Goal: Task Accomplishment & Management: Manage account settings

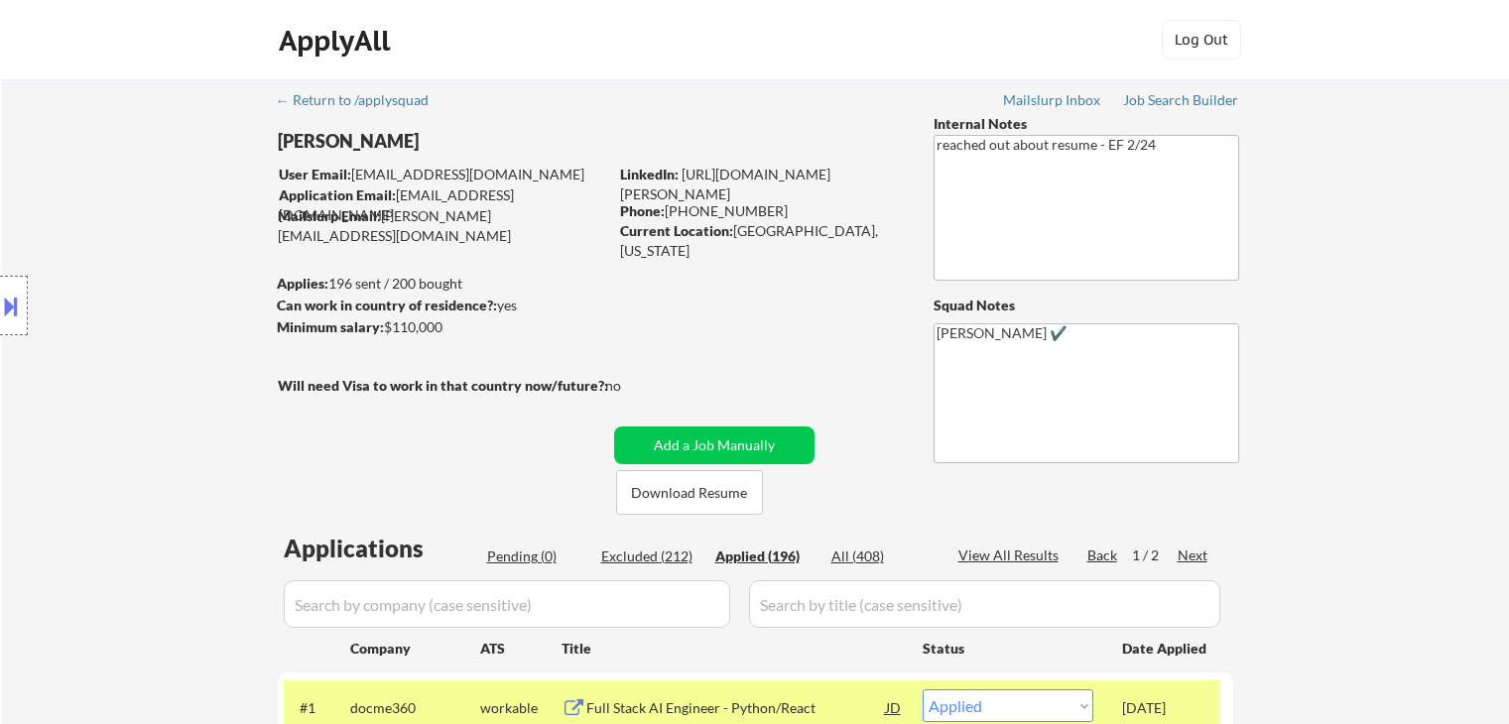
select select ""applied""
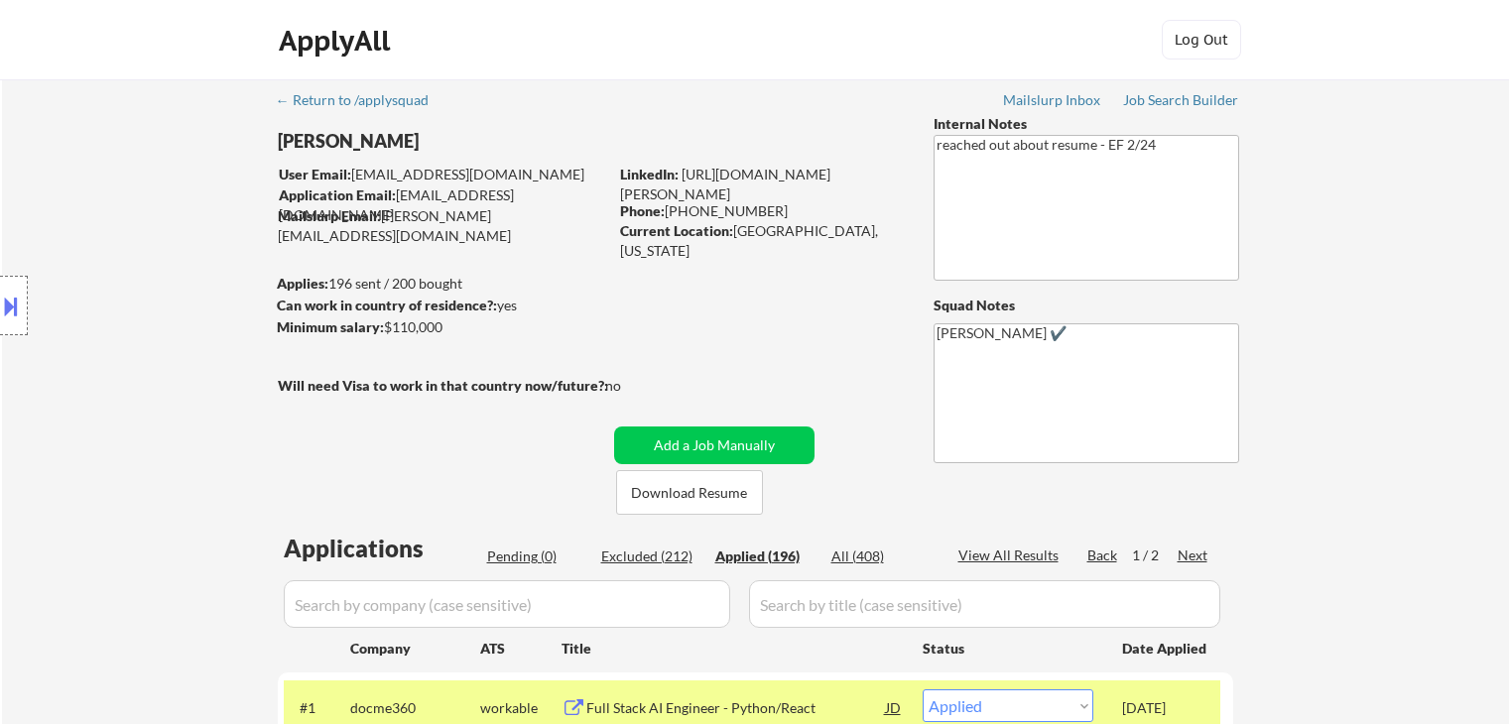
select select ""applied""
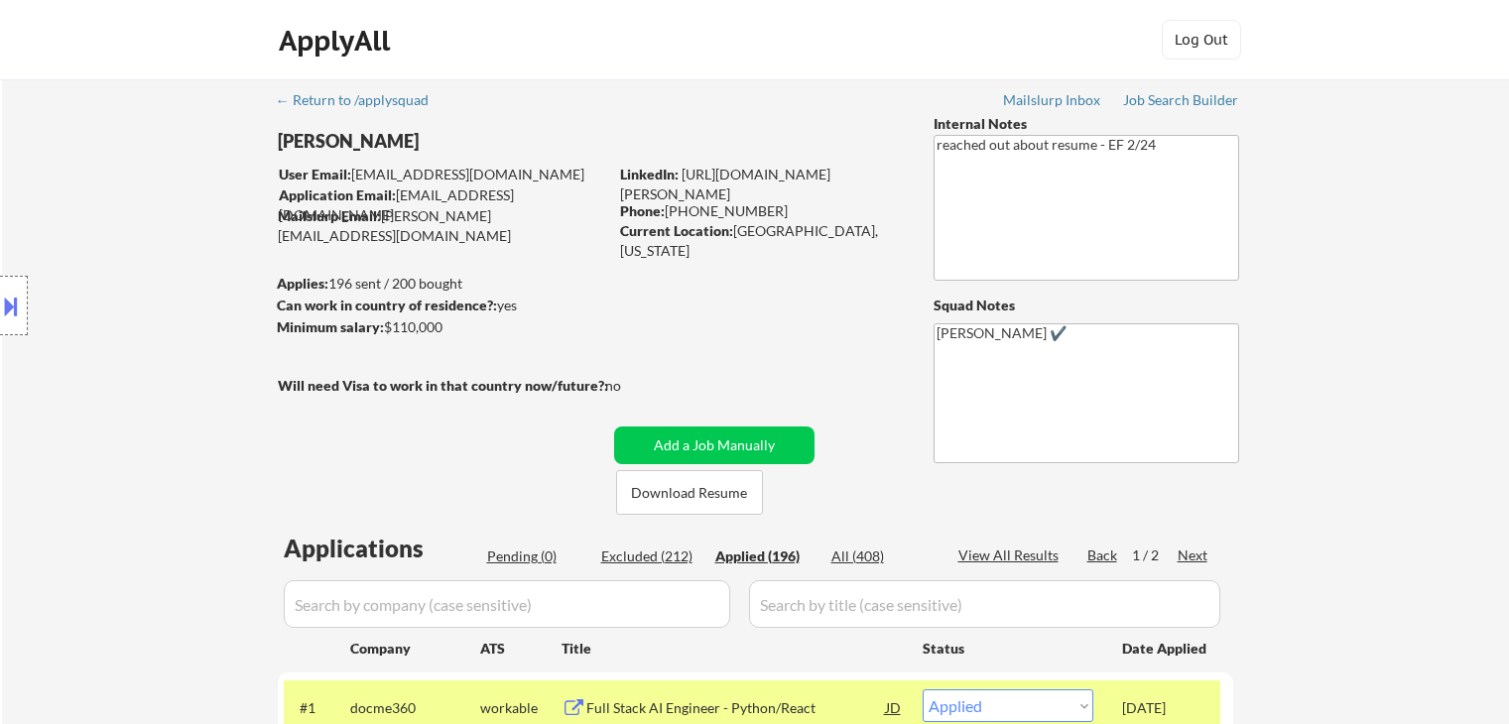
select select ""applied""
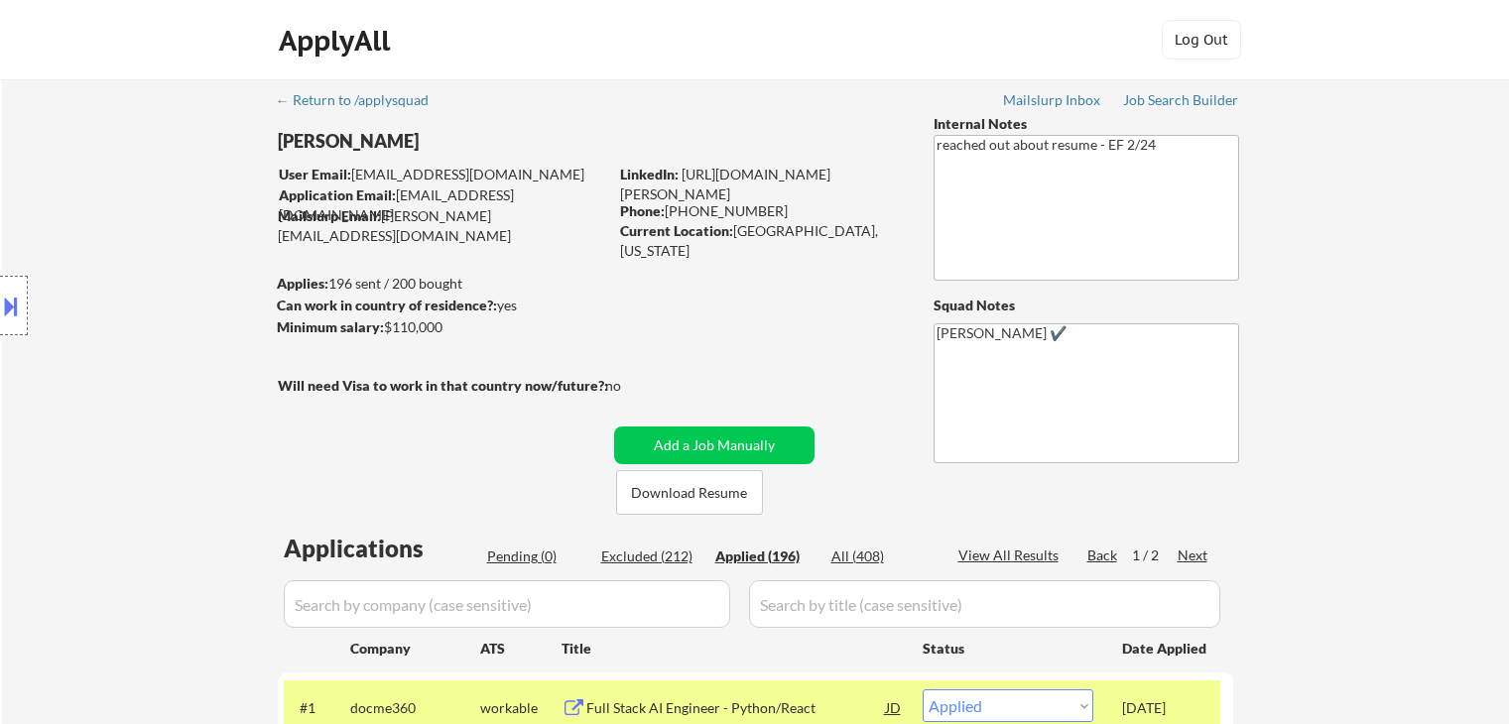
select select ""applied""
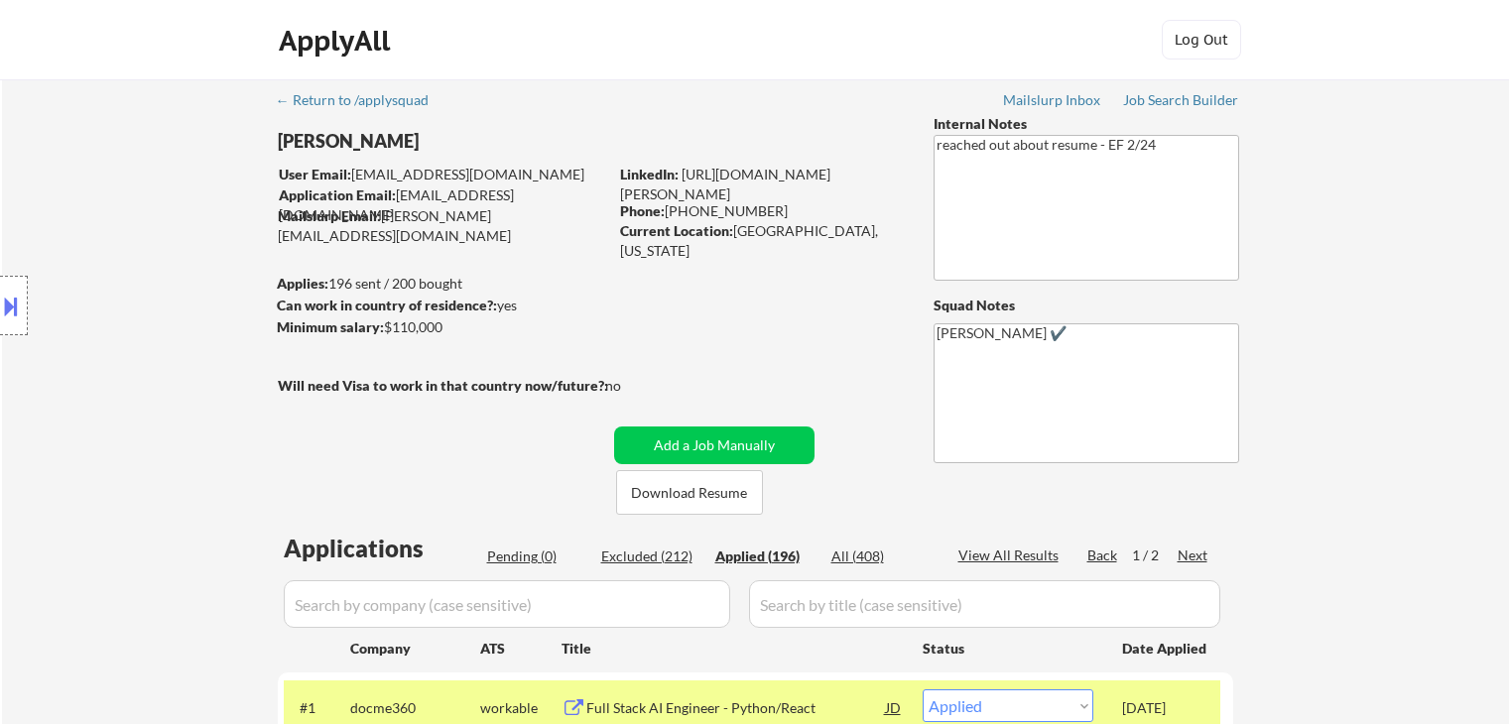
select select ""applied""
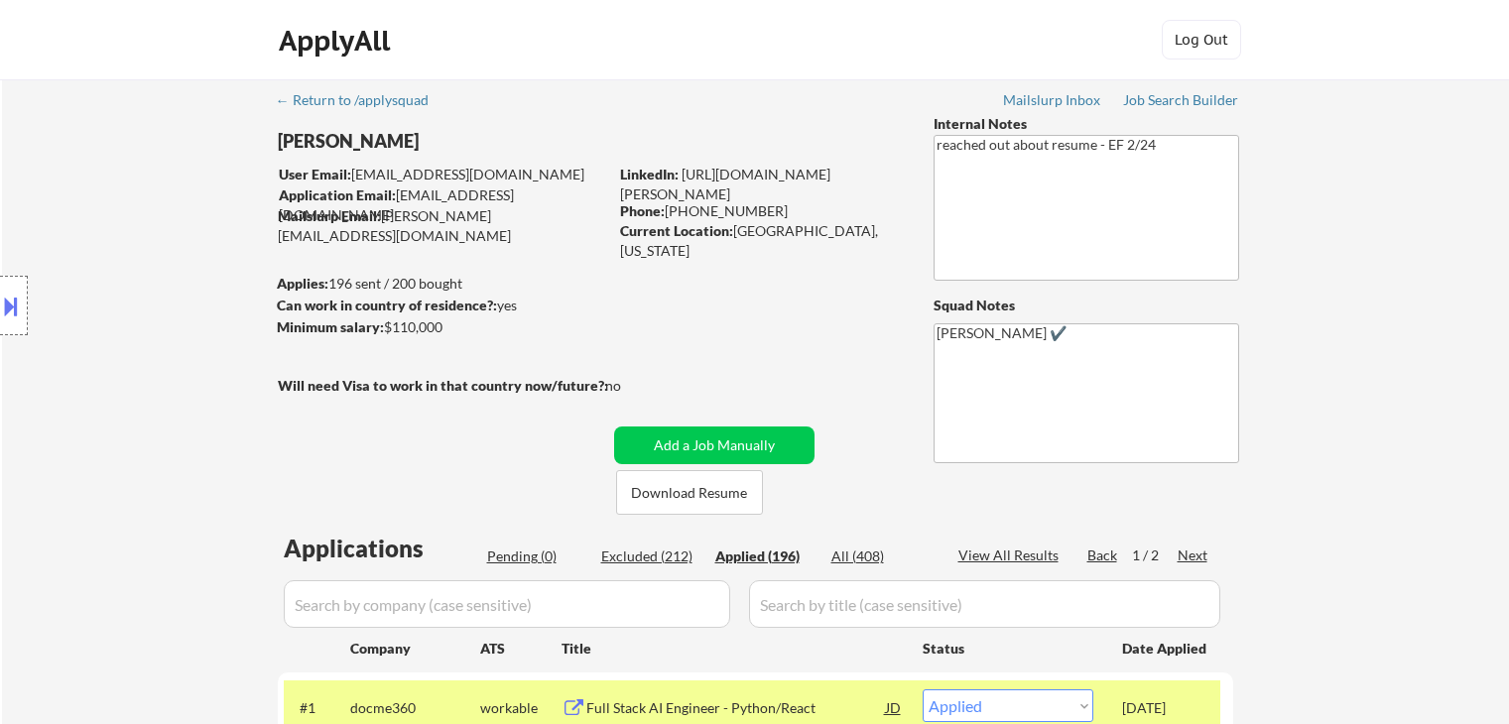
select select ""applied""
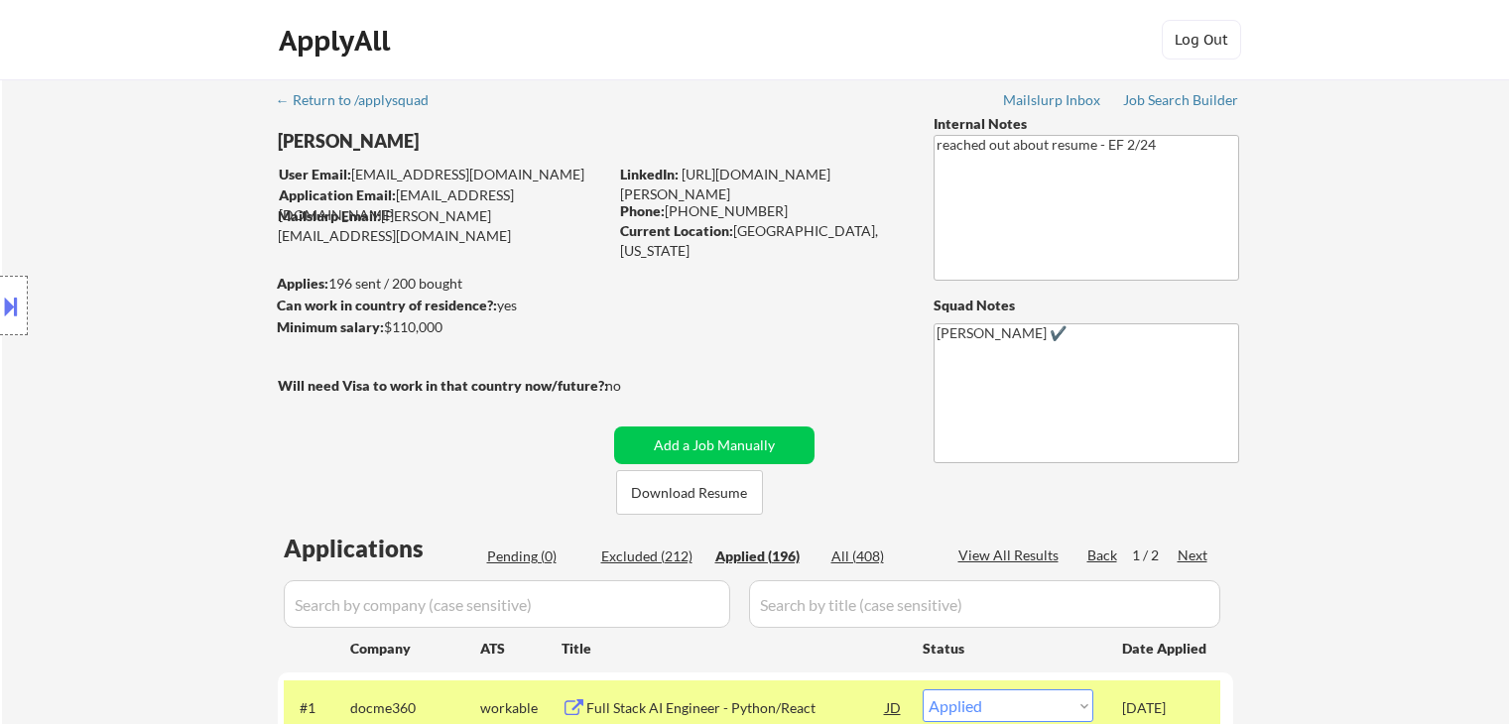
select select ""applied""
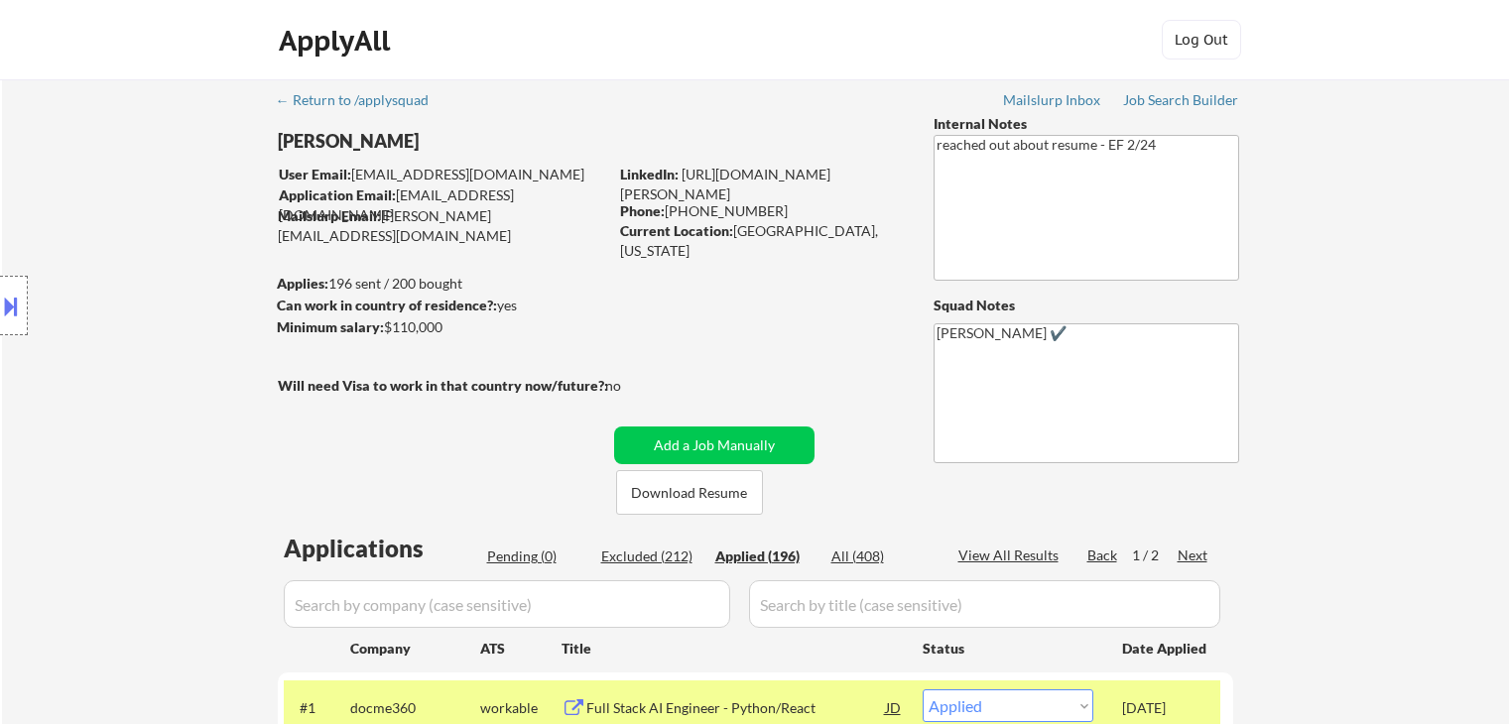
select select ""applied""
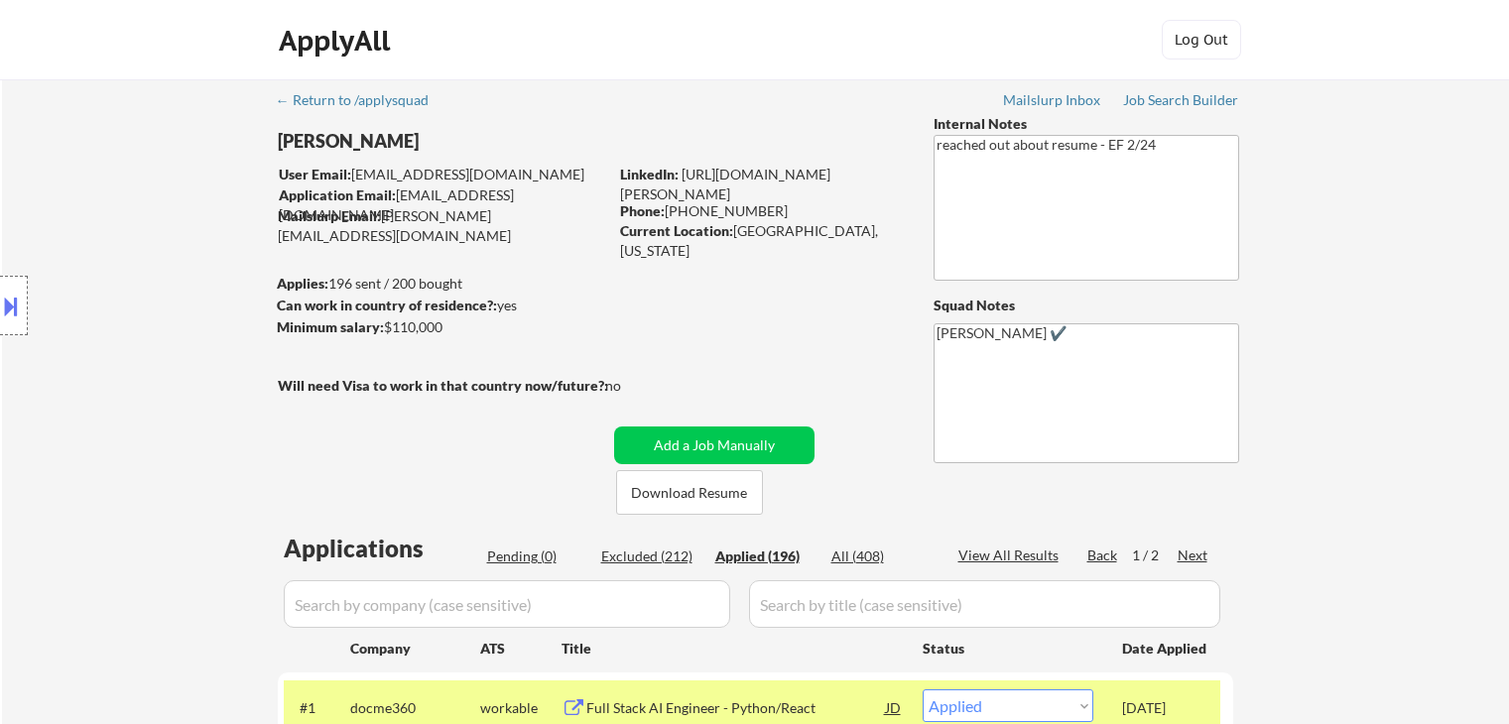
select select ""applied""
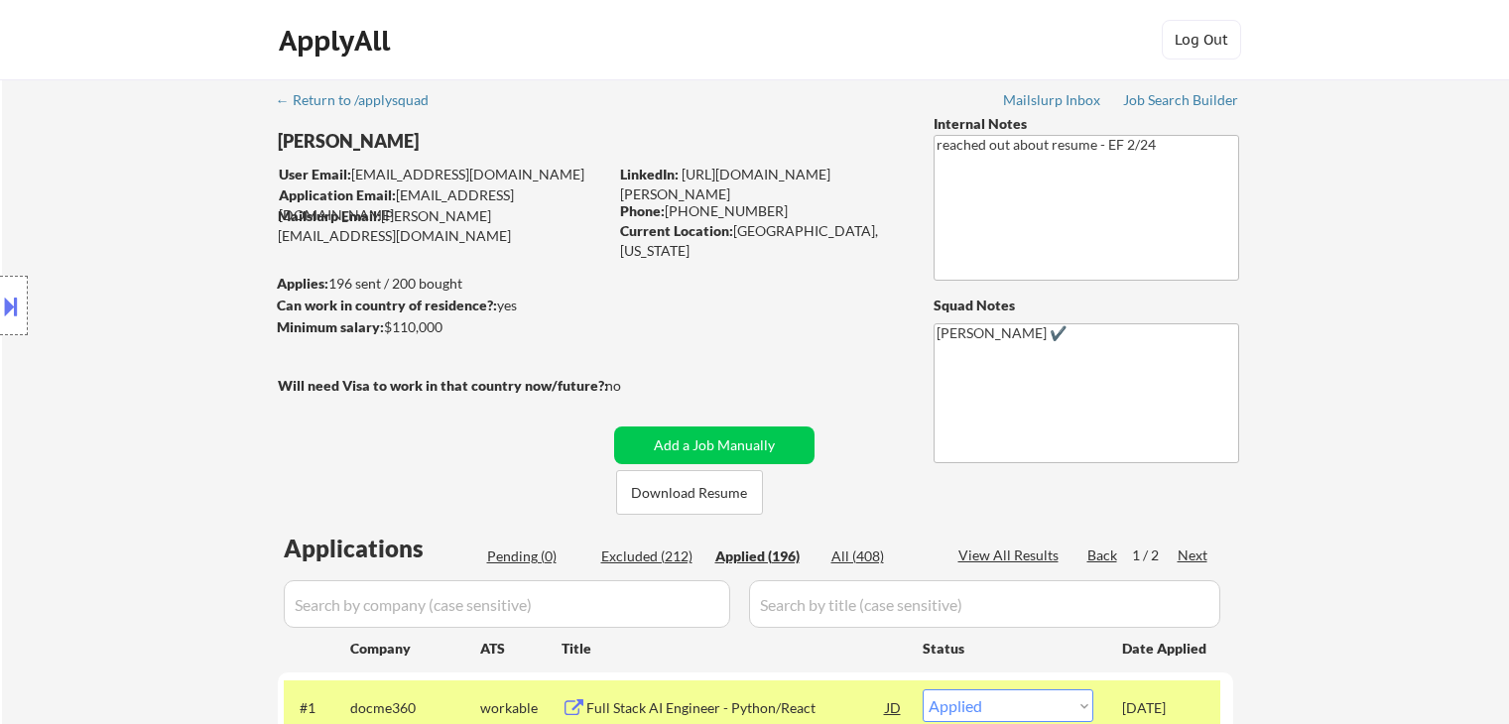
select select ""applied""
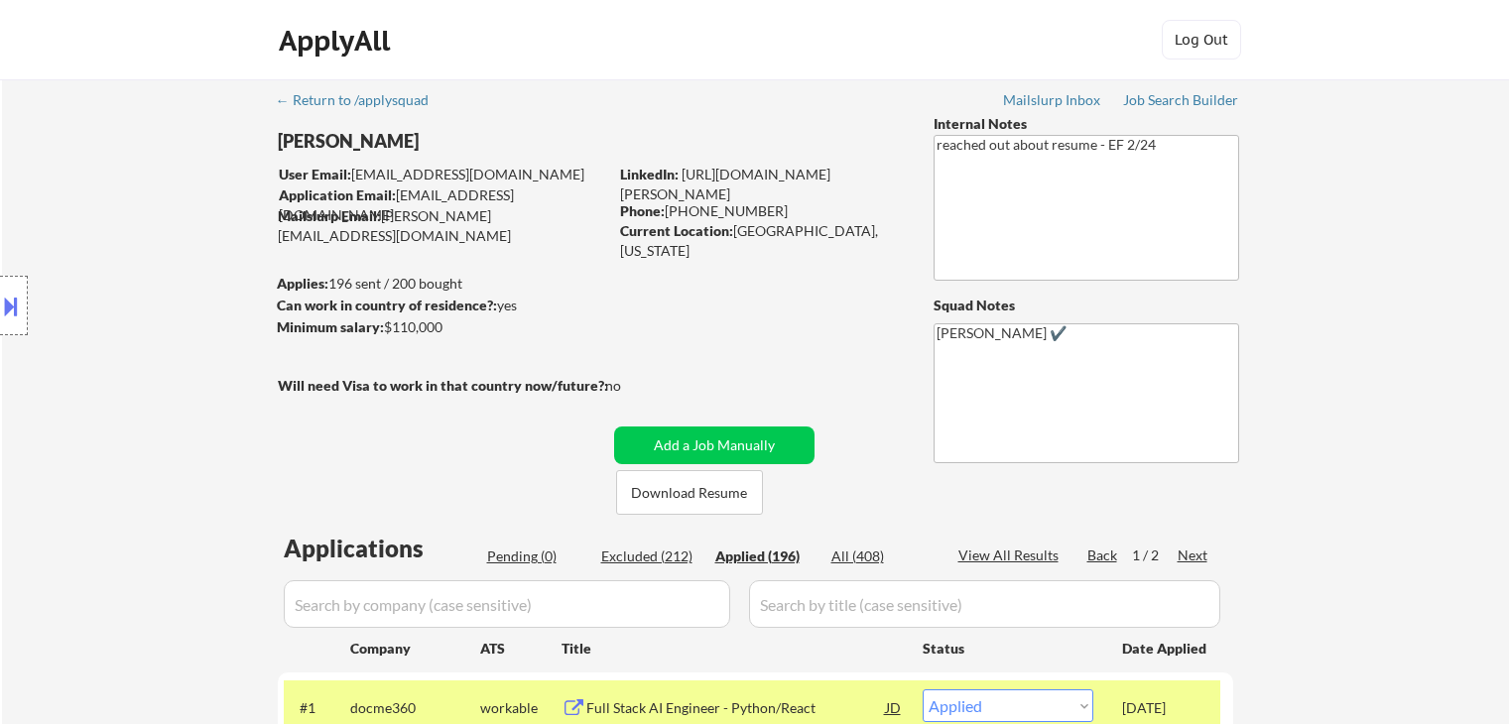
select select ""applied""
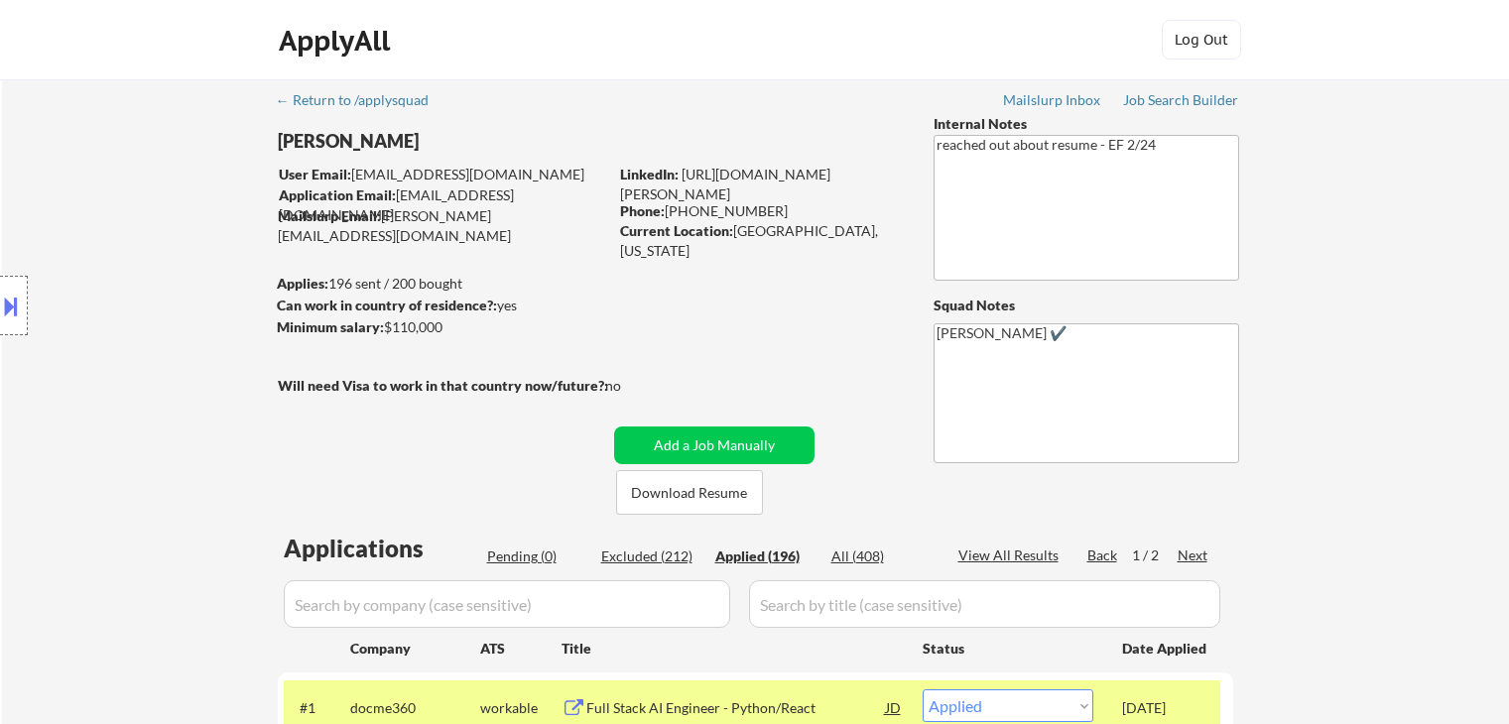
select select ""applied""
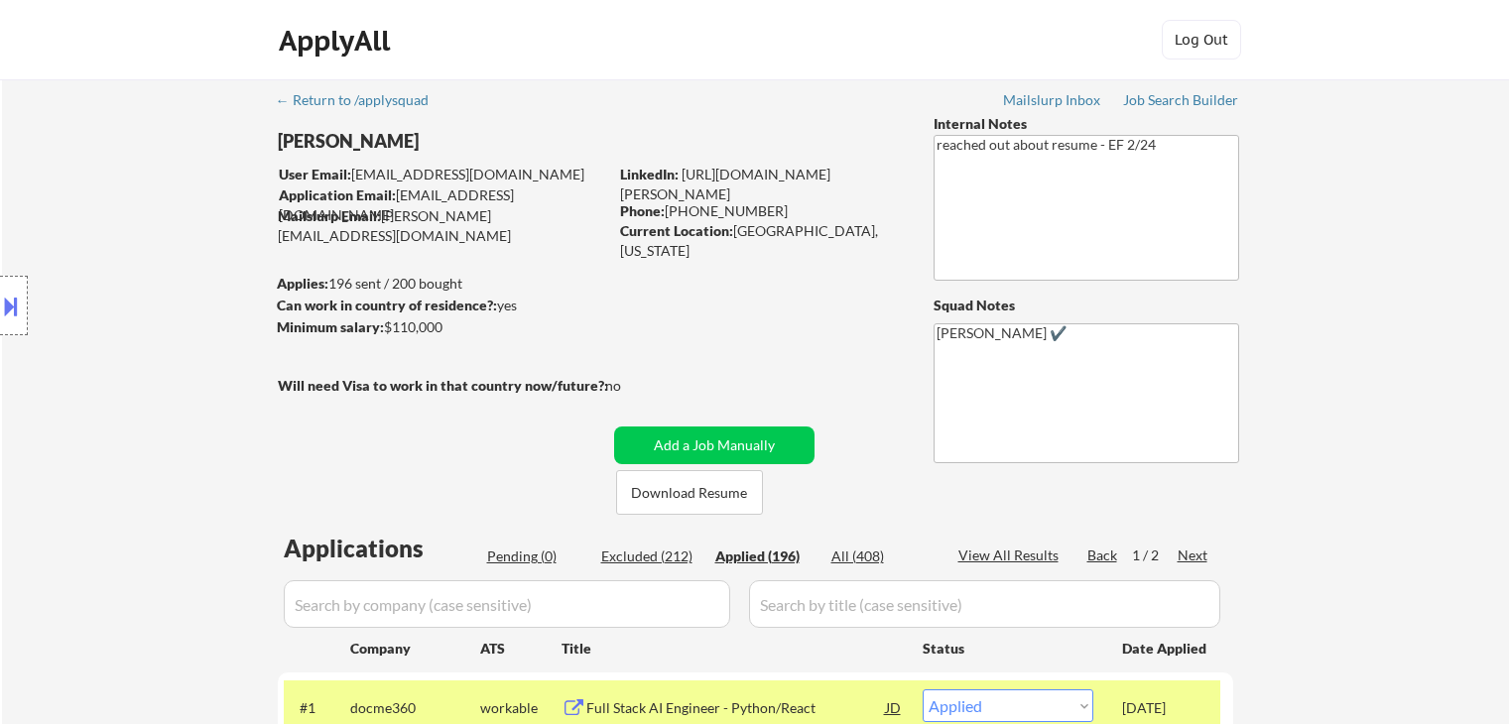
select select ""applied""
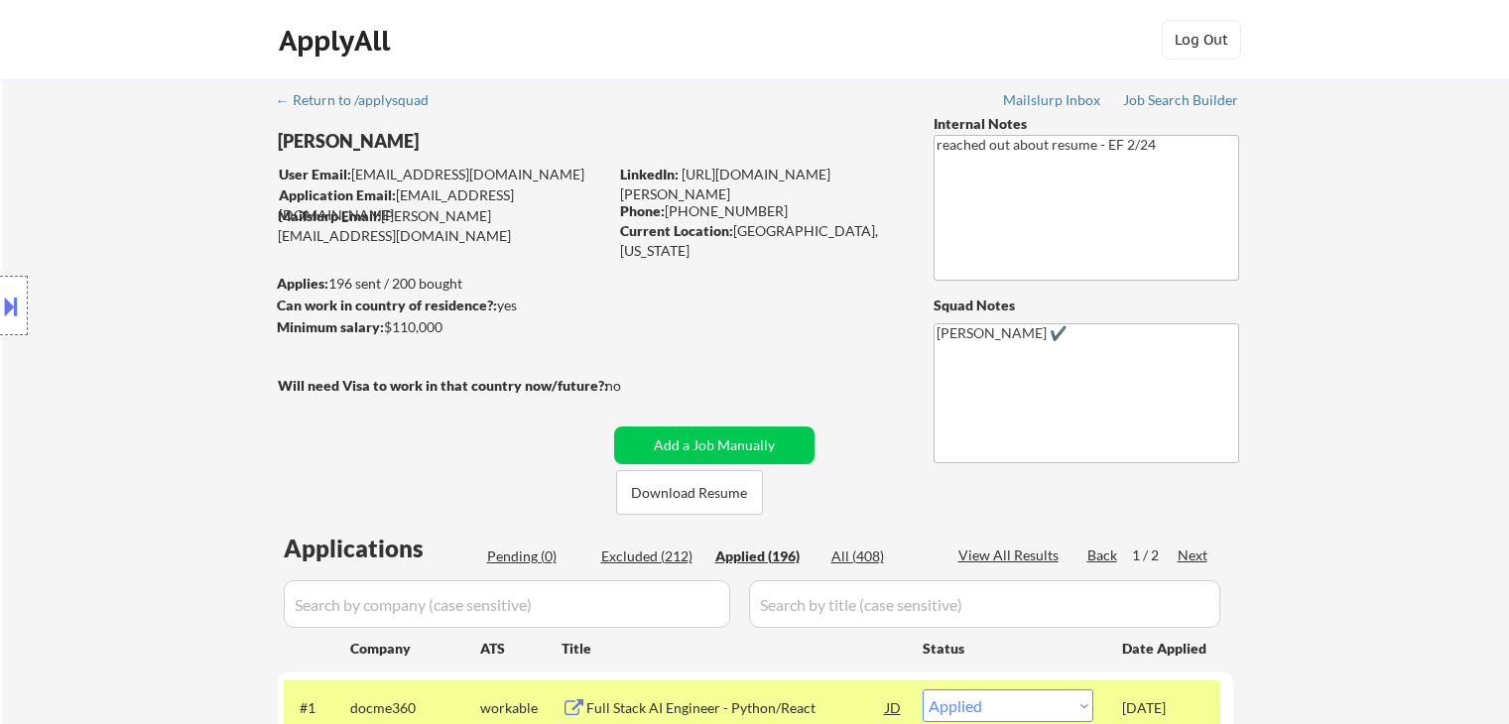
select select ""applied""
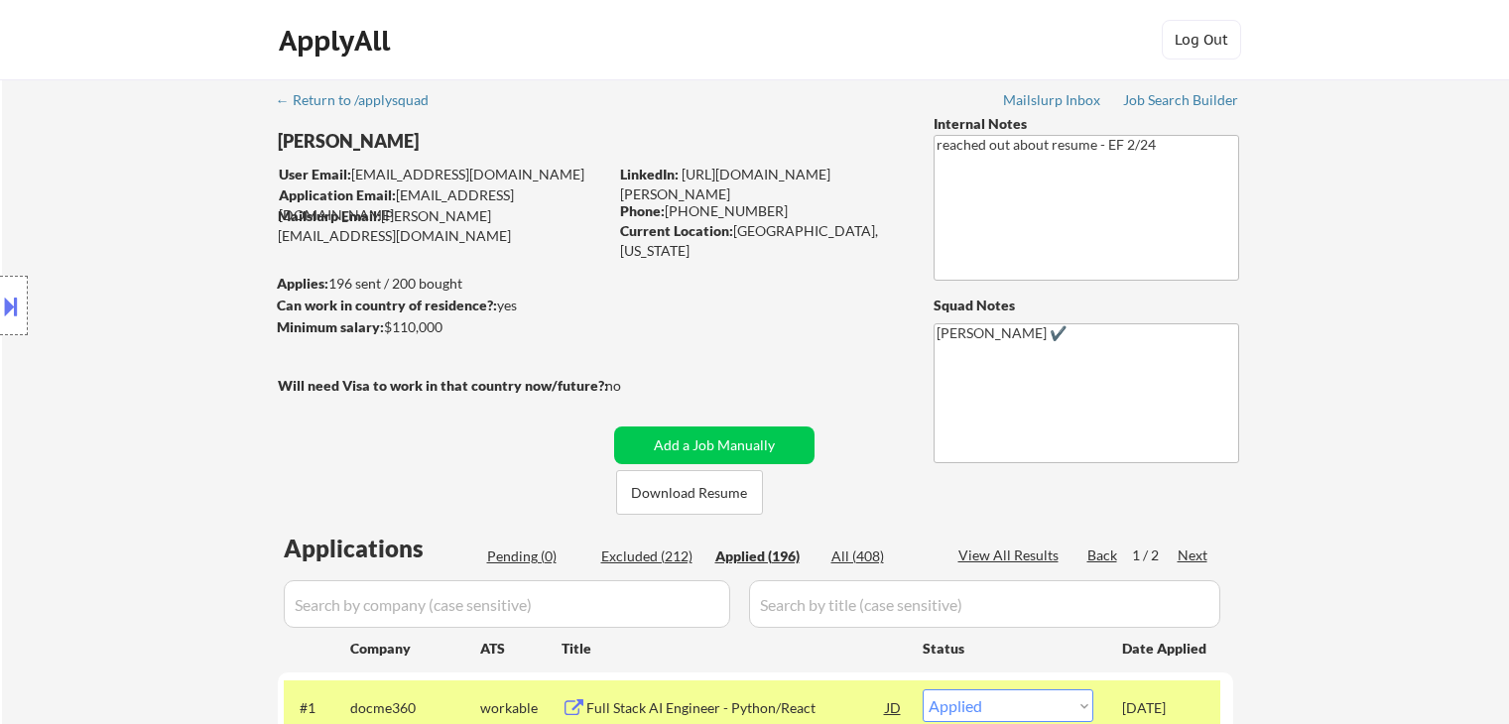
select select ""applied""
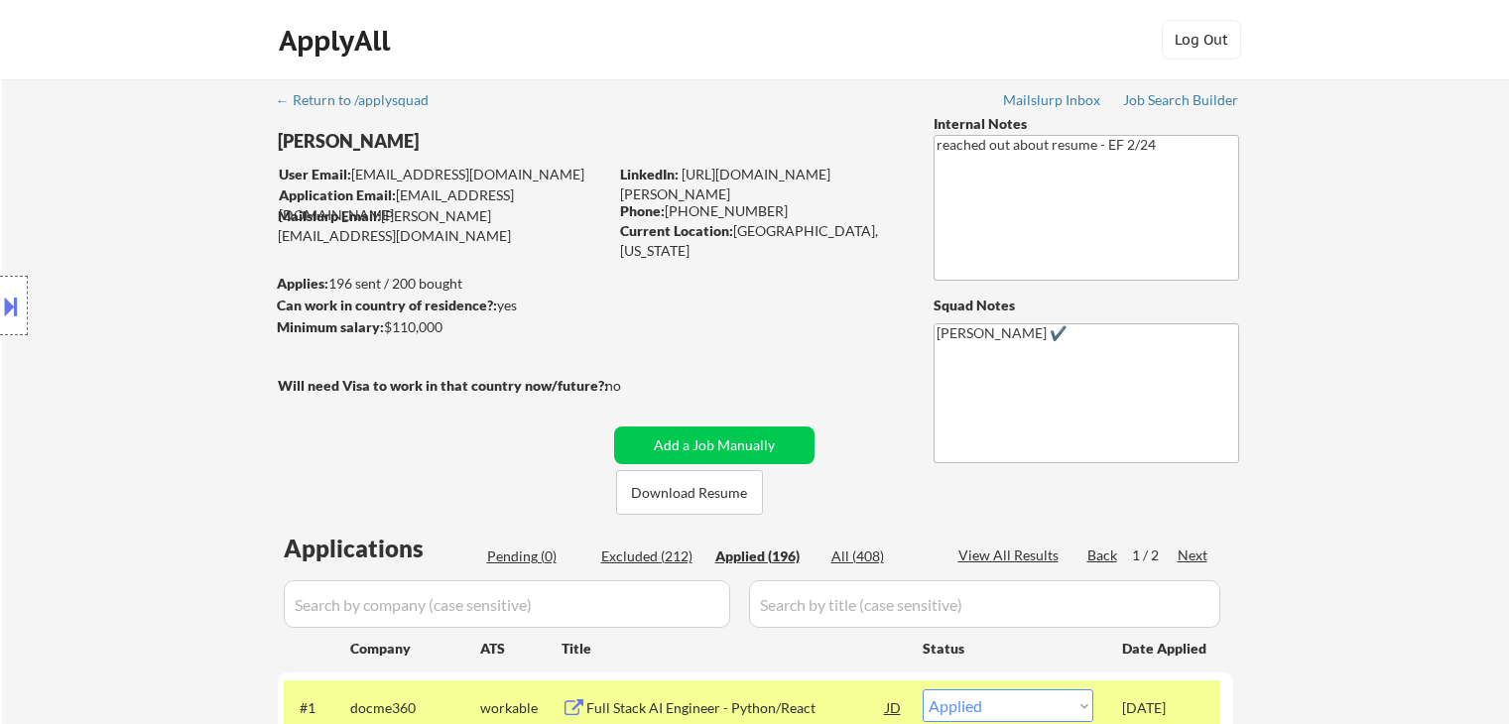
select select ""applied""
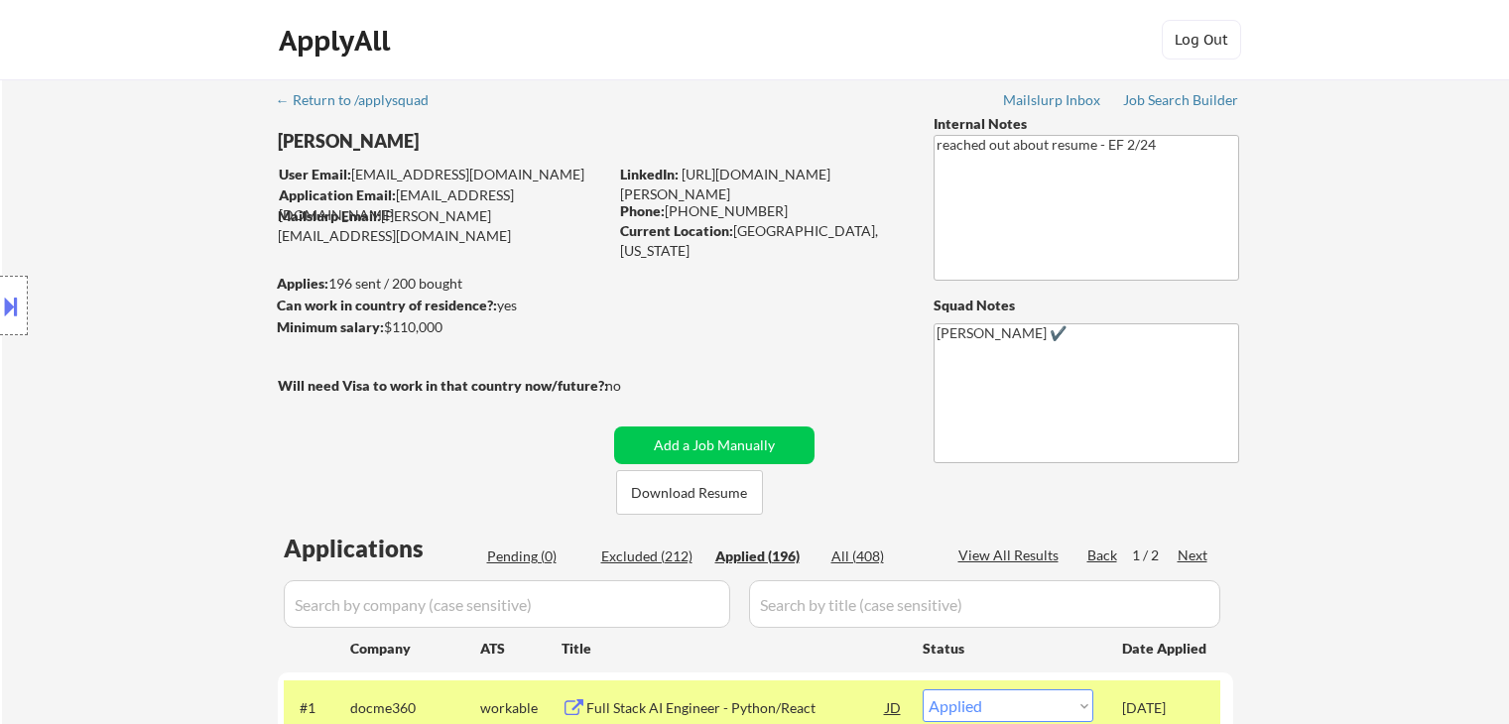
select select ""applied""
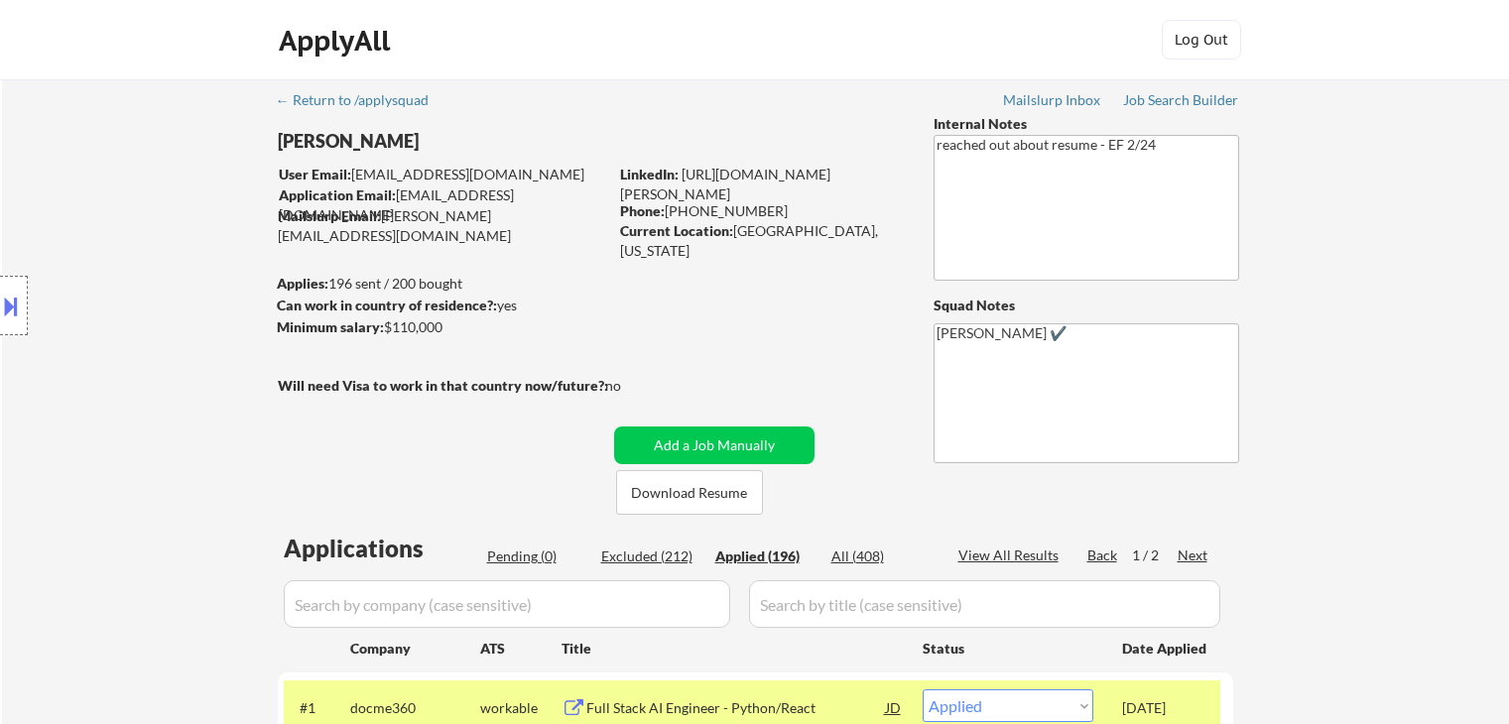
select select ""applied""
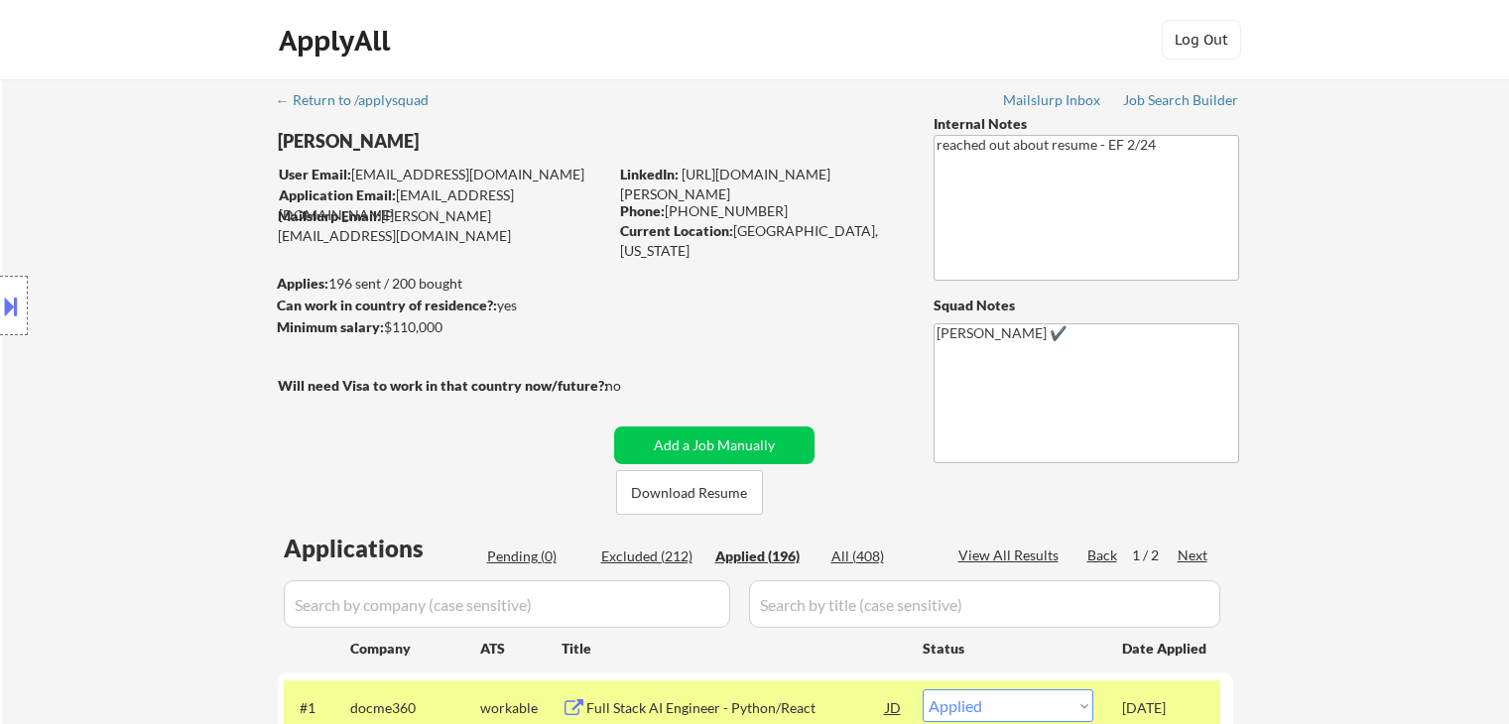
select select ""applied""
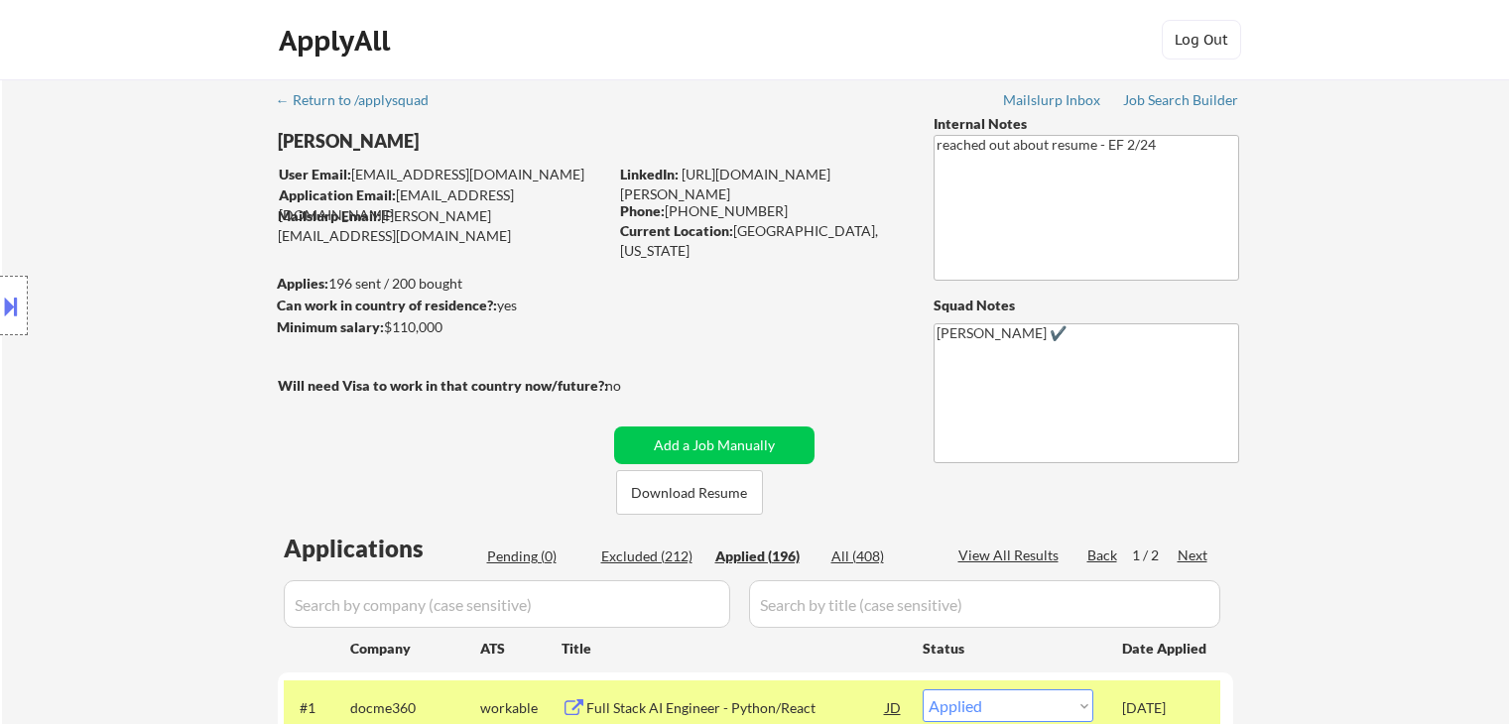
select select ""applied""
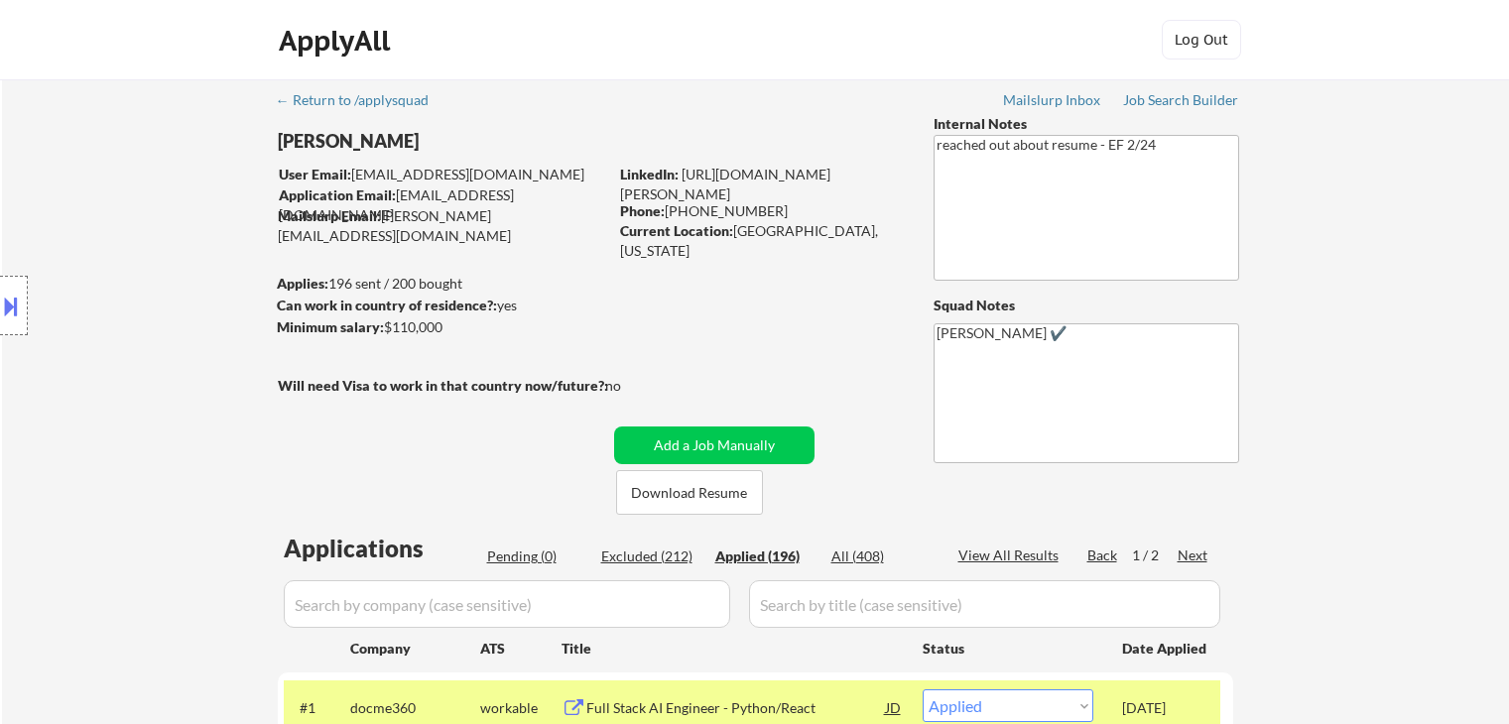
scroll to position [122, 0]
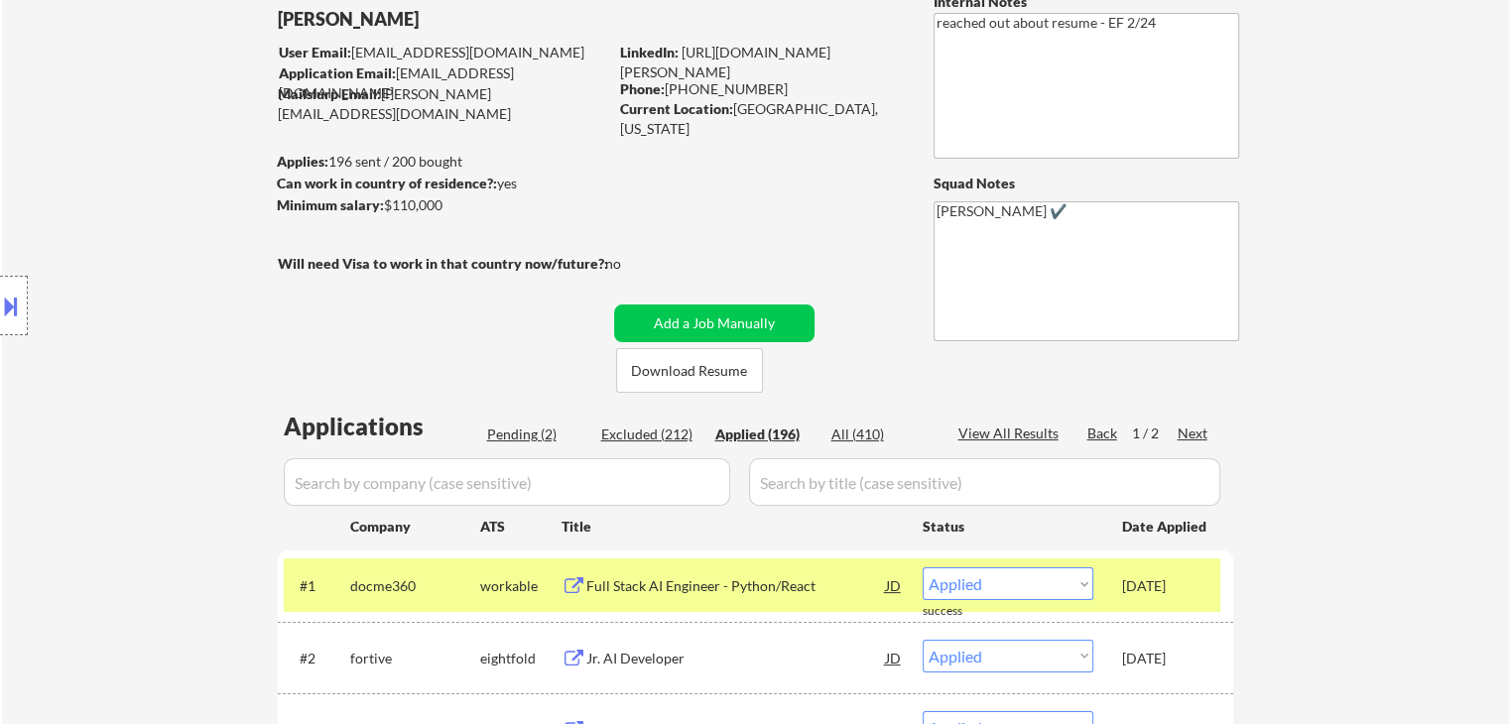
click at [16, 312] on button at bounding box center [11, 306] width 22 height 33
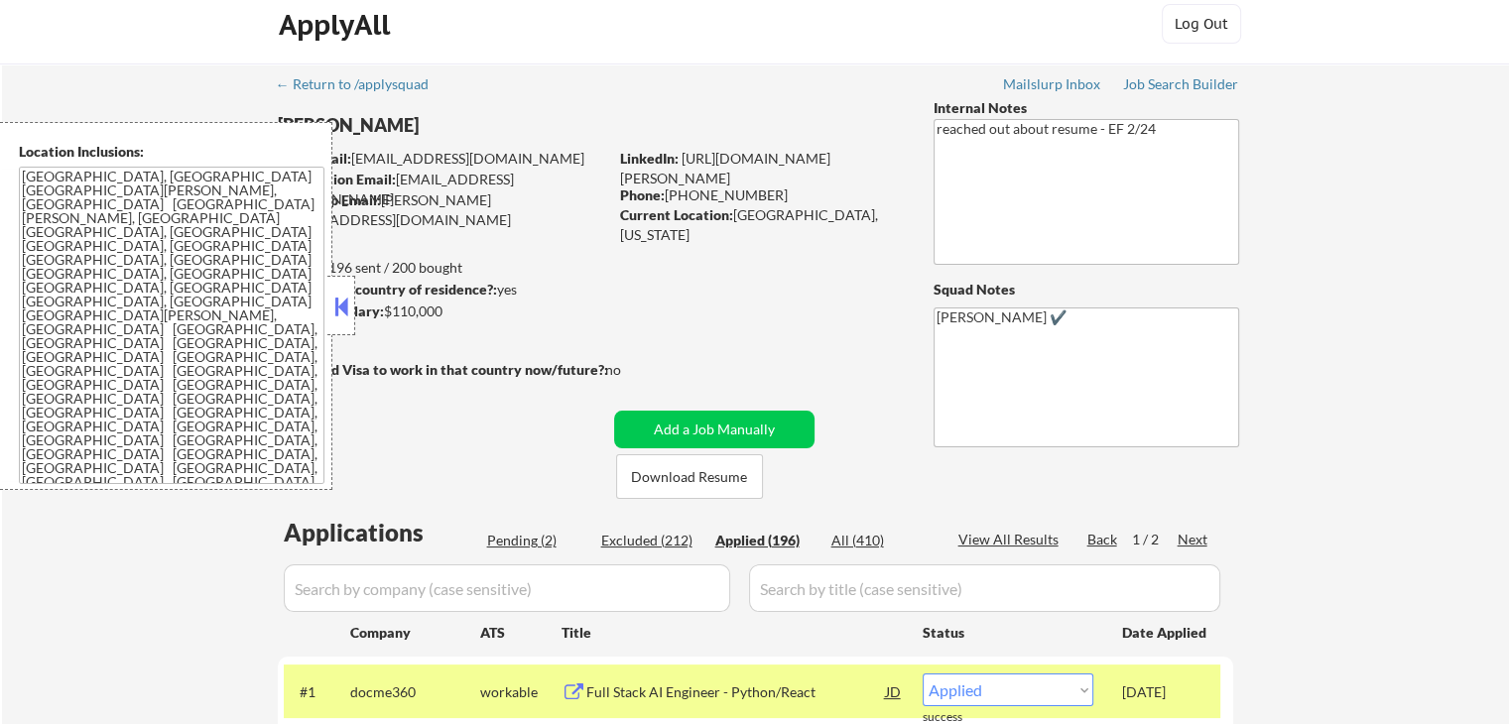
scroll to position [22, 0]
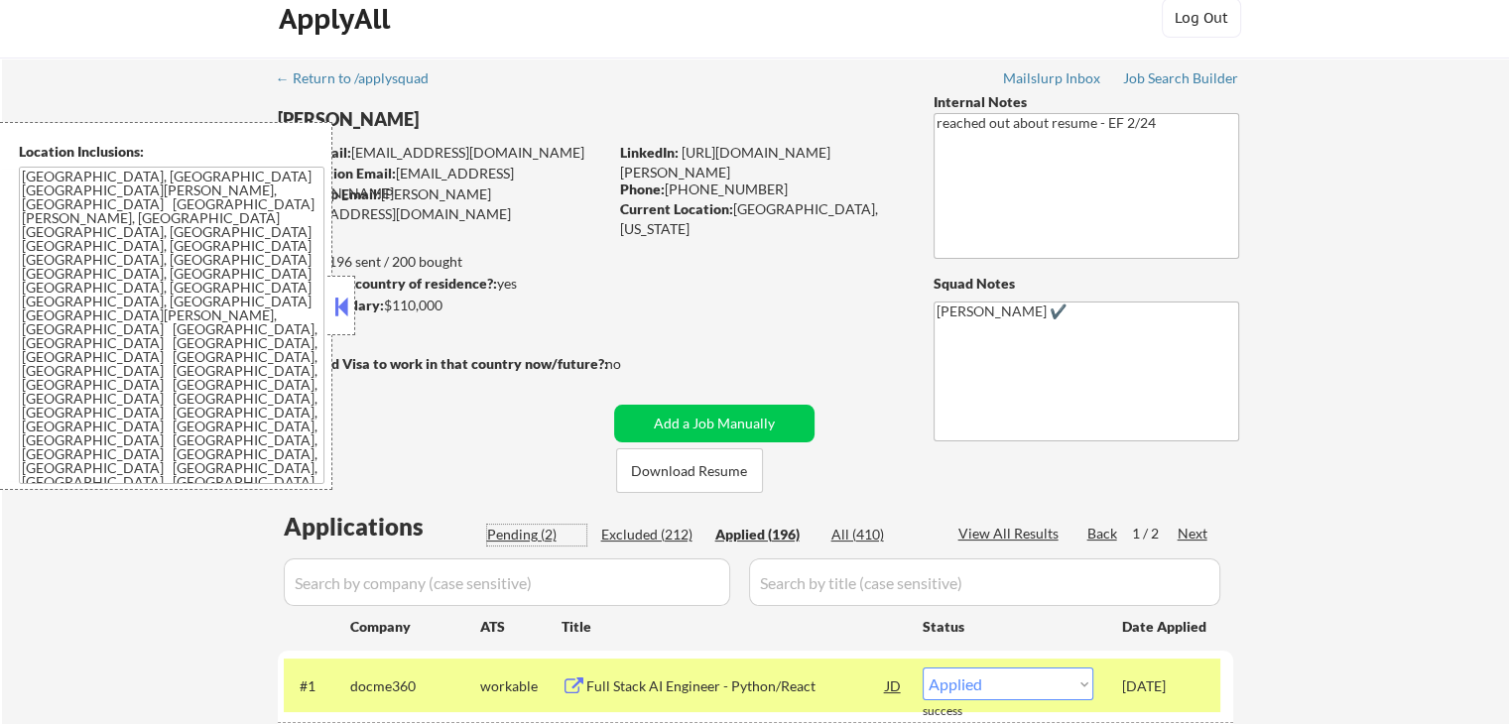
click at [511, 533] on div "Pending (2)" at bounding box center [536, 535] width 99 height 20
select select ""pending""
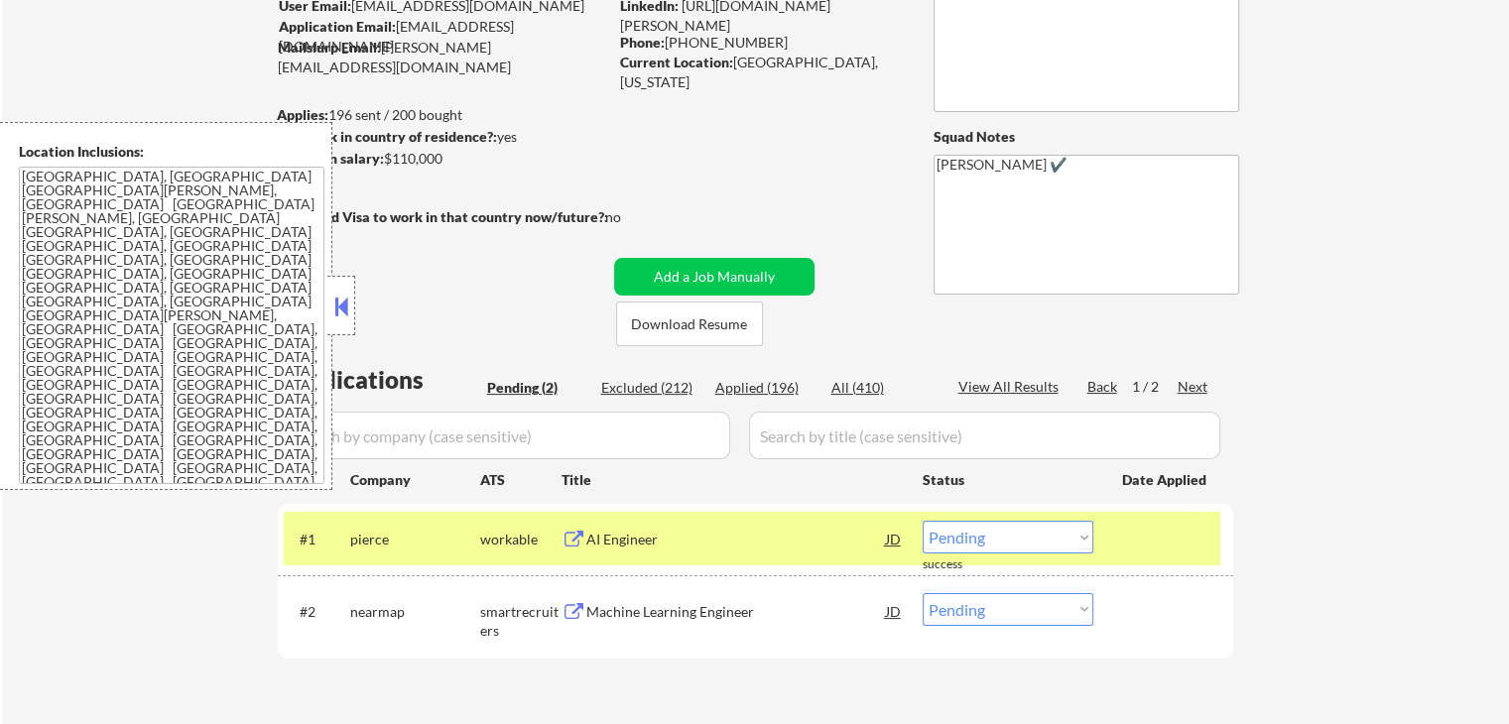
scroll to position [173, 0]
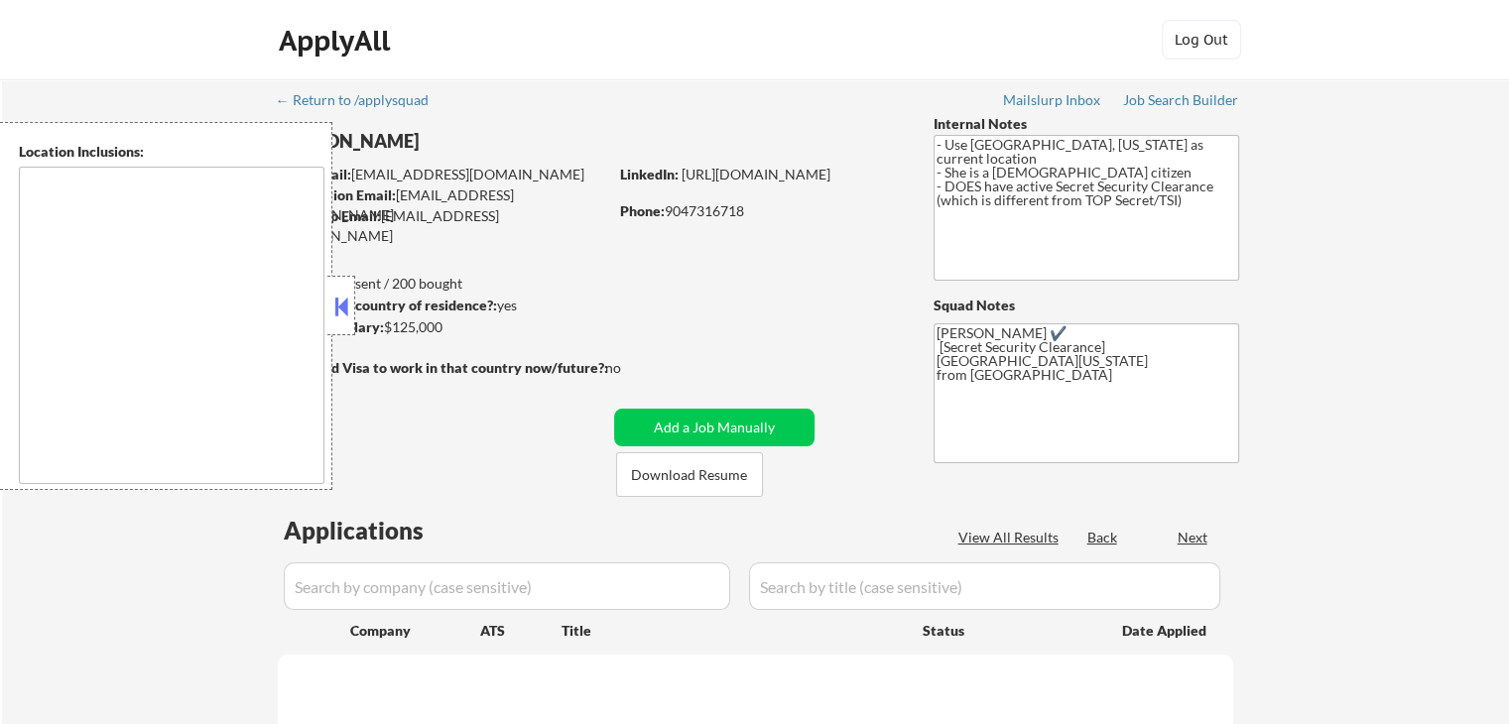
type textarea "[GEOGRAPHIC_DATA], [GEOGRAPHIC_DATA] [GEOGRAPHIC_DATA], [GEOGRAPHIC_DATA] [GEOG…"
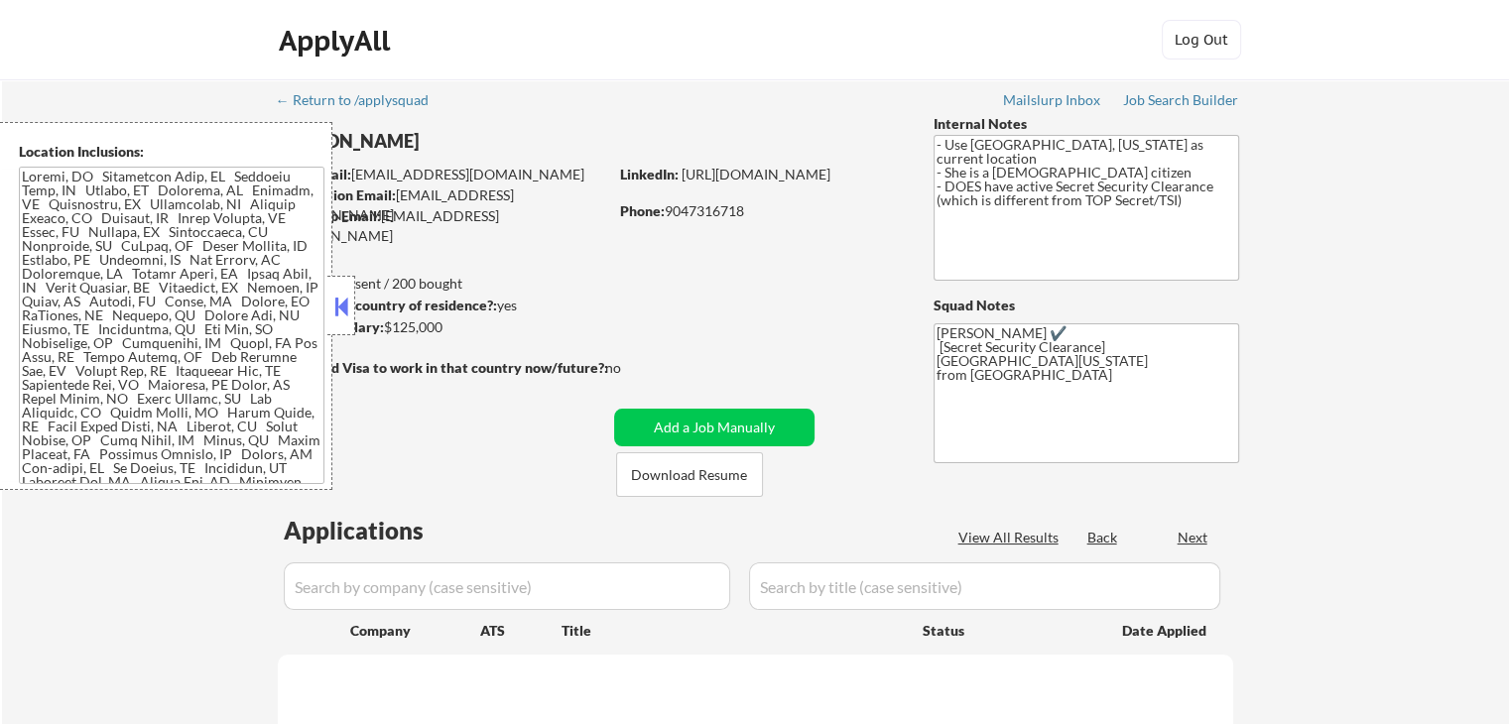
select select ""pending""
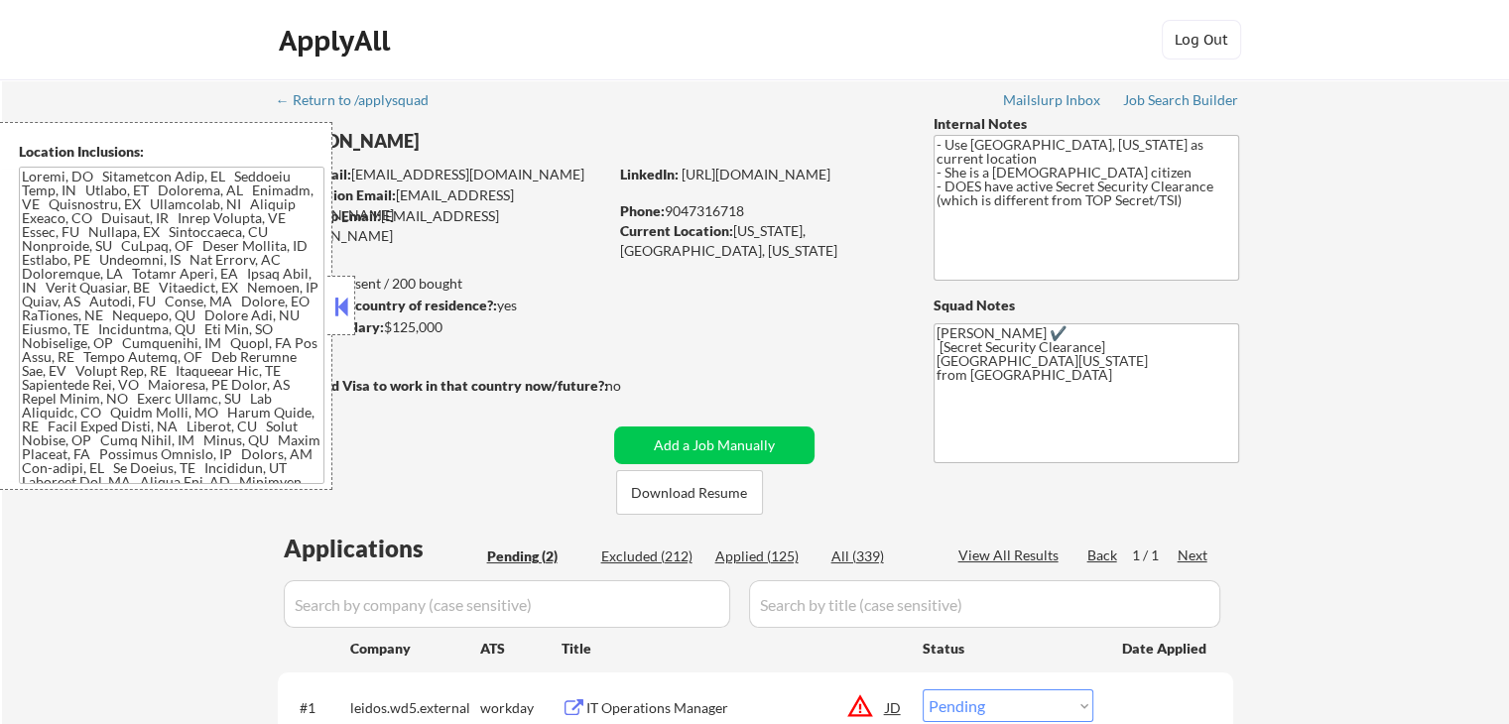
click at [340, 301] on button at bounding box center [341, 307] width 22 height 30
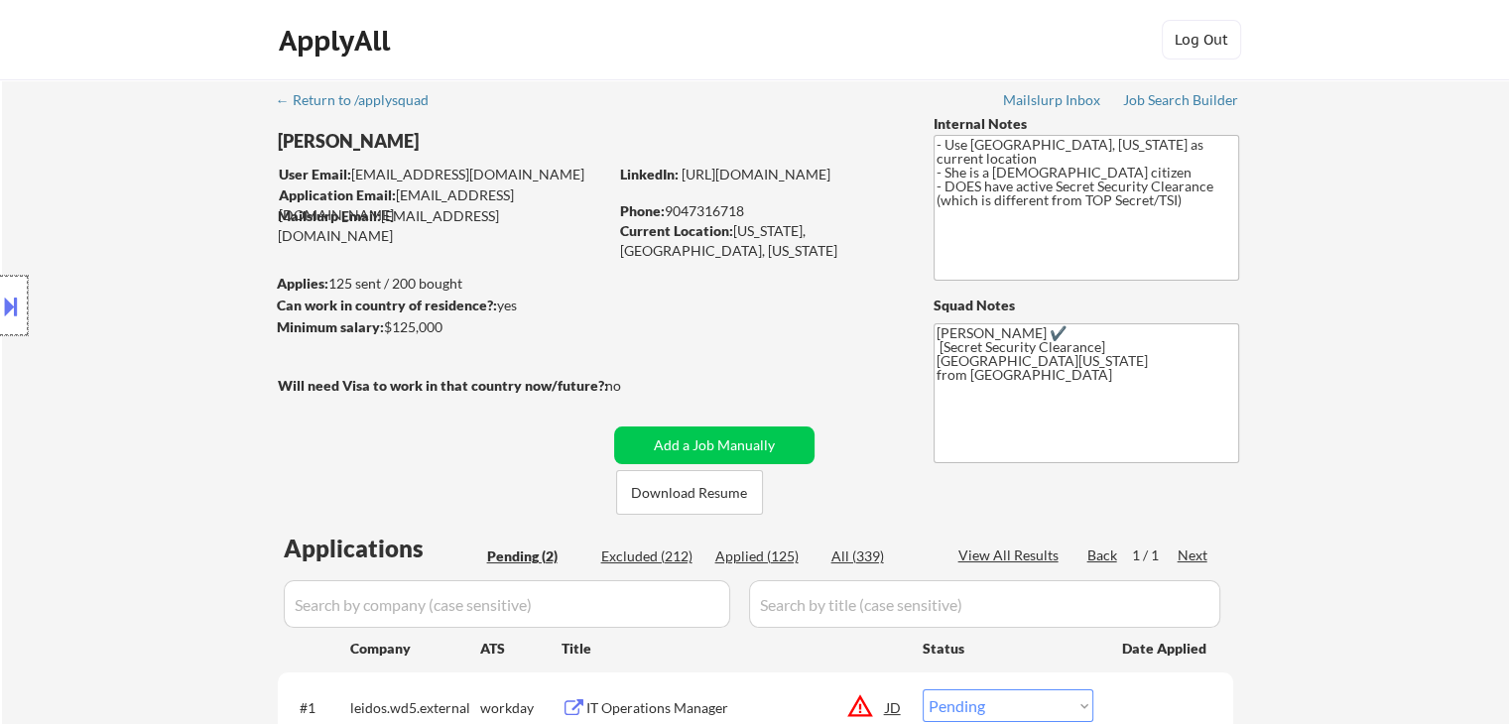
click at [26, 314] on div at bounding box center [14, 306] width 28 height 60
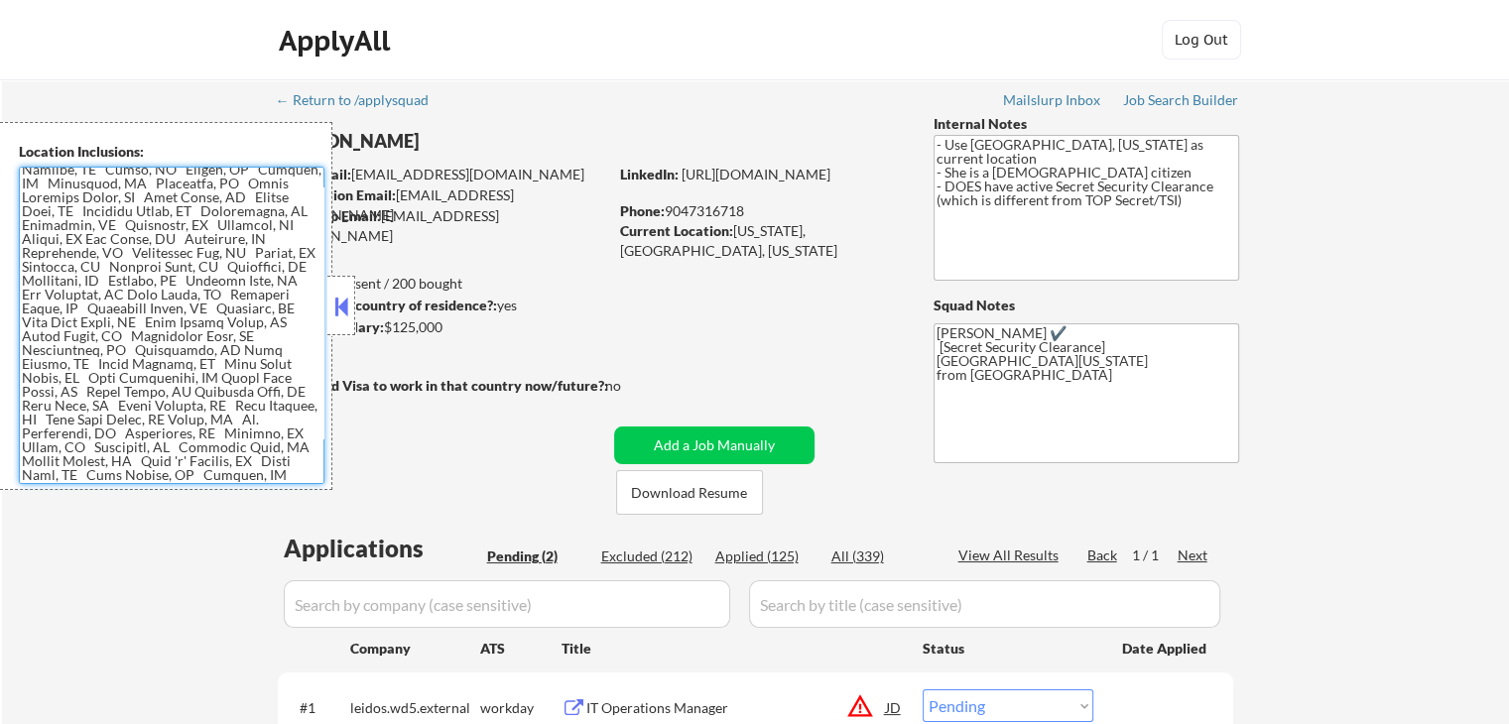
scroll to position [1771, 0]
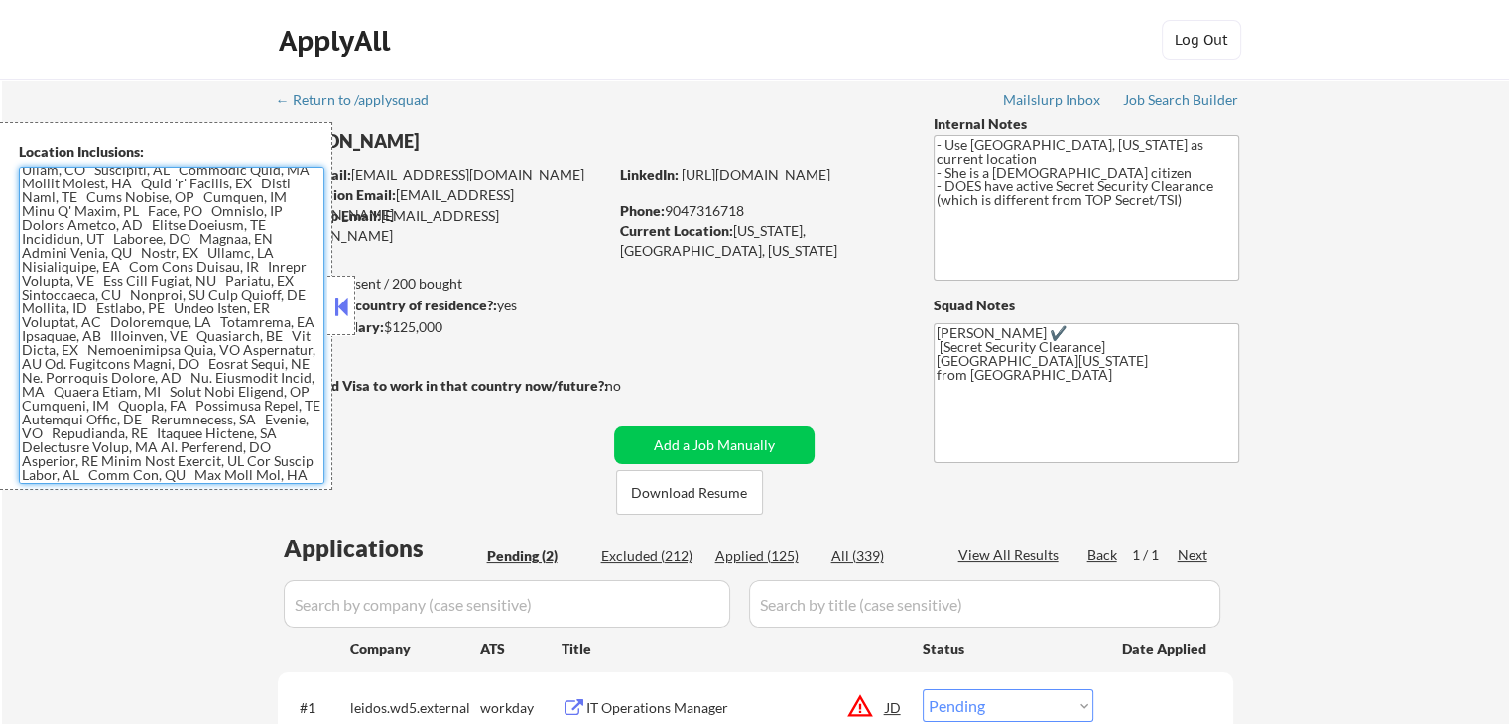
drag, startPoint x: 20, startPoint y: 168, endPoint x: 409, endPoint y: 515, distance: 521.5
click at [409, 515] on body "← Return to /applysquad Mailslurp Inbox Job Search Builder Delly Sherwood User …" at bounding box center [754, 362] width 1509 height 724
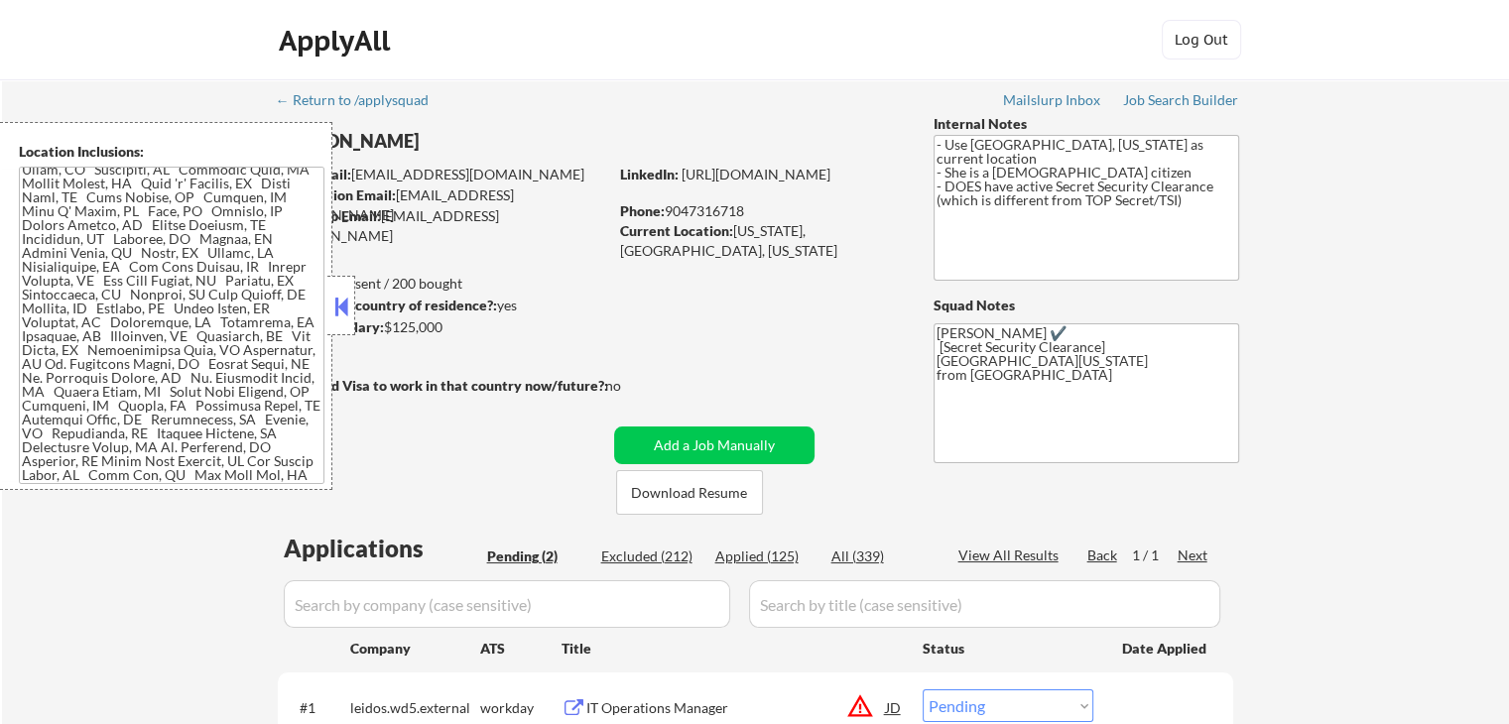
click at [646, 358] on div "← Return to /applysquad Mailslurp Inbox Job Search Builder Delly Sherwood User …" at bounding box center [756, 498] width 990 height 839
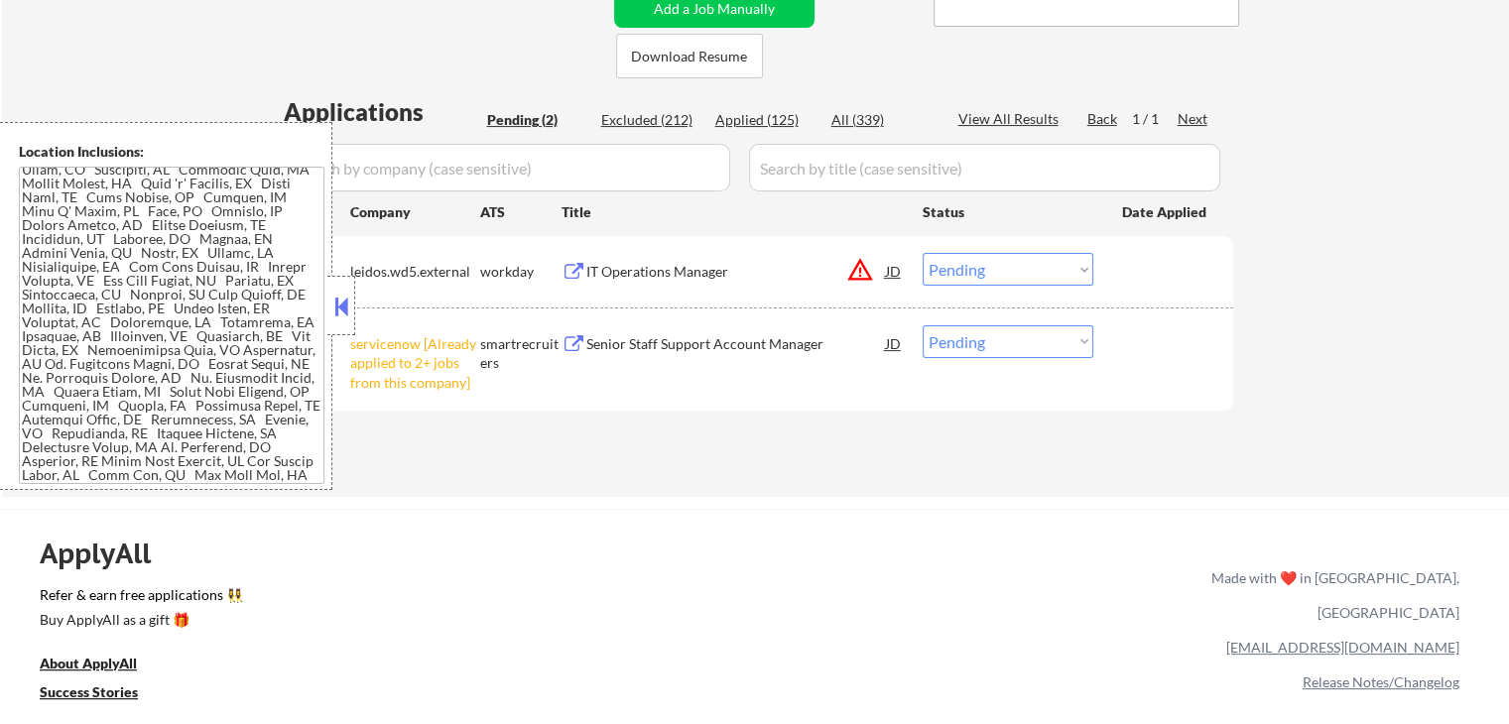
scroll to position [440, 0]
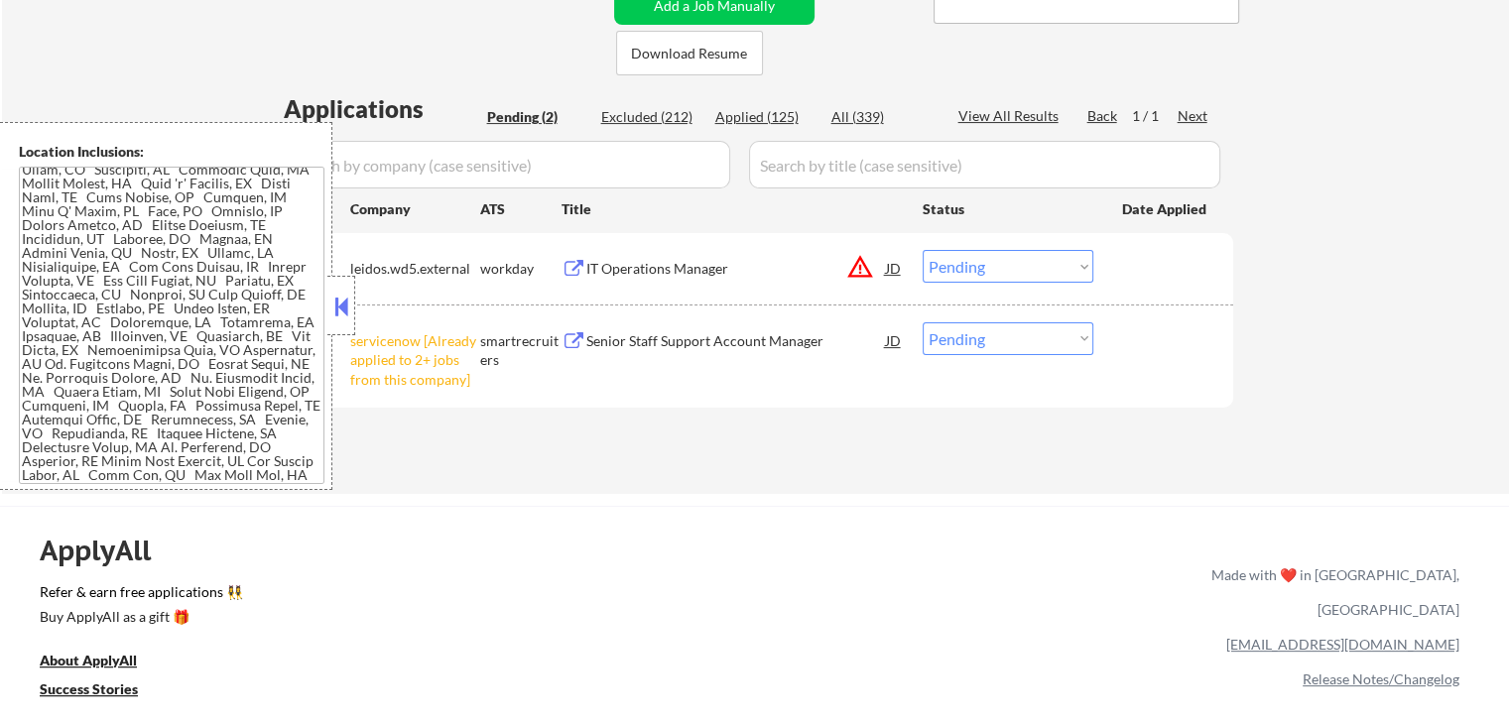
click at [338, 314] on button at bounding box center [341, 307] width 22 height 30
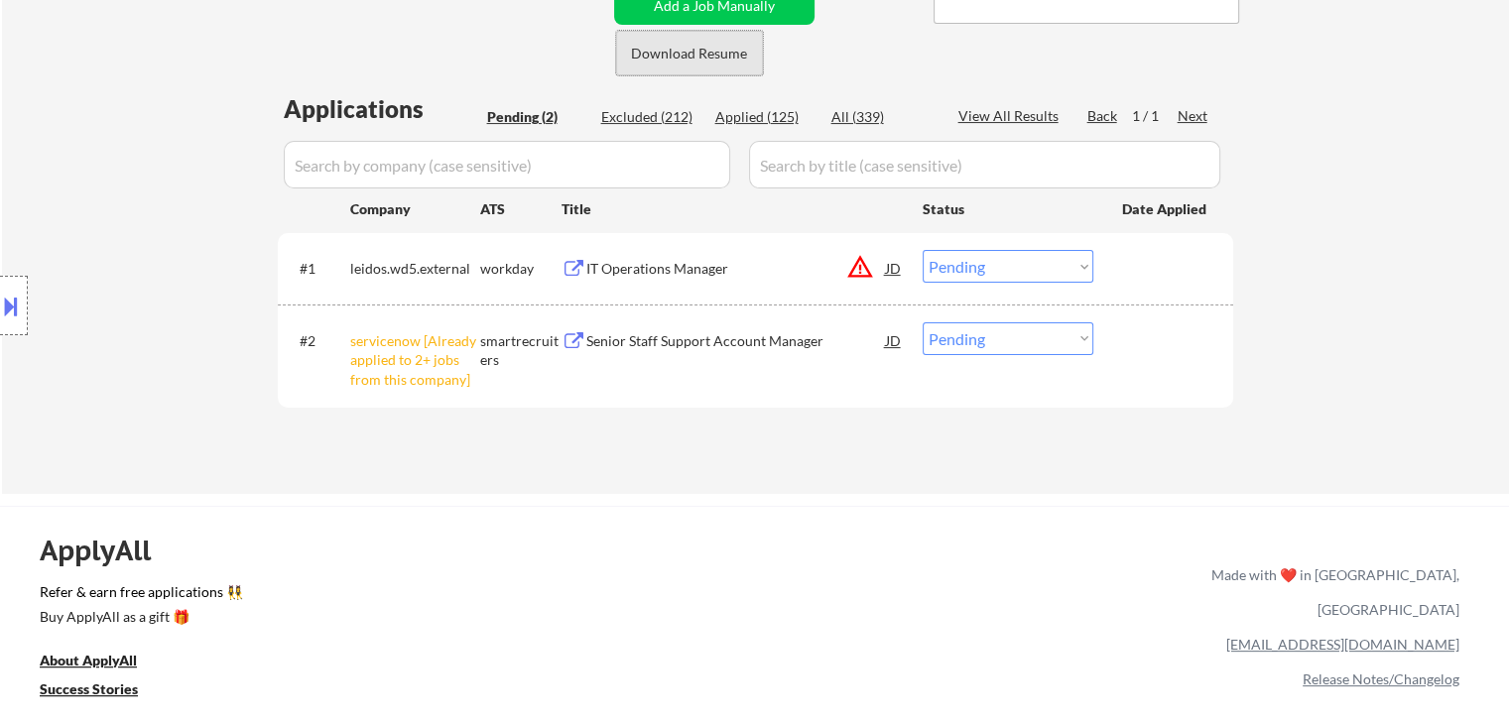
click at [699, 45] on button "Download Resume" at bounding box center [689, 53] width 147 height 45
click at [1002, 347] on select "Choose an option... Pending Applied Excluded (Questions) Excluded (Expired) Exc…" at bounding box center [1008, 339] width 171 height 33
select select ""excluded__other_""
click at [923, 323] on select "Choose an option... Pending Applied Excluded (Questions) Excluded (Expired) Exc…" at bounding box center [1008, 339] width 171 height 33
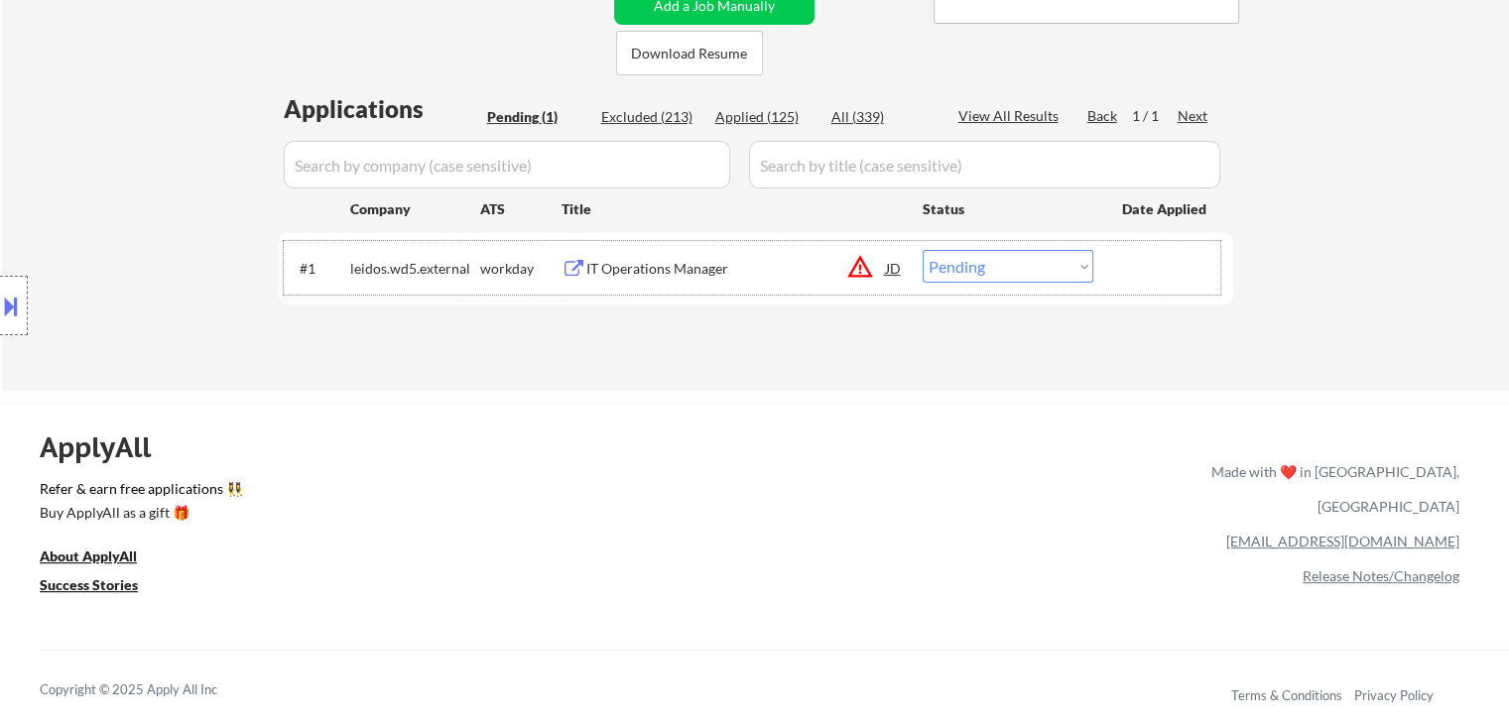
click at [639, 248] on div "#1 leidos.wd5.external workday IT Operations Manager JD warning_amber Choose an…" at bounding box center [752, 268] width 937 height 54
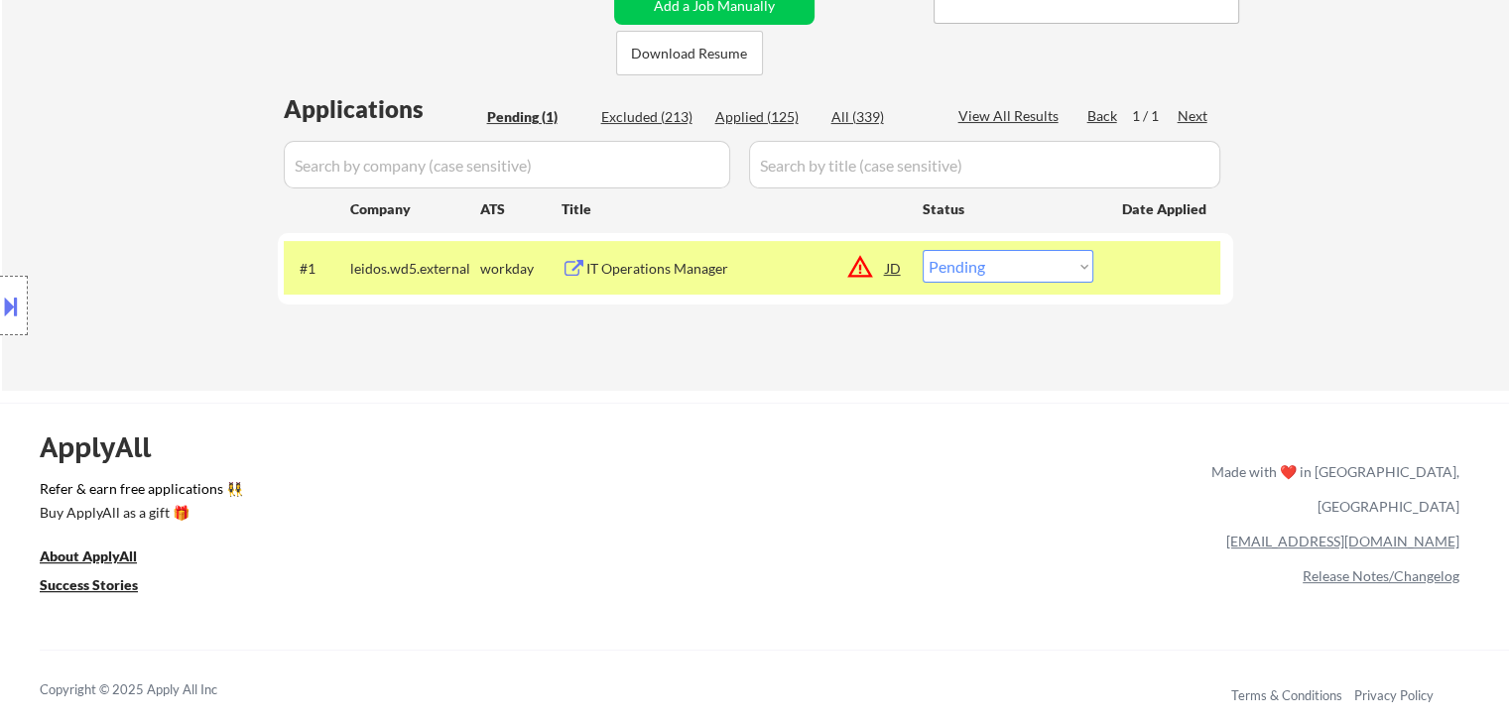
click at [639, 248] on div "#1 leidos.wd5.external workday IT Operations Manager JD warning_amber Choose an…" at bounding box center [752, 268] width 937 height 54
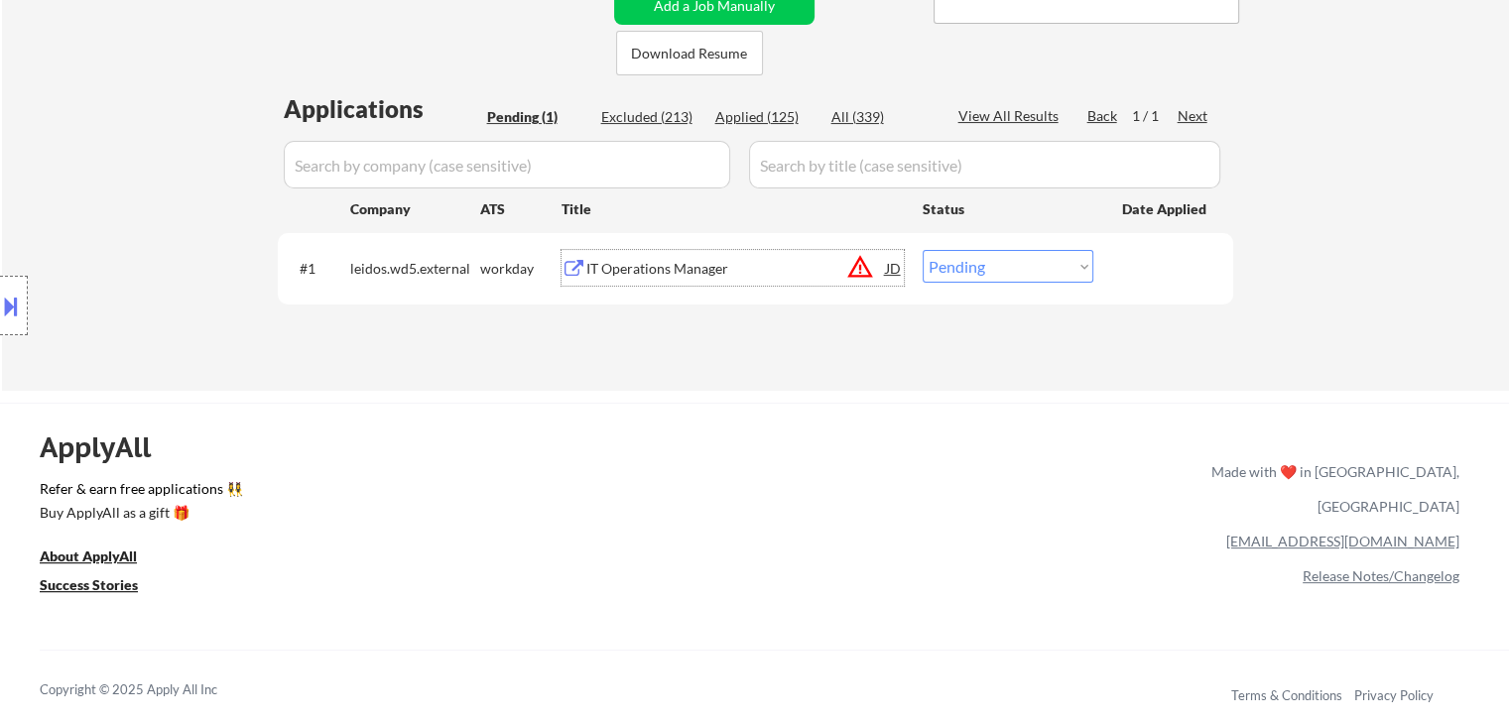
click at [654, 262] on div "IT Operations Manager" at bounding box center [736, 269] width 300 height 20
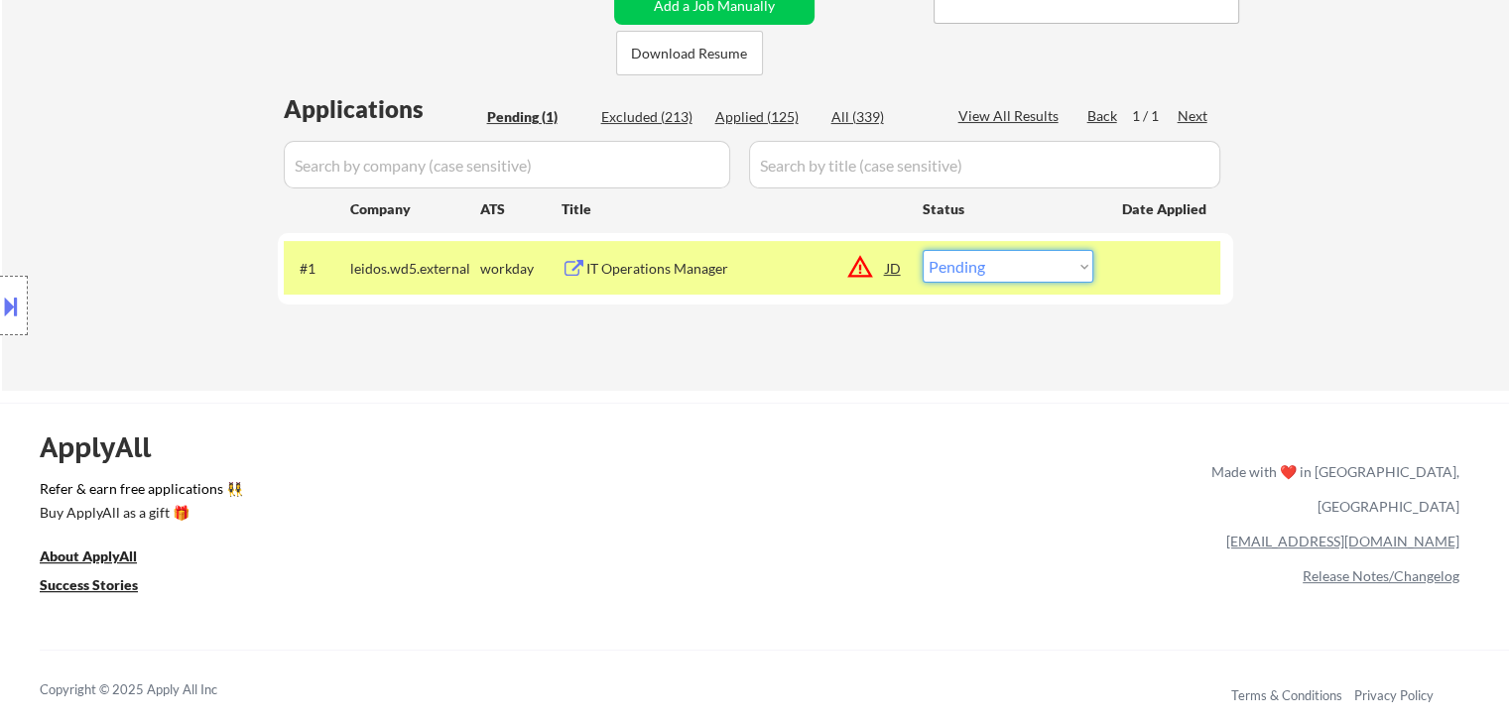
click at [986, 276] on select "Choose an option... Pending Applied Excluded (Questions) Excluded (Expired) Exc…" at bounding box center [1008, 266] width 171 height 33
select select ""excluded__bad_match_""
click at [923, 250] on select "Choose an option... Pending Applied Excluded (Questions) Excluded (Expired) Exc…" at bounding box center [1008, 266] width 171 height 33
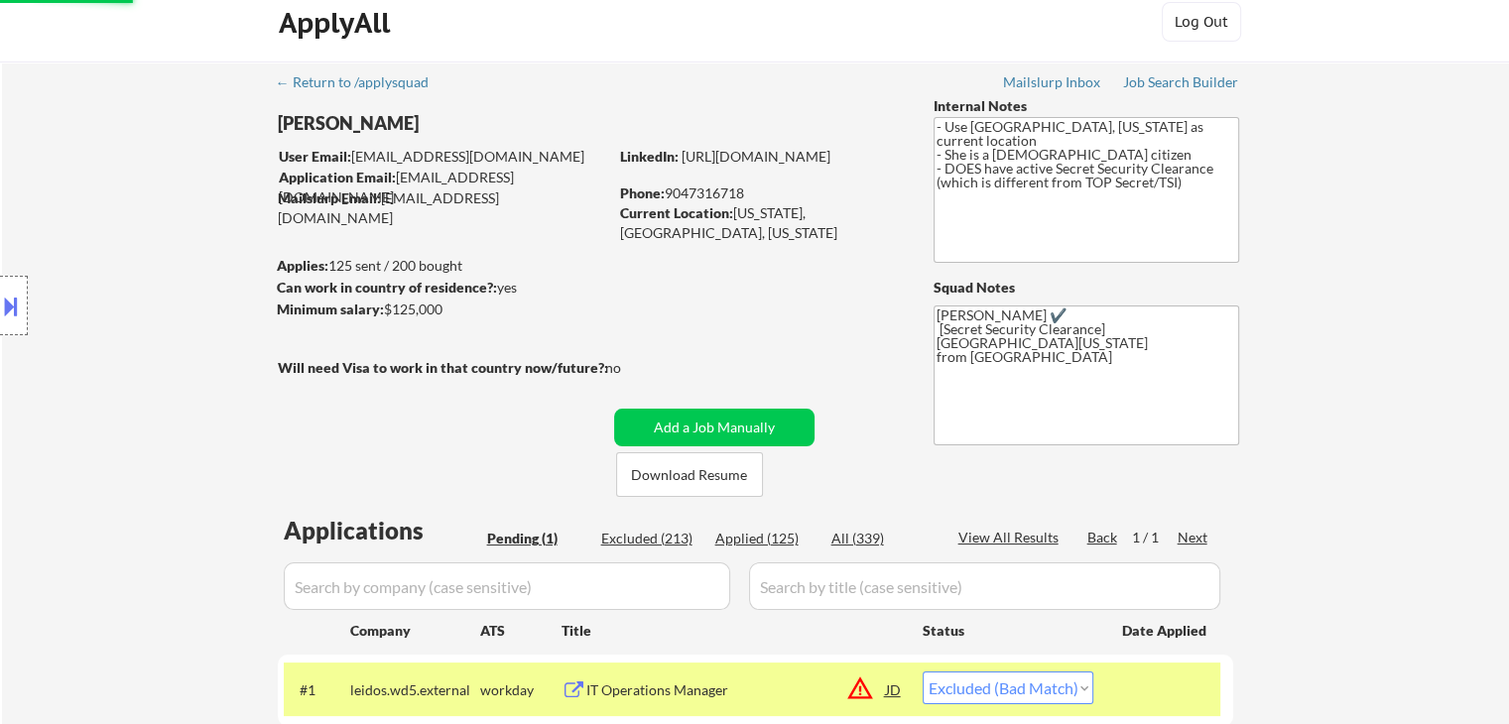
scroll to position [19, 0]
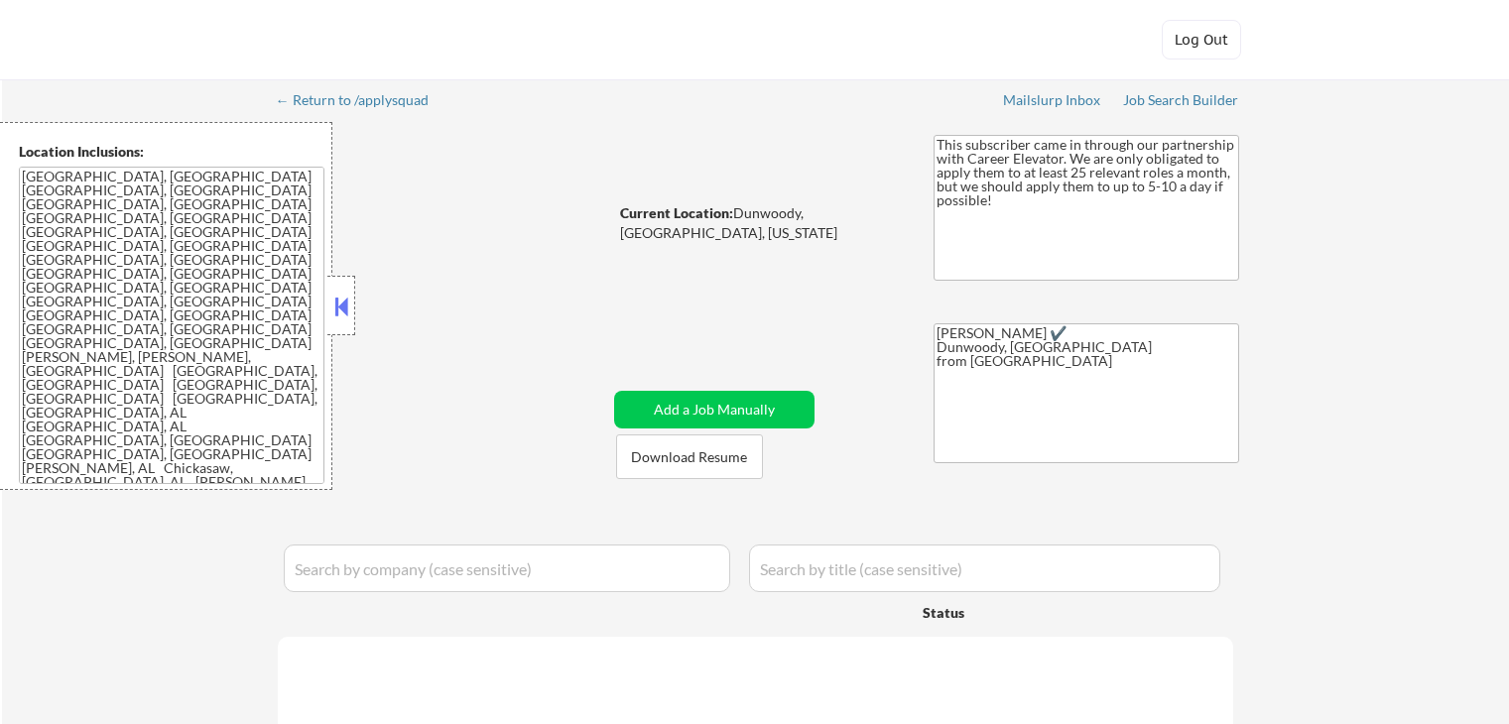
select select ""pending""
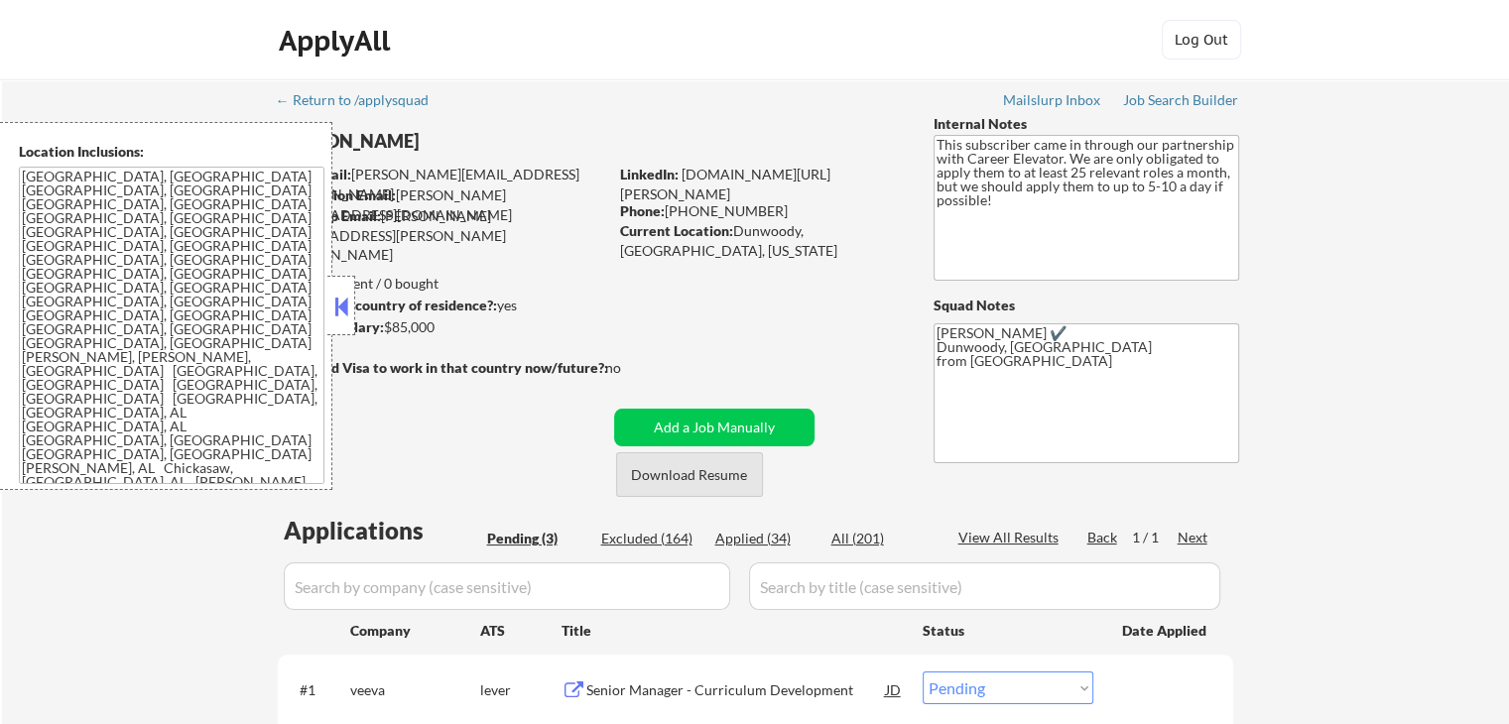
click at [692, 483] on button "Download Resume" at bounding box center [689, 475] width 147 height 45
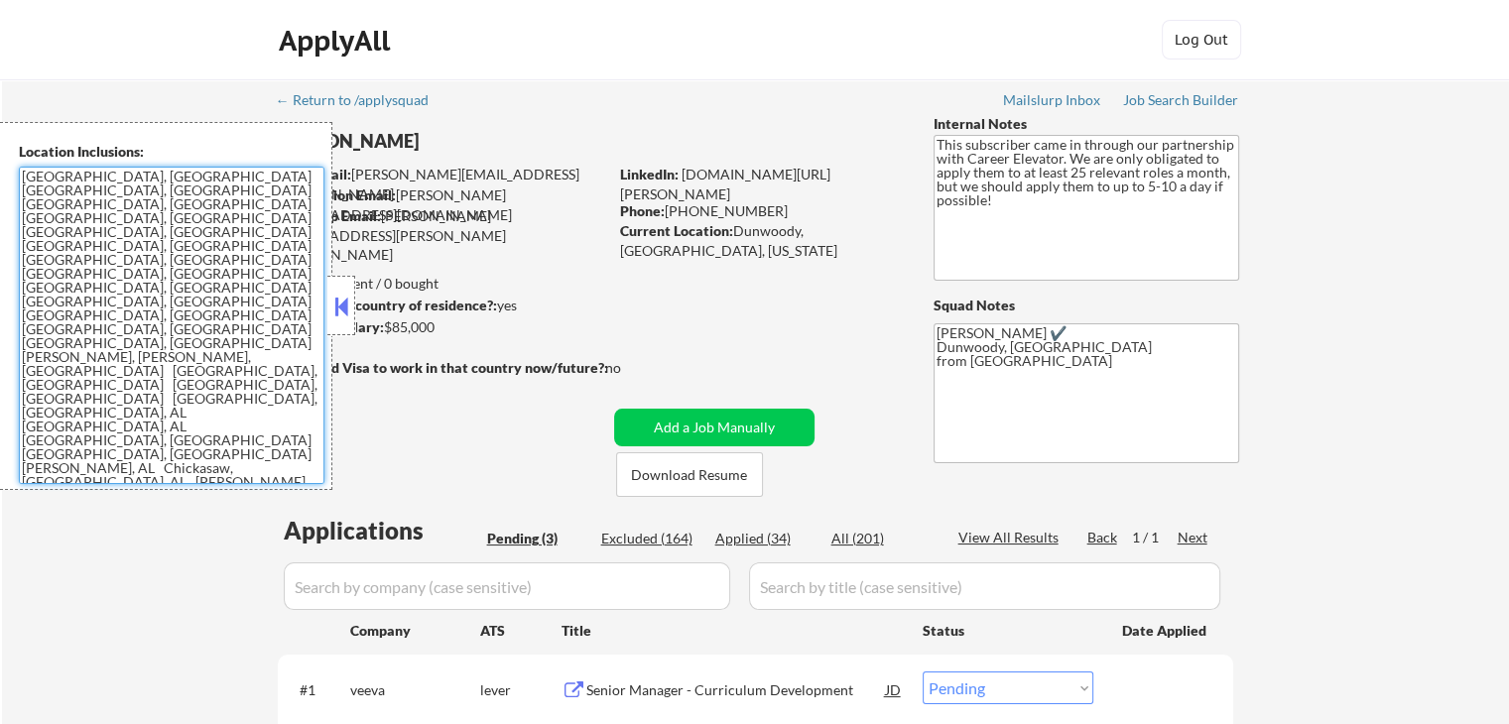
drag, startPoint x: 288, startPoint y: 426, endPoint x: 0, endPoint y: 113, distance: 424.9
click at [0, 113] on body "← Return to /applysquad Mailslurp Inbox Job Search Builder Shane Tomashot User …" at bounding box center [754, 362] width 1509 height 724
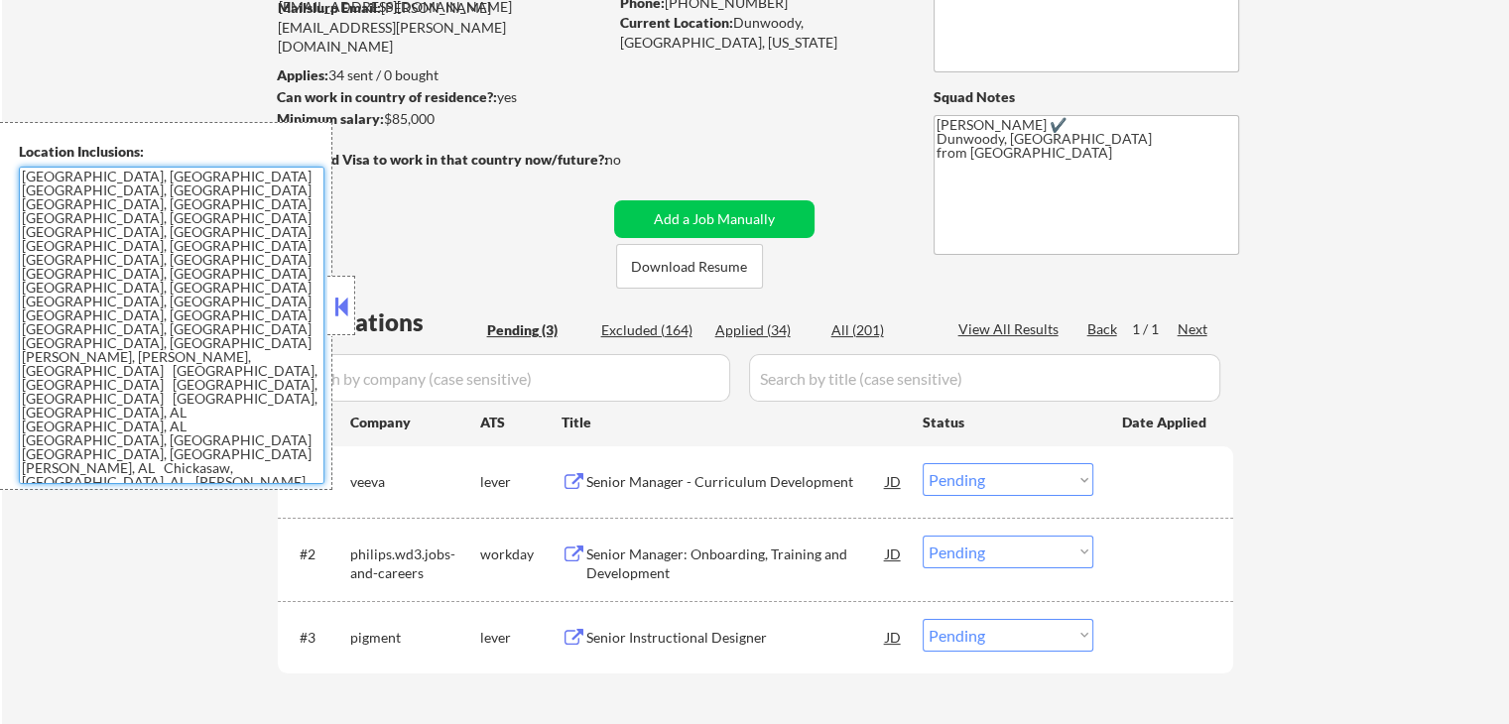
scroll to position [218, 0]
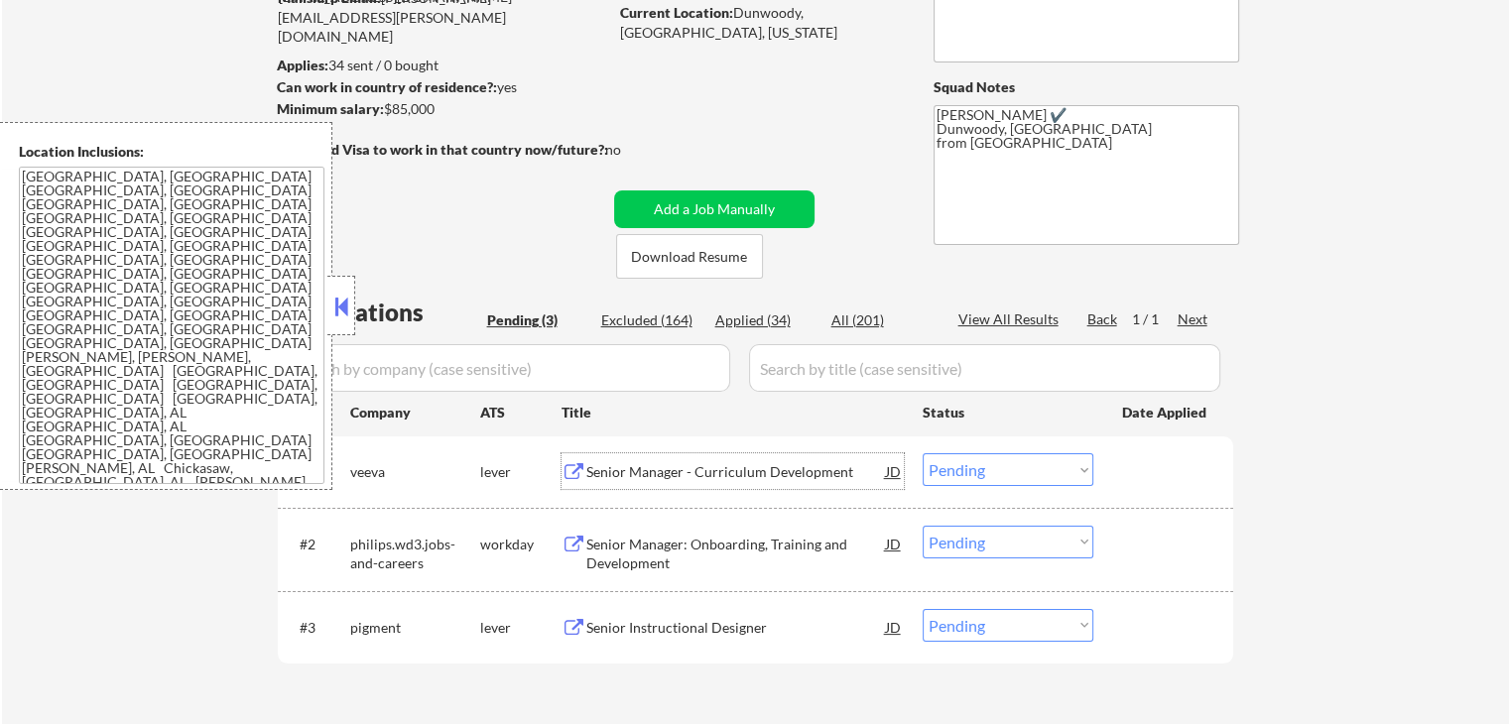
click at [682, 472] on div "Senior Manager - Curriculum Development" at bounding box center [736, 472] width 300 height 20
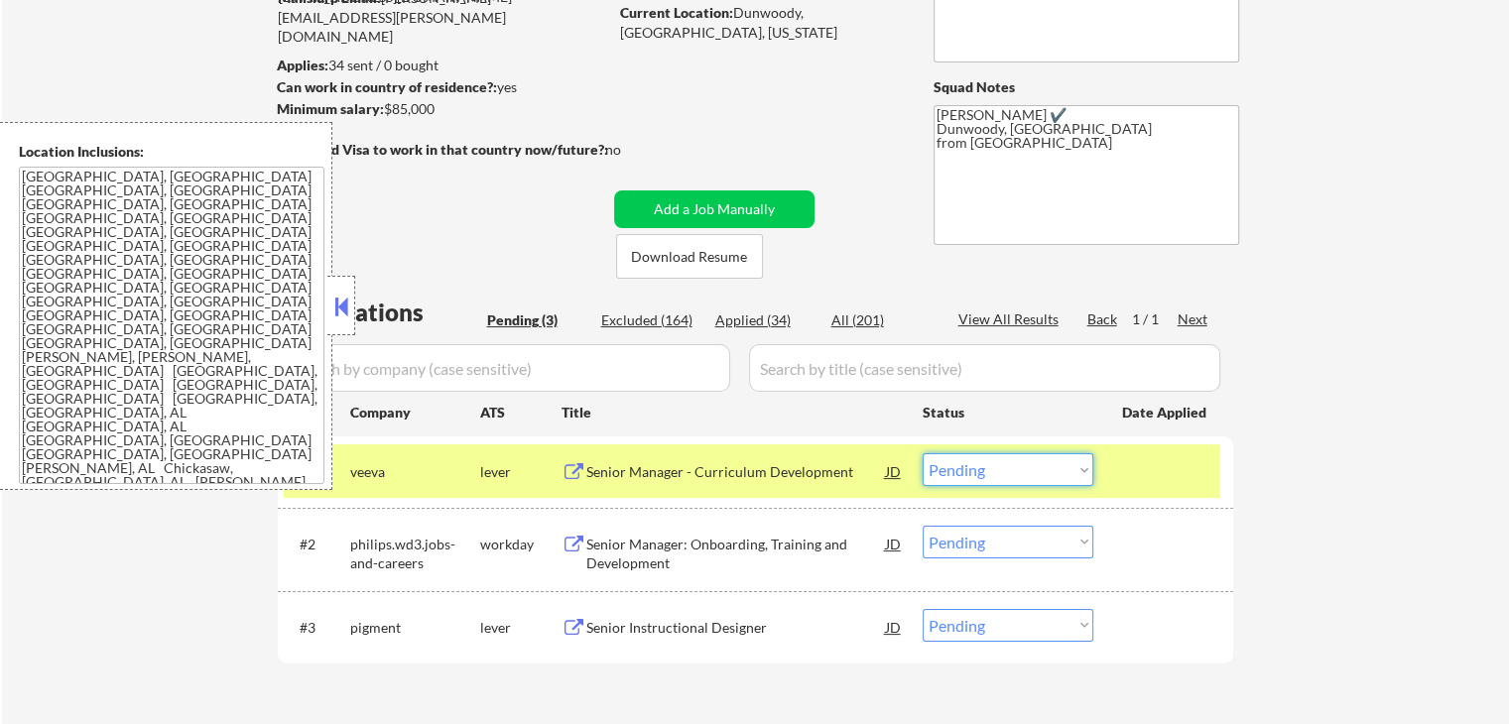
click at [982, 470] on select "Choose an option... Pending Applied Excluded (Questions) Excluded (Expired) Exc…" at bounding box center [1008, 470] width 171 height 33
click at [923, 454] on select "Choose an option... Pending Applied Excluded (Questions) Excluded (Expired) Exc…" at bounding box center [1008, 470] width 171 height 33
click at [341, 297] on button at bounding box center [341, 307] width 22 height 30
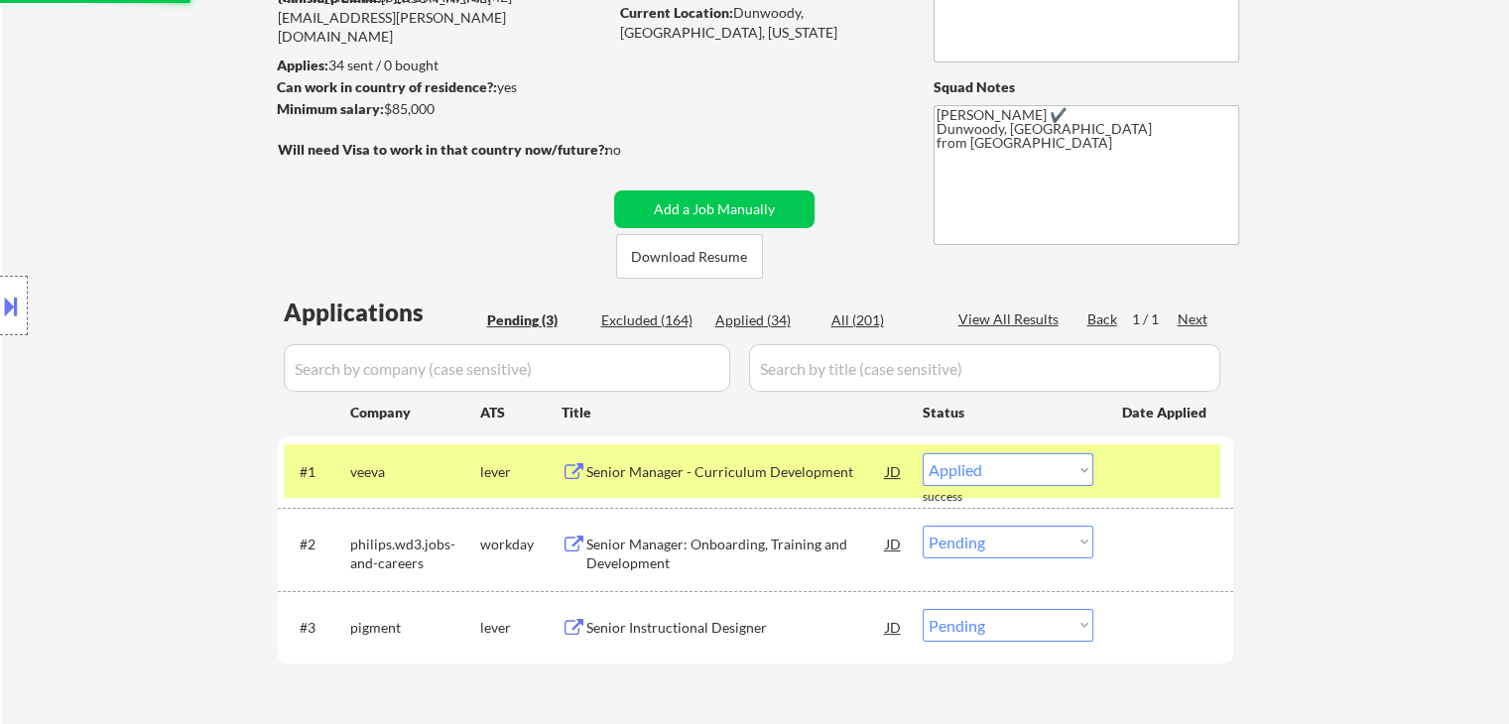
scroll to position [274, 0]
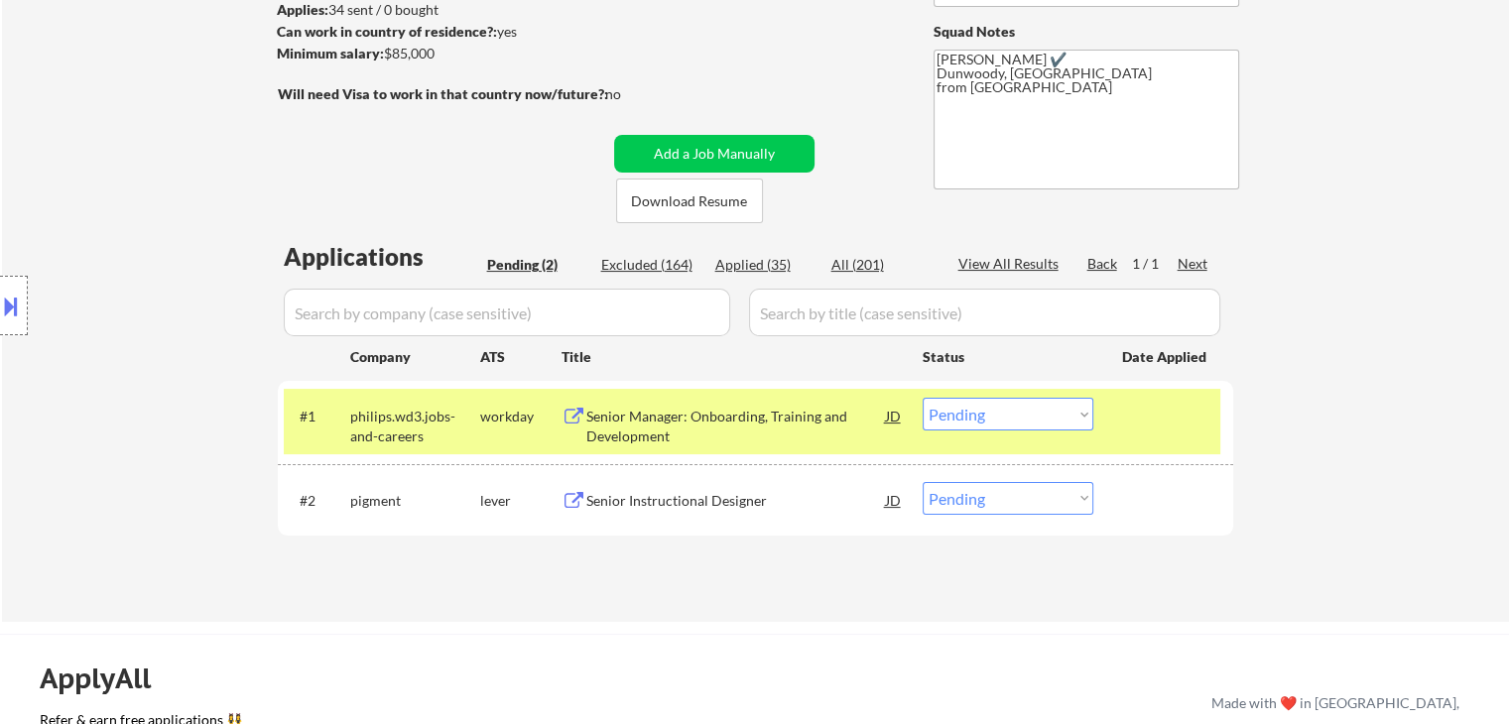
click at [645, 413] on div "Senior Manager: Onboarding, Training and Development" at bounding box center [736, 426] width 300 height 39
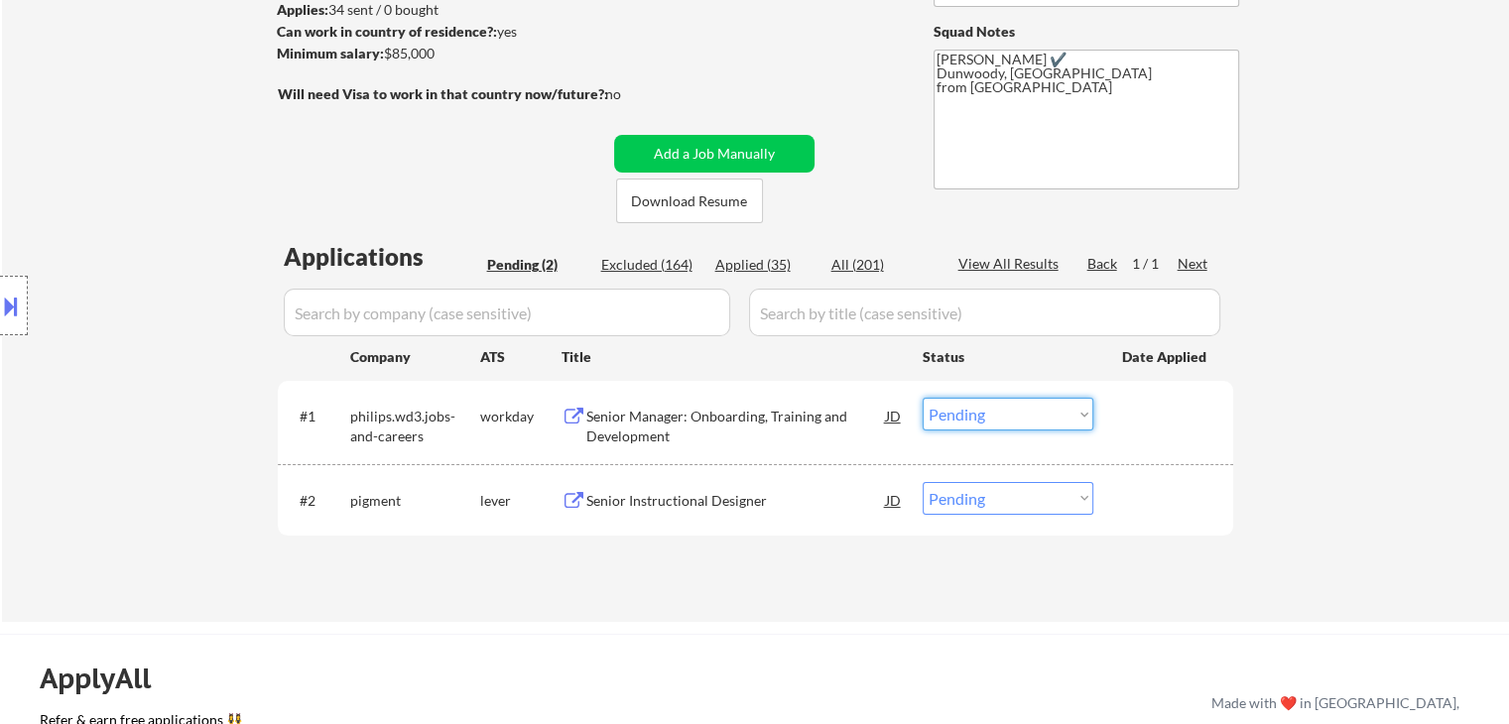
click at [998, 425] on select "Choose an option... Pending Applied Excluded (Questions) Excluded (Expired) Exc…" at bounding box center [1008, 414] width 171 height 33
click at [923, 398] on select "Choose an option... Pending Applied Excluded (Questions) Excluded (Expired) Exc…" at bounding box center [1008, 414] width 171 height 33
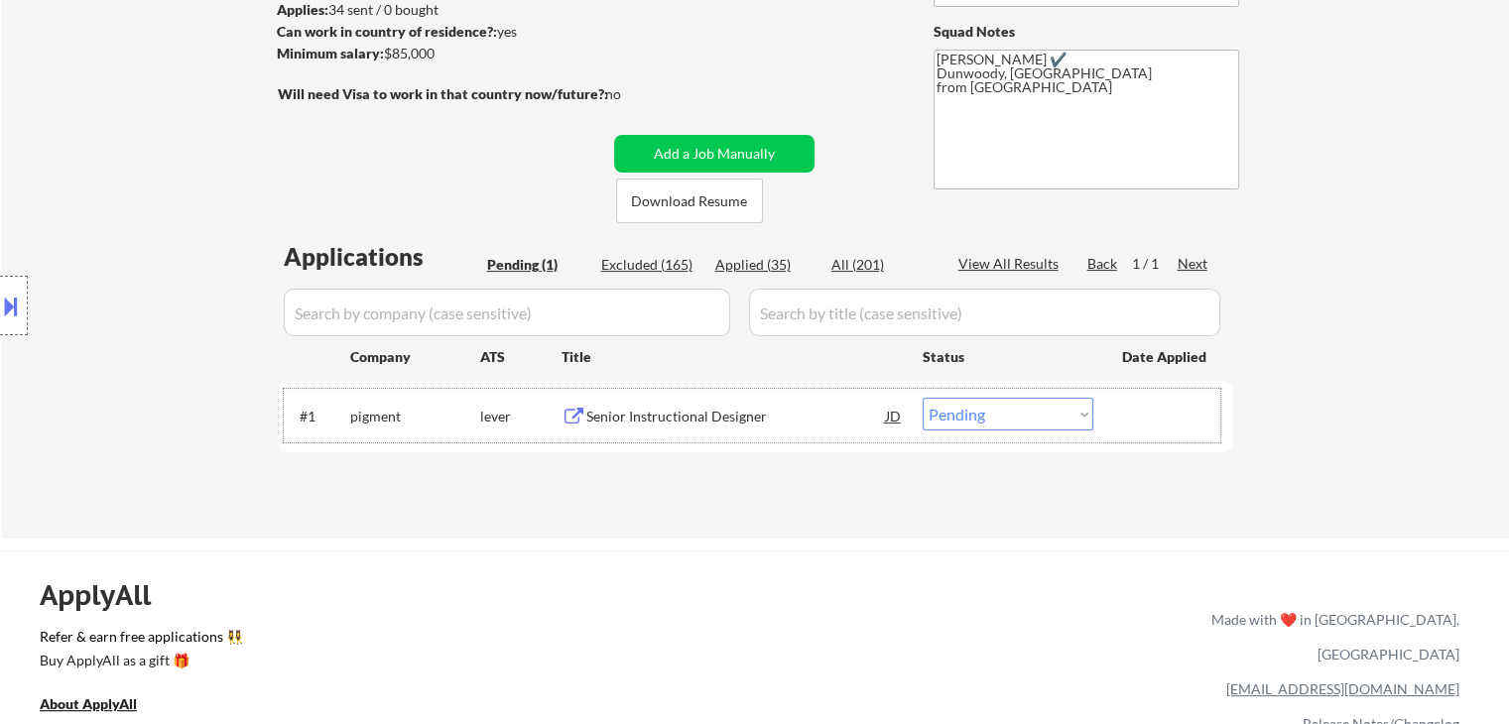
click at [665, 435] on div "#1 pigment lever Senior Instructional Designer JD Choose an option... Pending A…" at bounding box center [752, 416] width 937 height 54
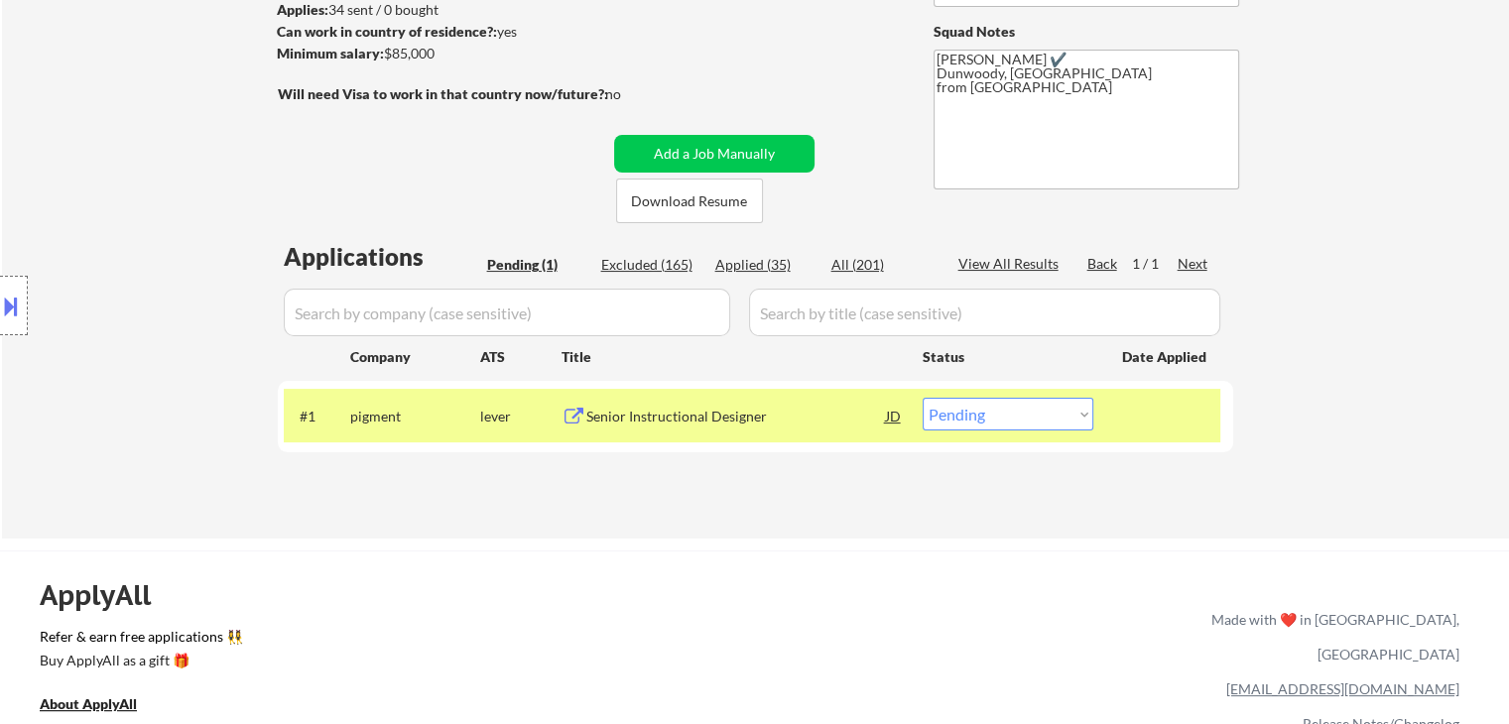
click at [683, 414] on div "Senior Instructional Designer" at bounding box center [736, 417] width 300 height 20
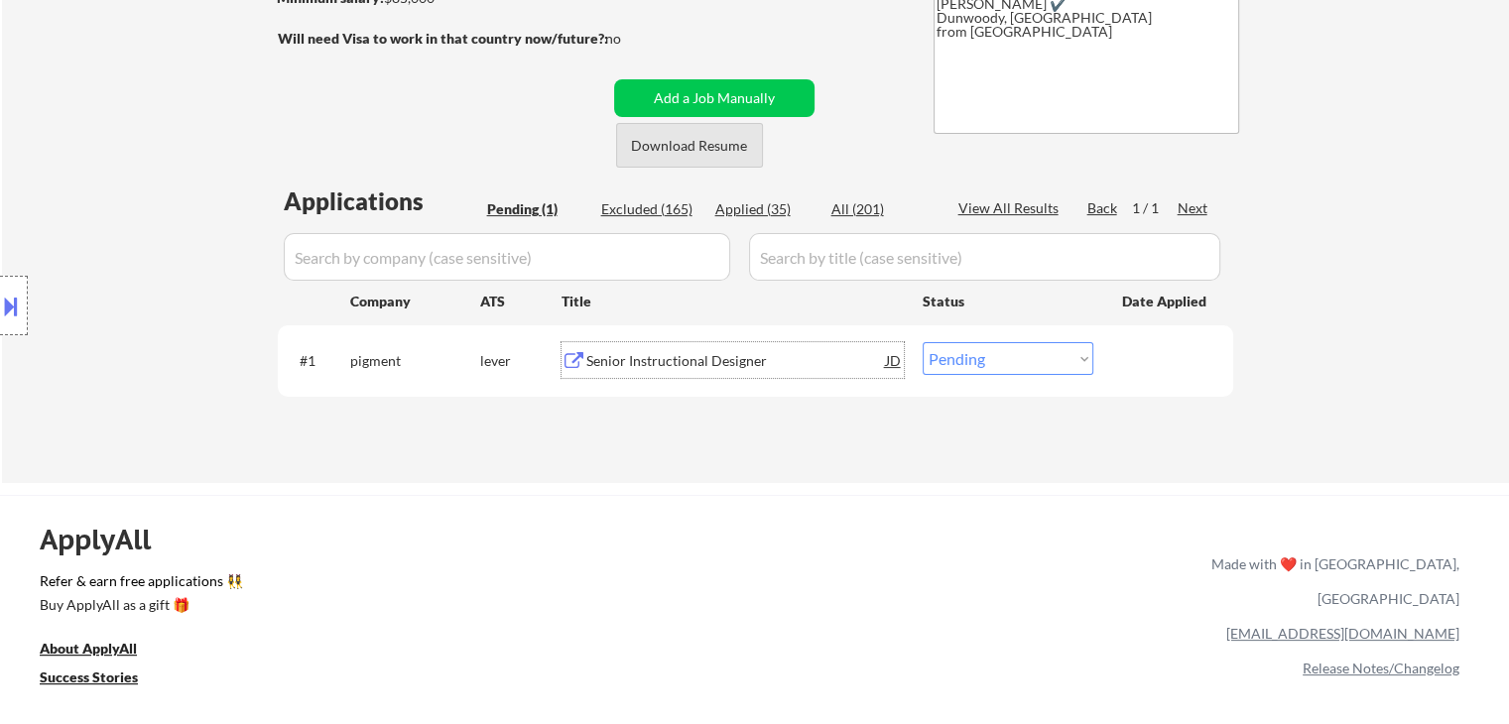
scroll to position [339, 0]
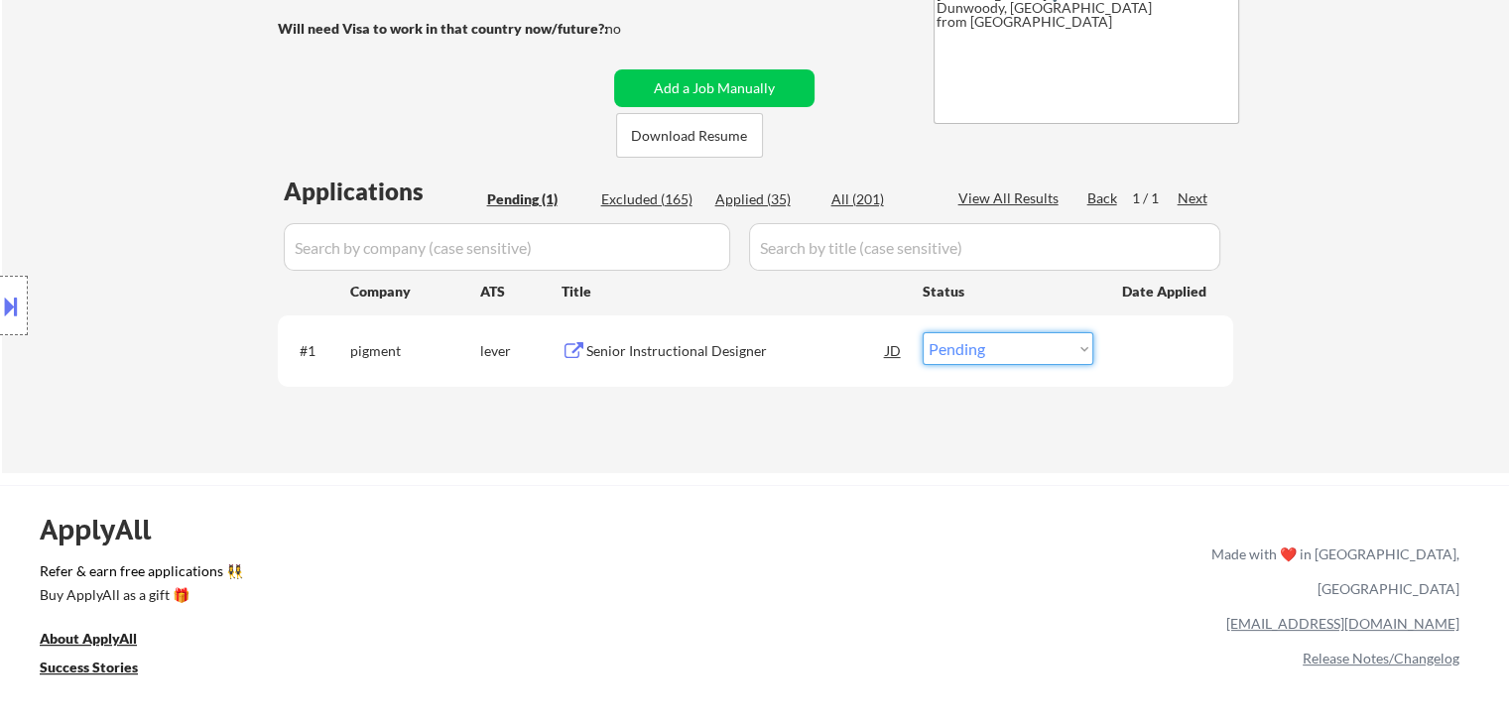
click at [962, 357] on select "Choose an option... Pending Applied Excluded (Questions) Excluded (Expired) Exc…" at bounding box center [1008, 348] width 171 height 33
select select ""applied""
click at [923, 332] on select "Choose an option... Pending Applied Excluded (Questions) Excluded (Expired) Exc…" at bounding box center [1008, 348] width 171 height 33
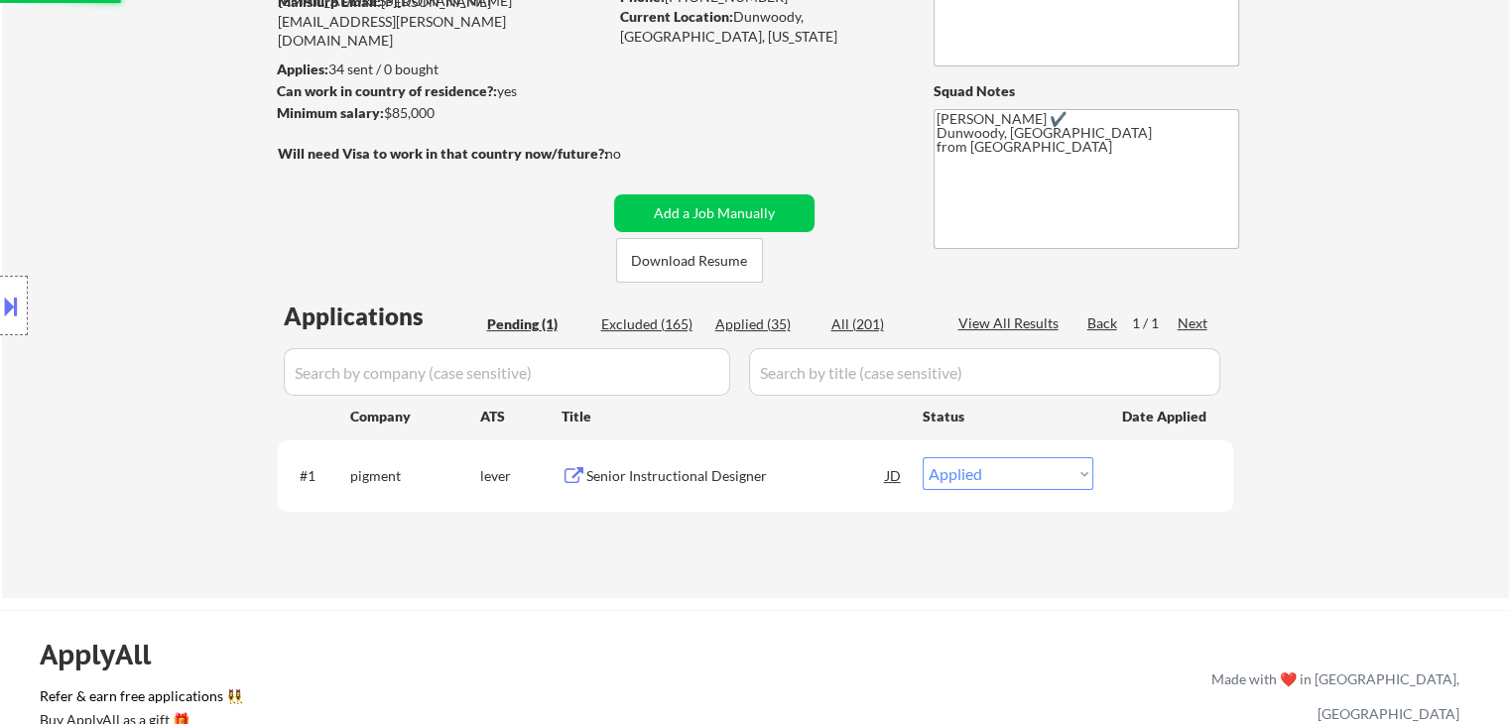
scroll to position [217, 0]
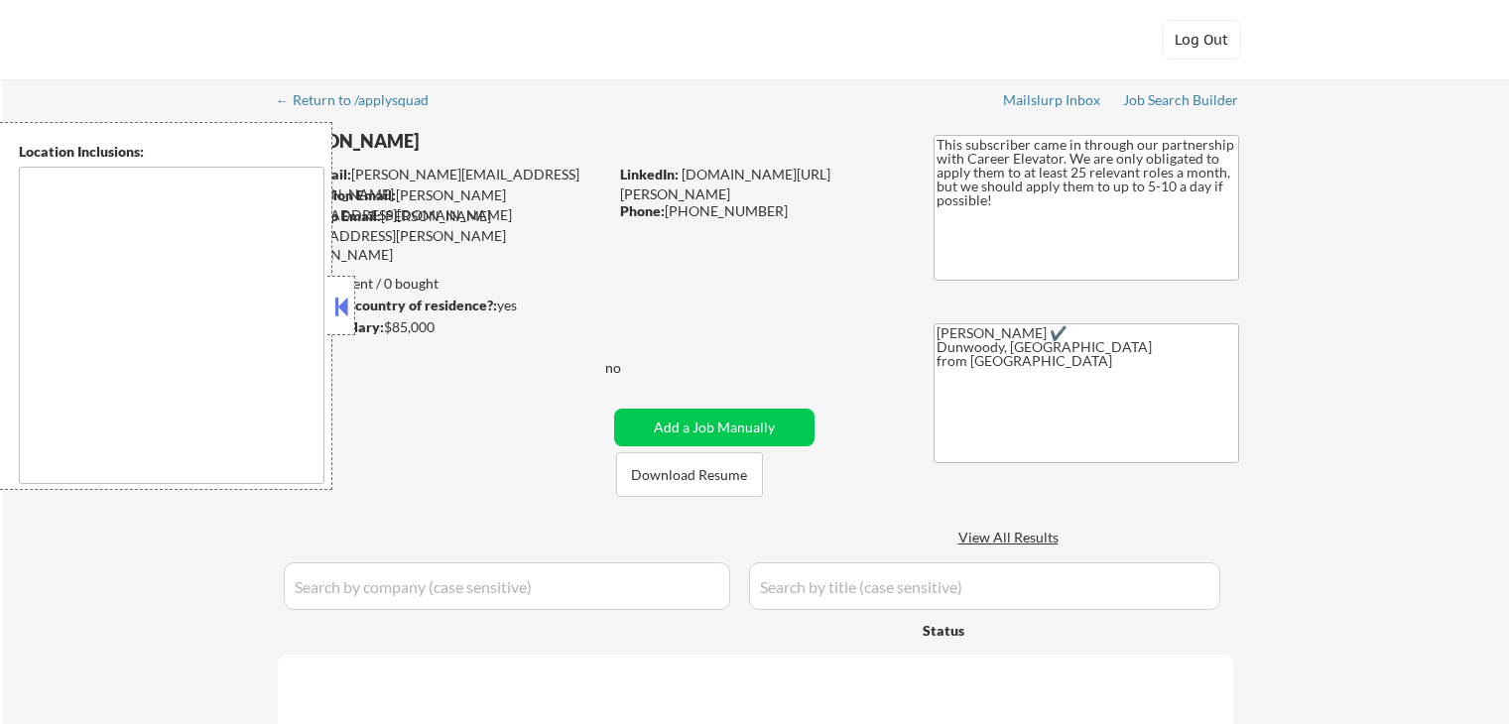
type textarea "[GEOGRAPHIC_DATA], [GEOGRAPHIC_DATA] [GEOGRAPHIC_DATA], [GEOGRAPHIC_DATA] [GEOG…"
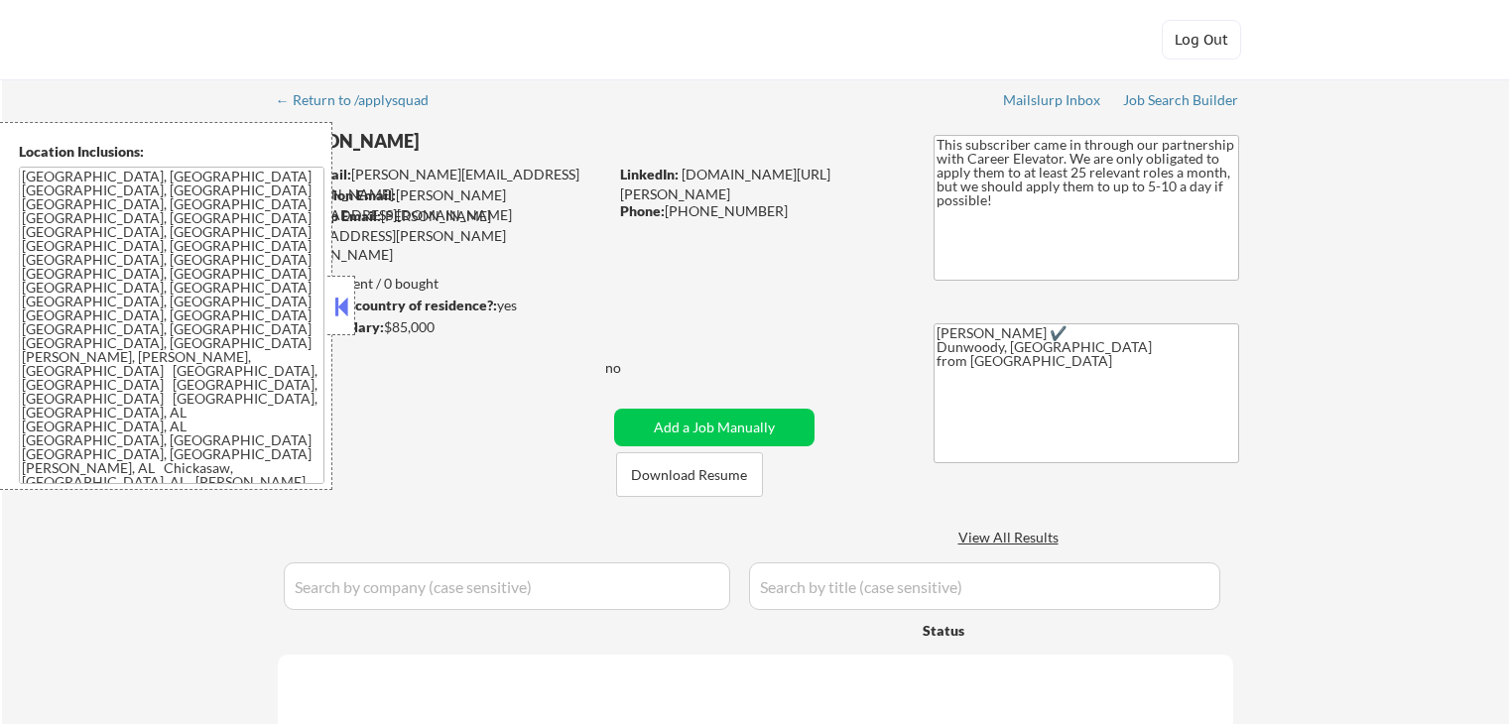
select select ""pending""
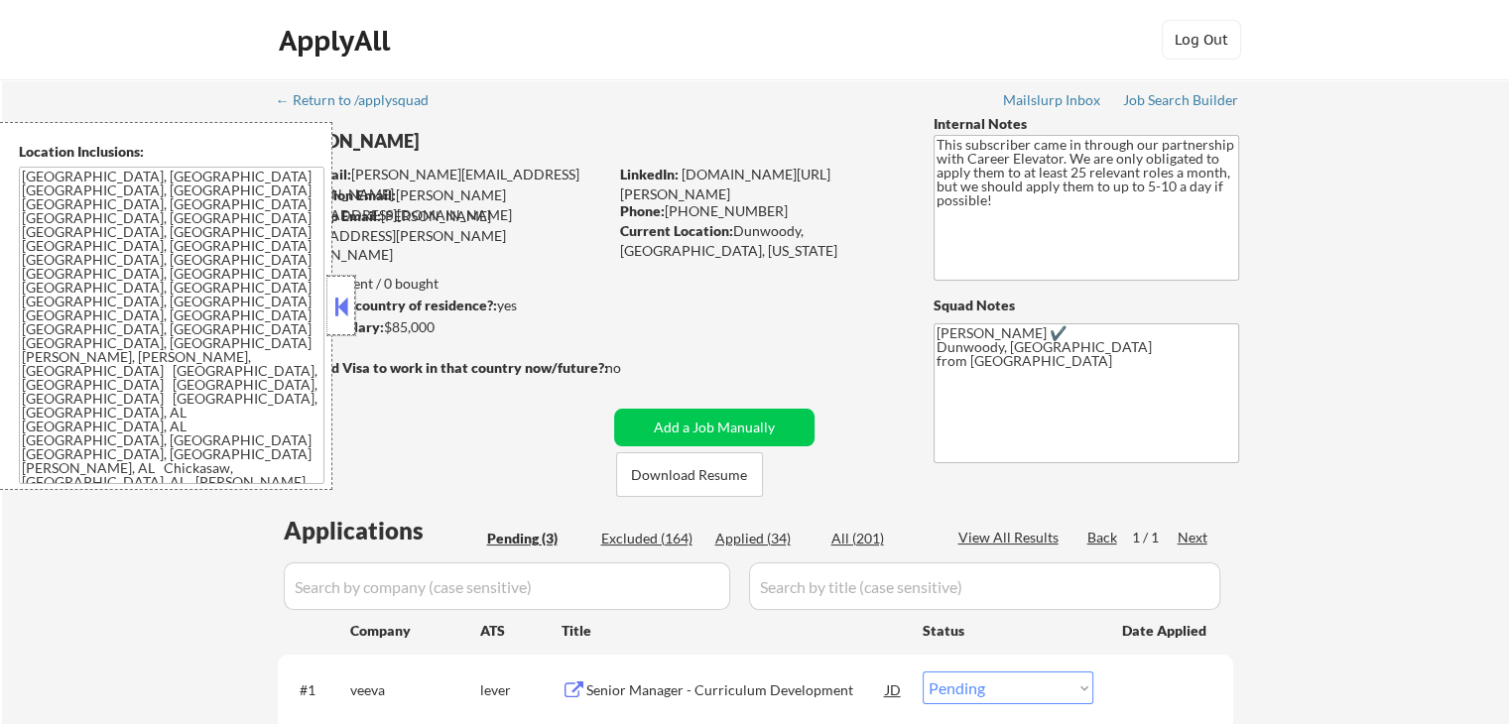
click at [343, 290] on div at bounding box center [341, 306] width 28 height 60
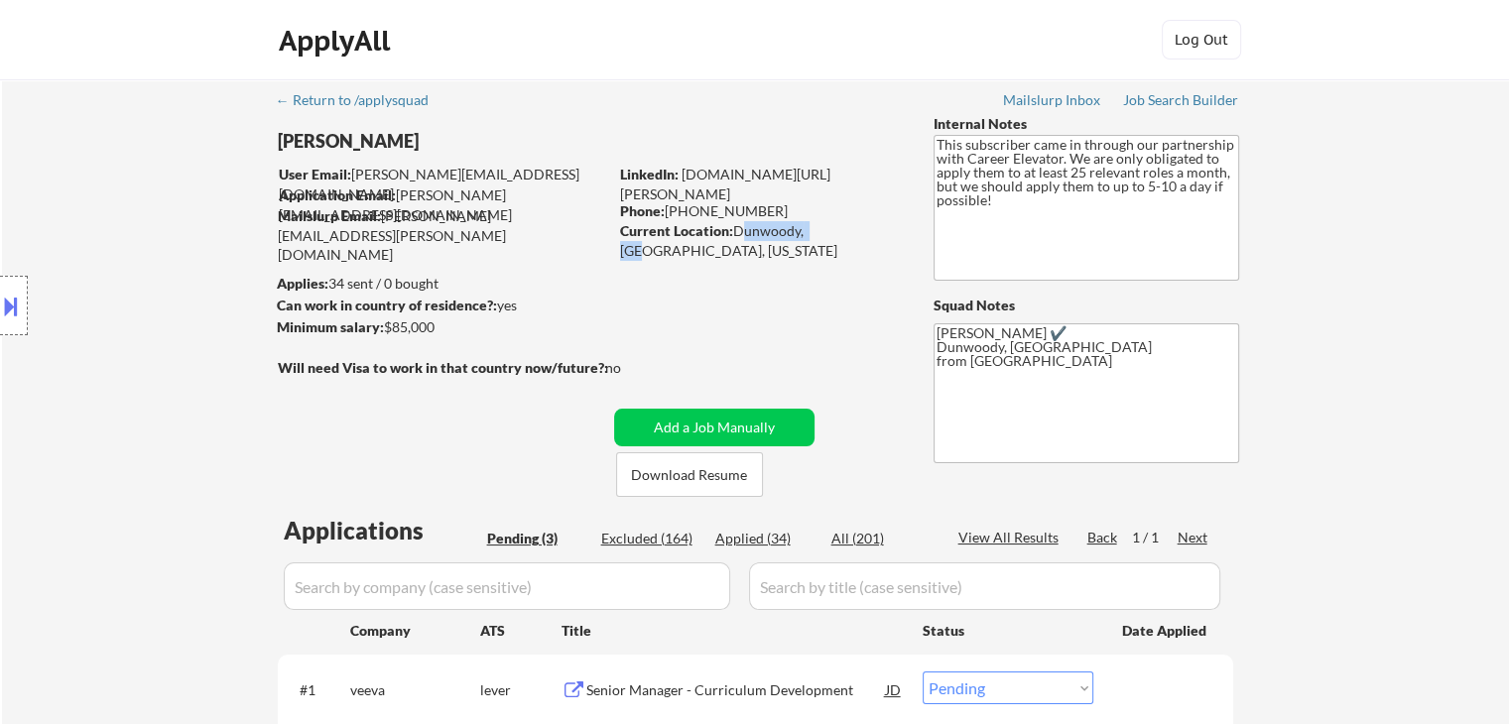
drag, startPoint x: 734, startPoint y: 230, endPoint x: 824, endPoint y: 233, distance: 89.4
click at [824, 233] on div "Current Location: Dunwoody, GA, Georgia" at bounding box center [760, 240] width 281 height 39
copy div "Dunwoody, GA"
select select ""pending""
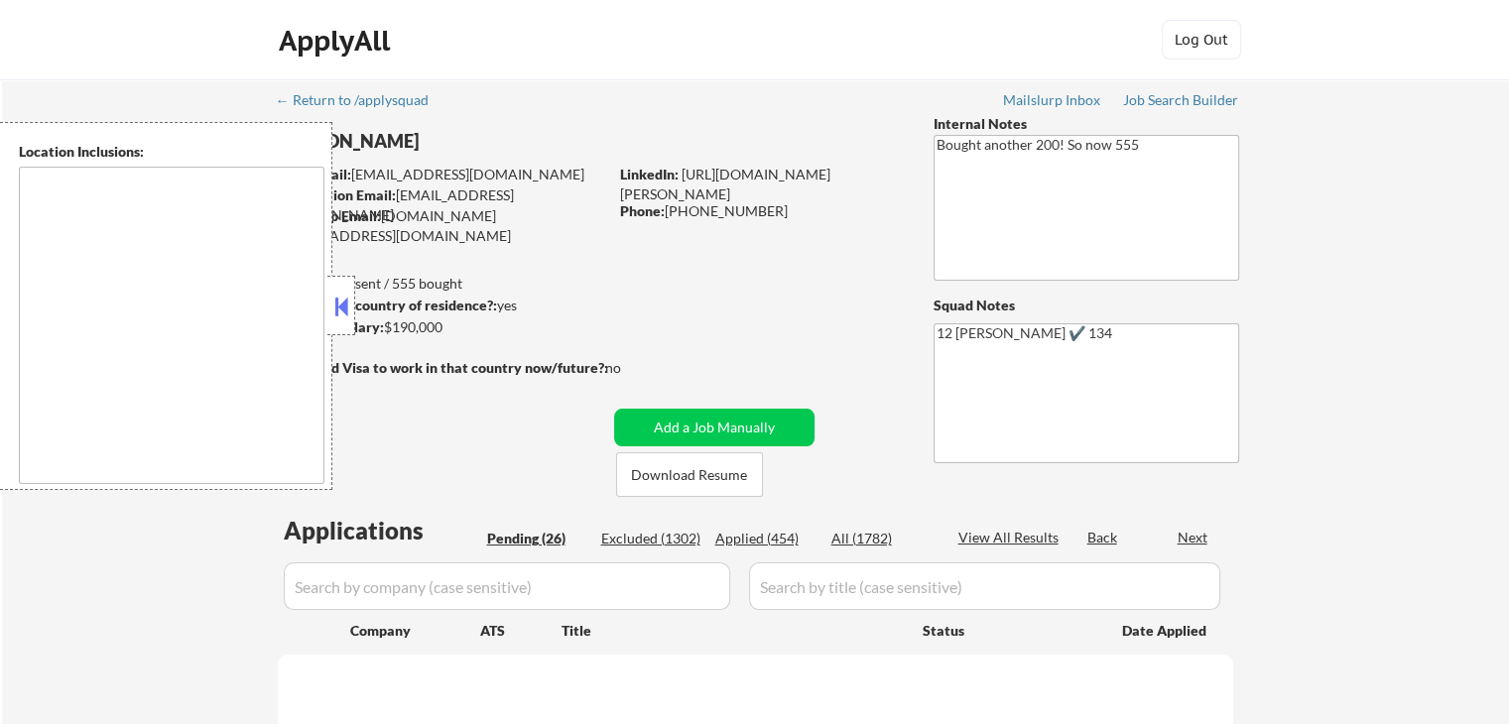
select select ""pending""
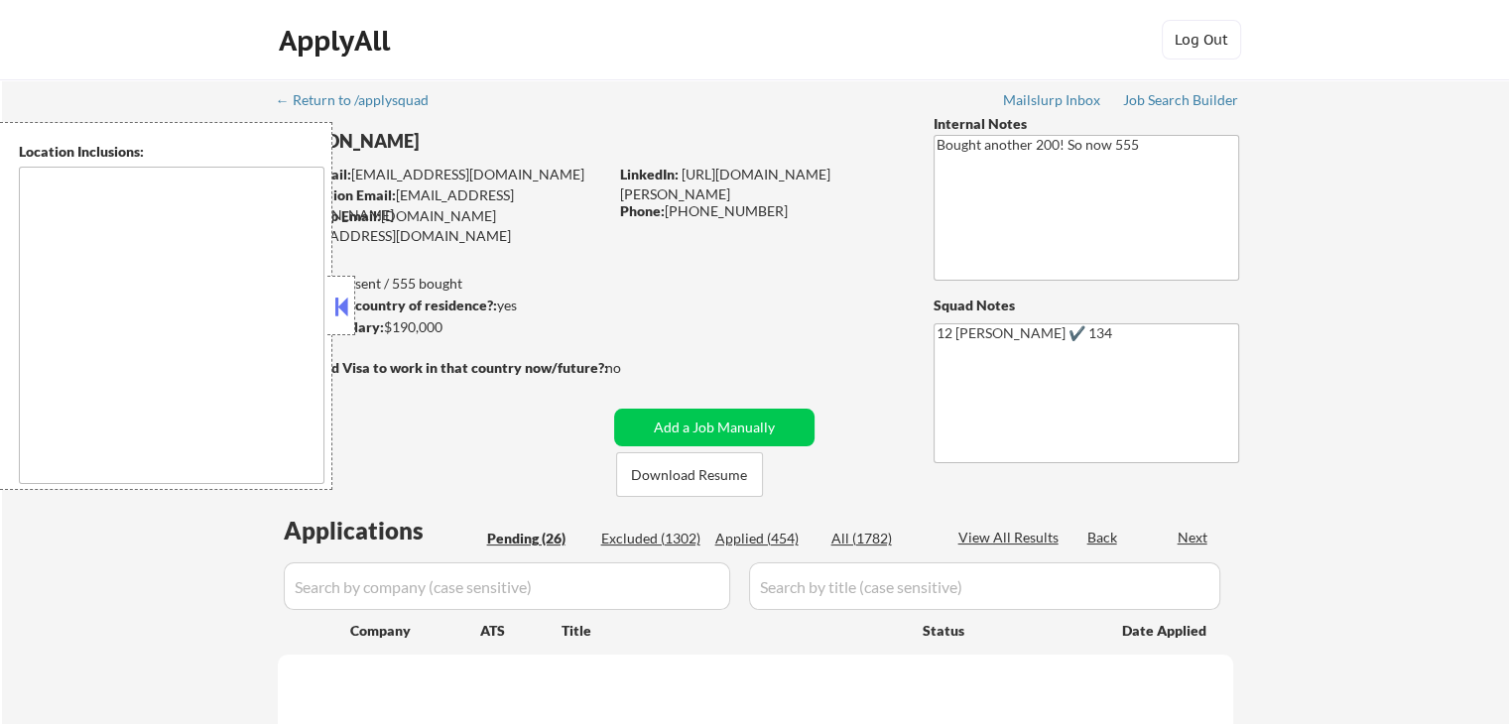
select select ""pending""
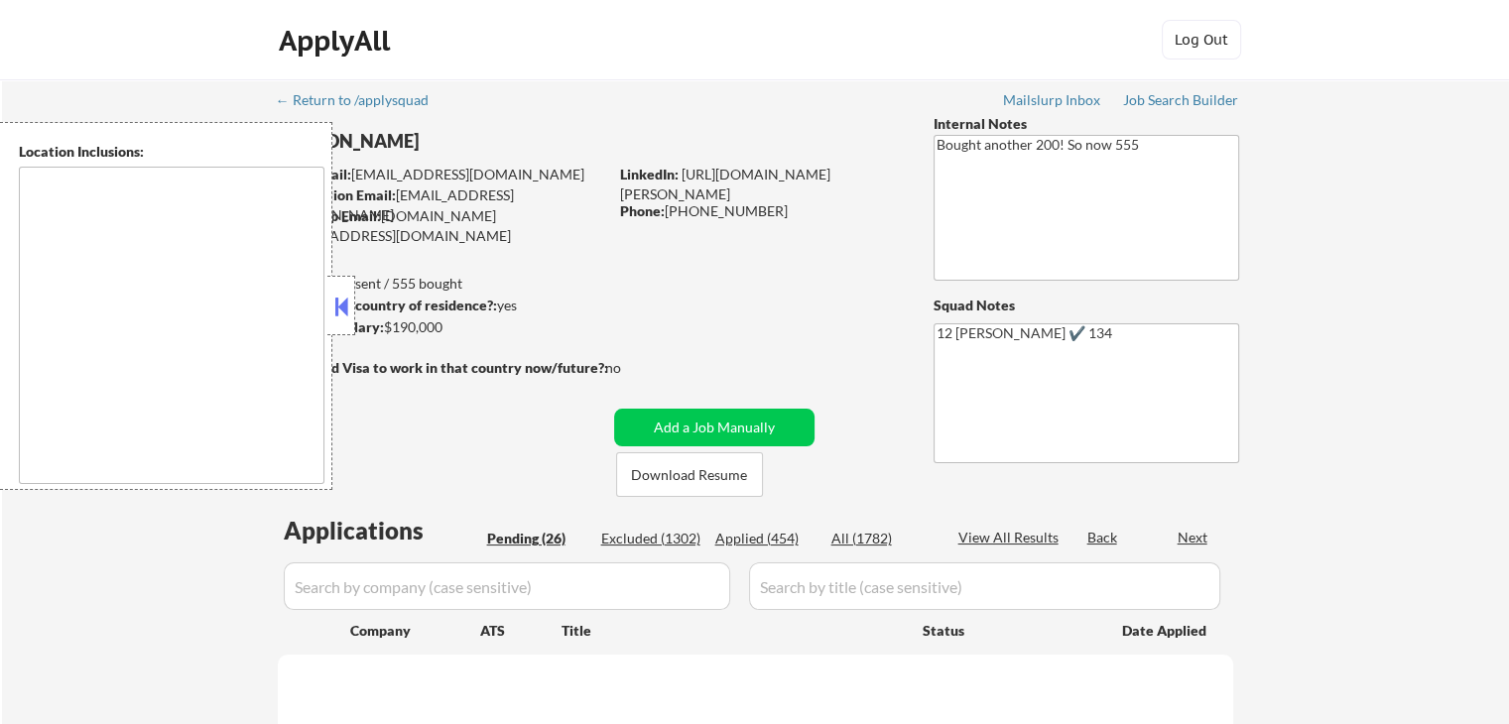
select select ""pending""
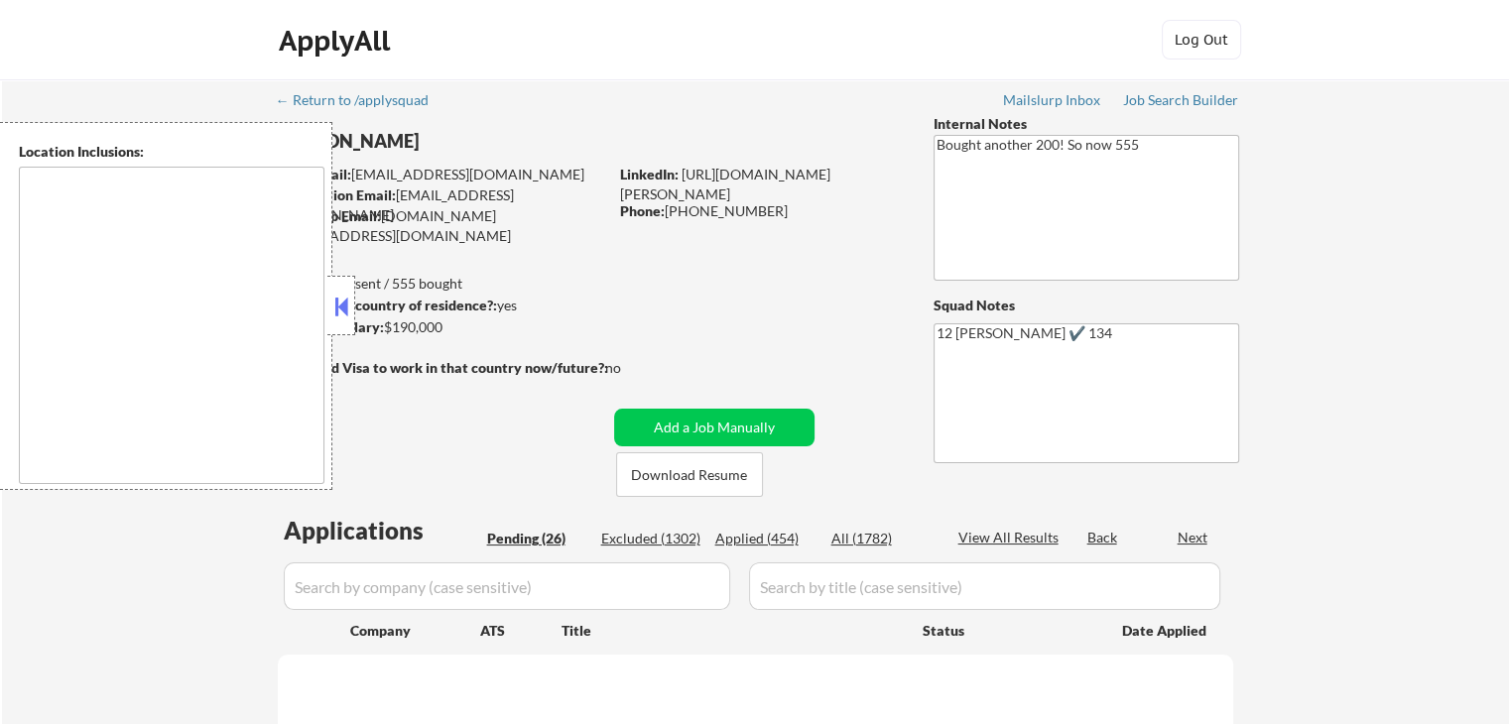
select select ""pending""
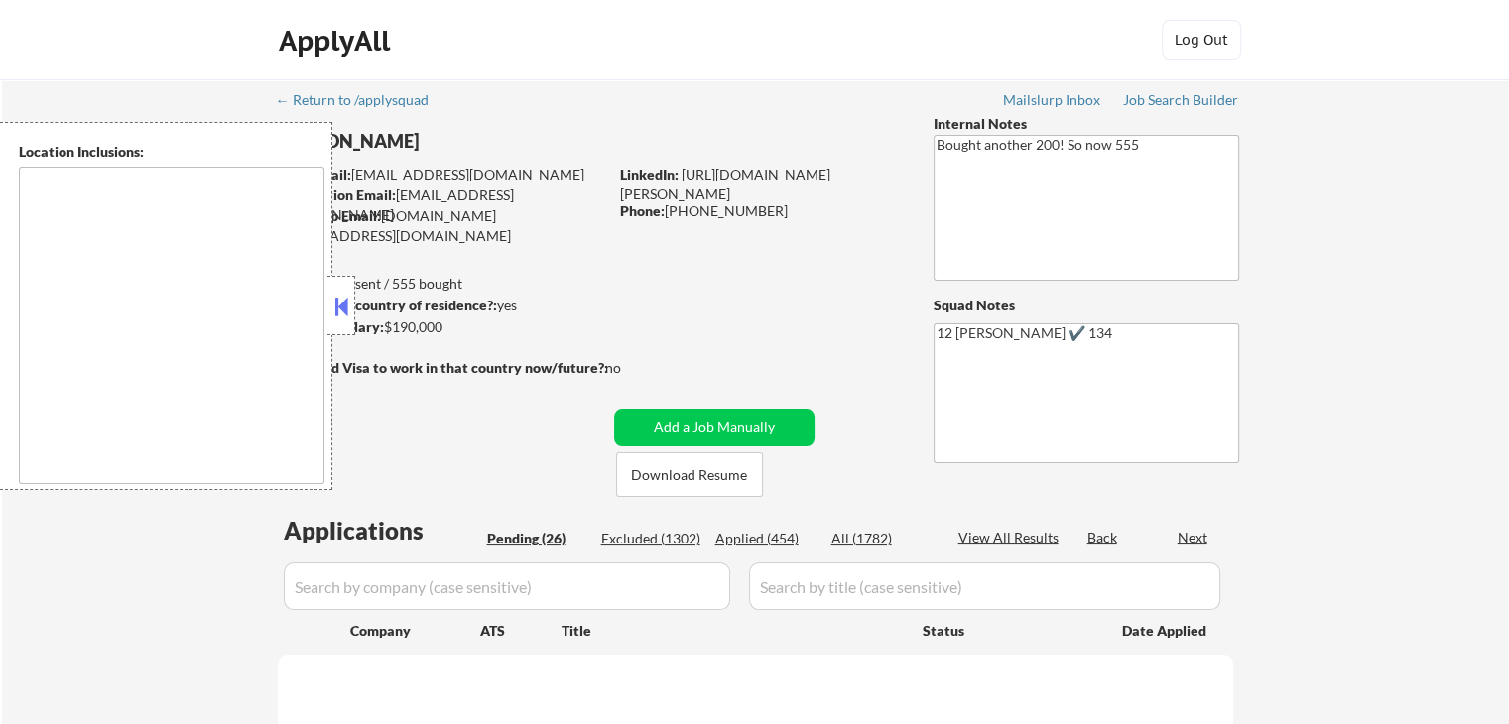
select select ""pending""
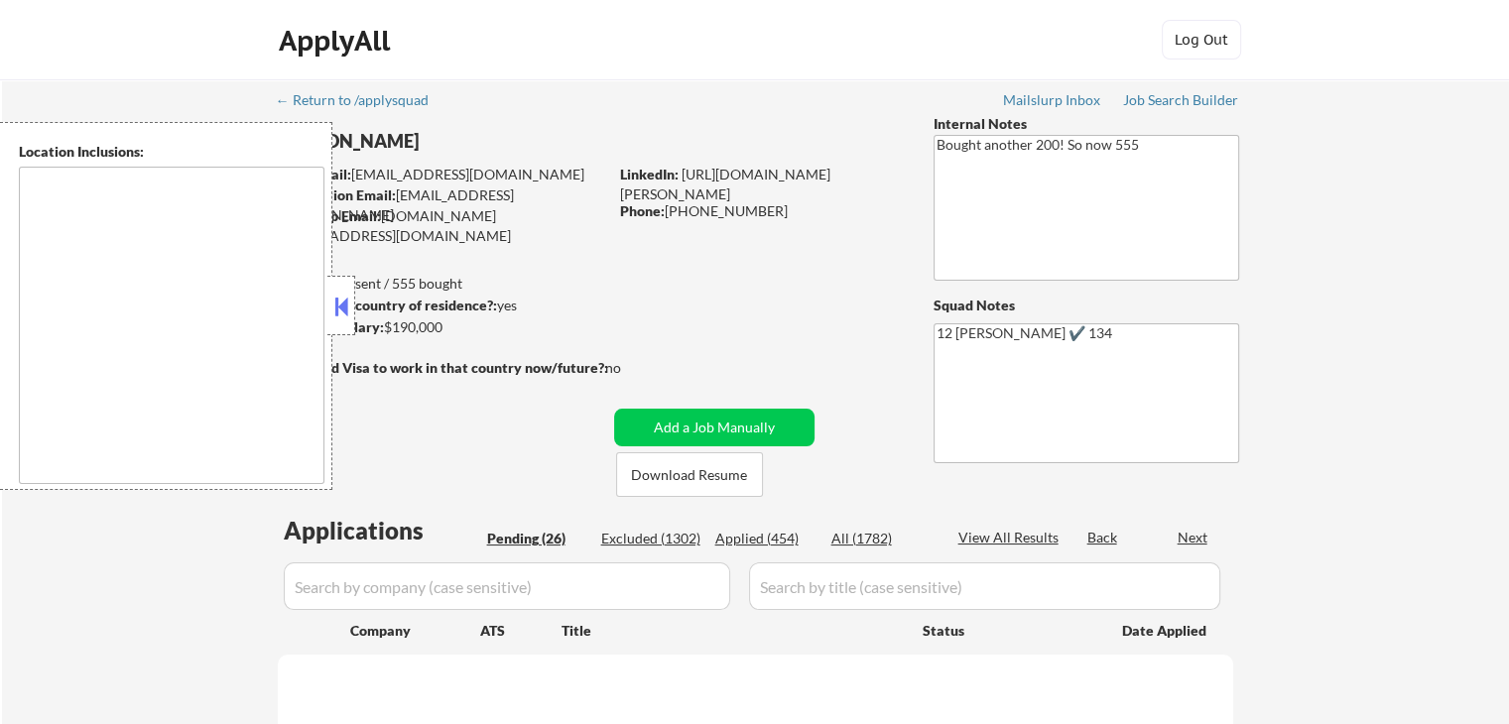
select select ""pending""
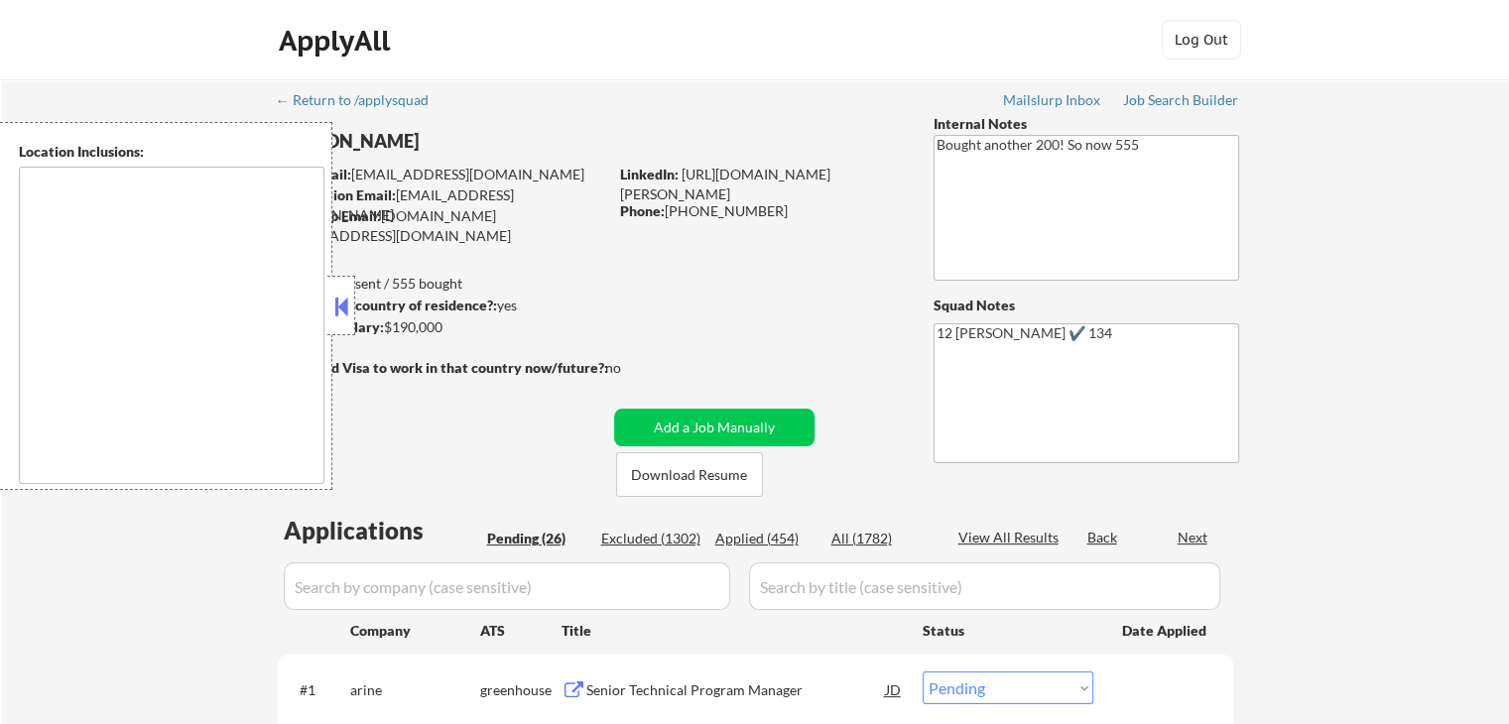
type textarea "San Francisco, CA Daly City, CA South San Francisco, CA Brisbane, CA Colma, CA …"
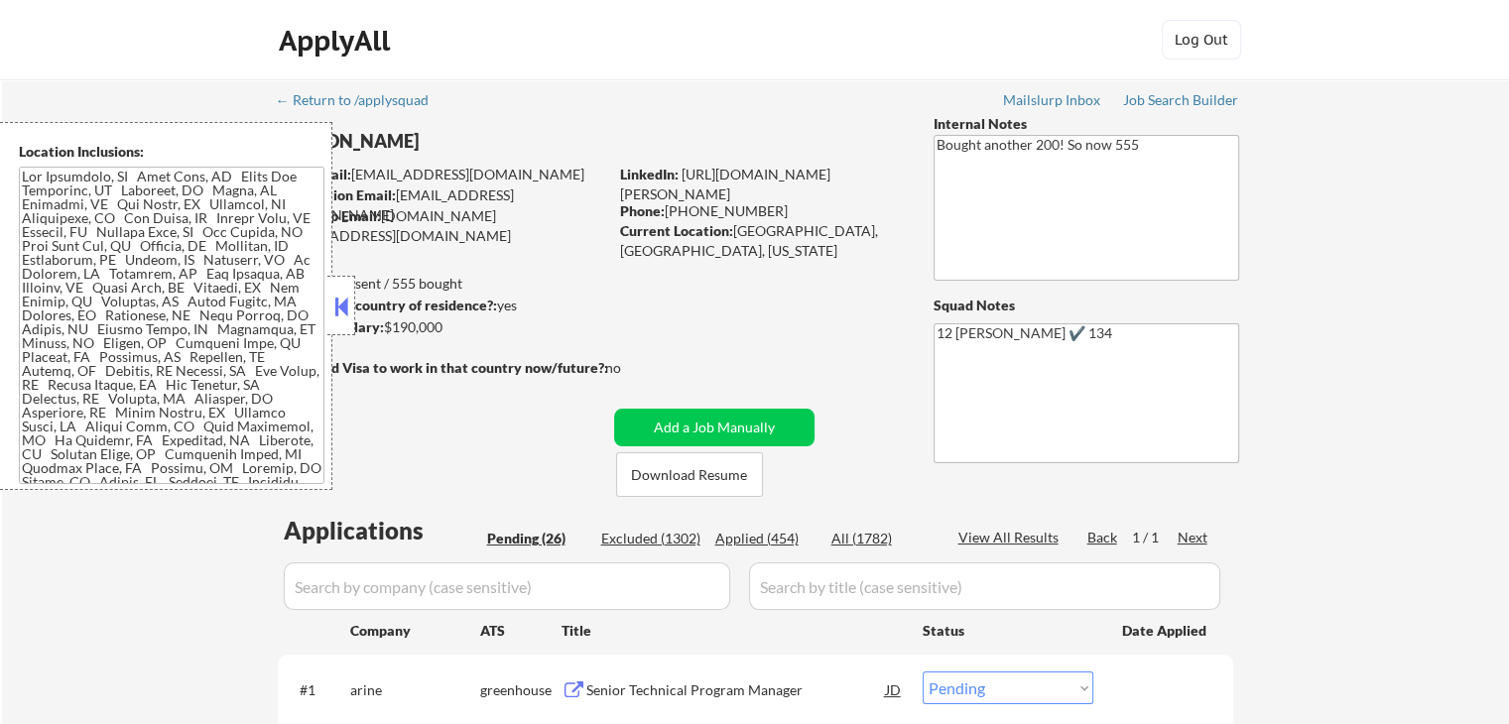
click at [346, 302] on button at bounding box center [341, 307] width 22 height 30
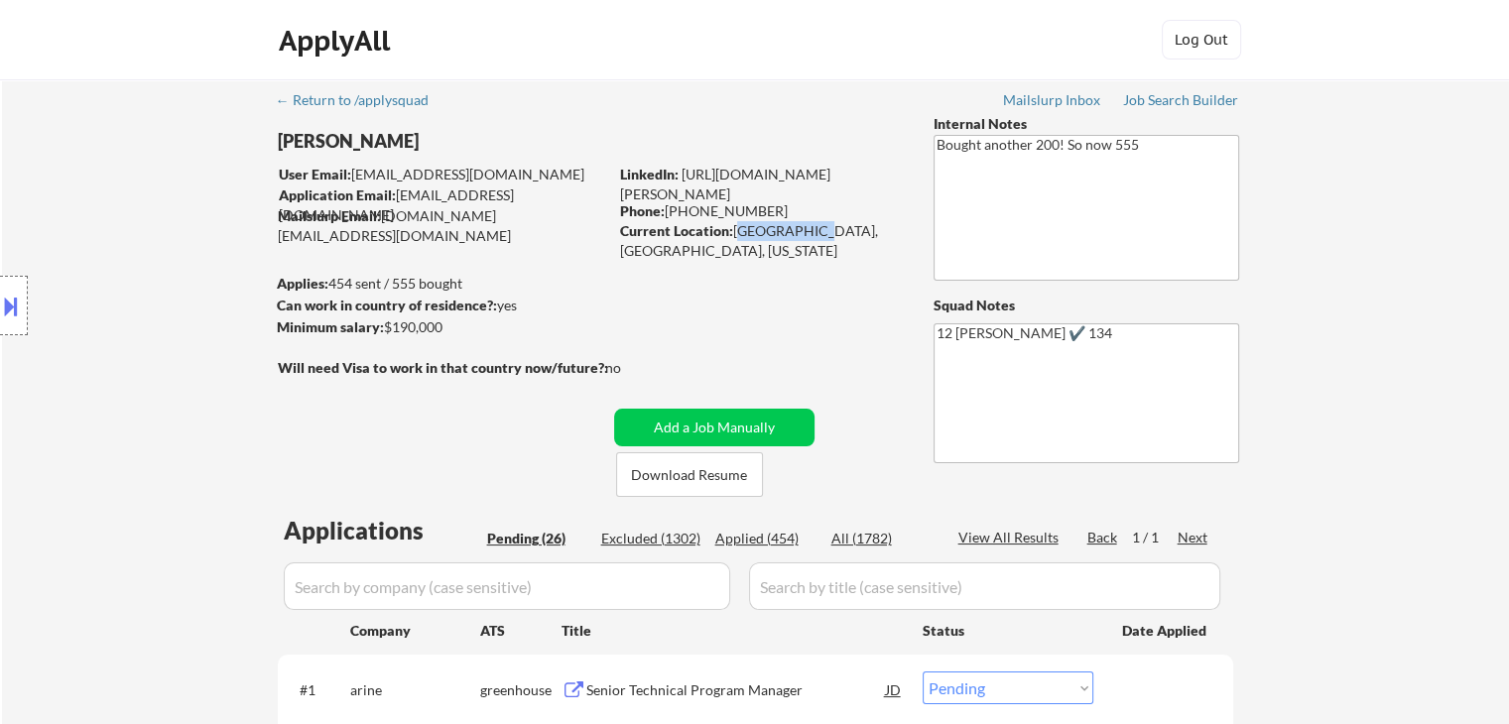
drag, startPoint x: 738, startPoint y: 225, endPoint x: 810, endPoint y: 231, distance: 71.7
click at [810, 231] on div "Current Location: Oakland, CA, California" at bounding box center [760, 240] width 281 height 39
copy div "Oakland, CA"
click at [682, 476] on button "Download Resume" at bounding box center [689, 475] width 147 height 45
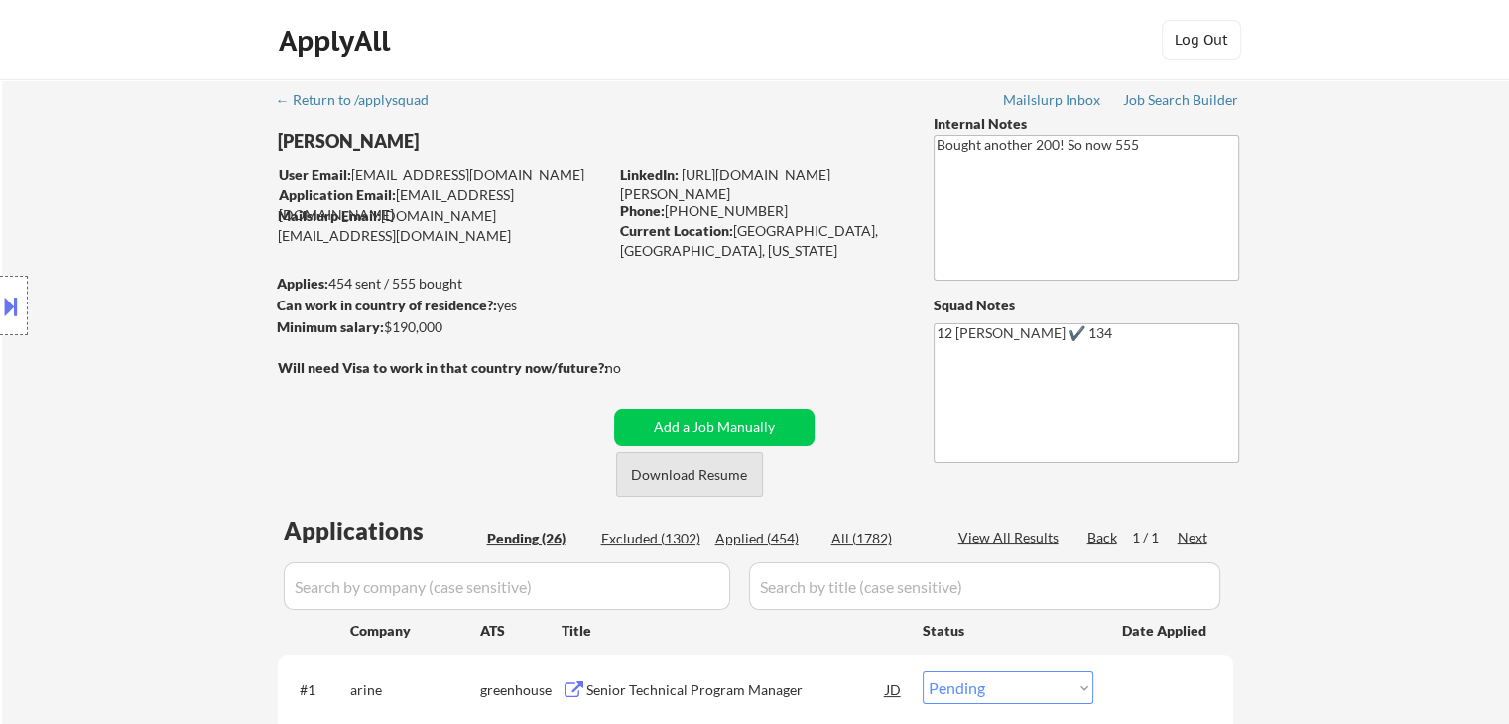
click at [682, 476] on button "Download Resume" at bounding box center [689, 475] width 147 height 45
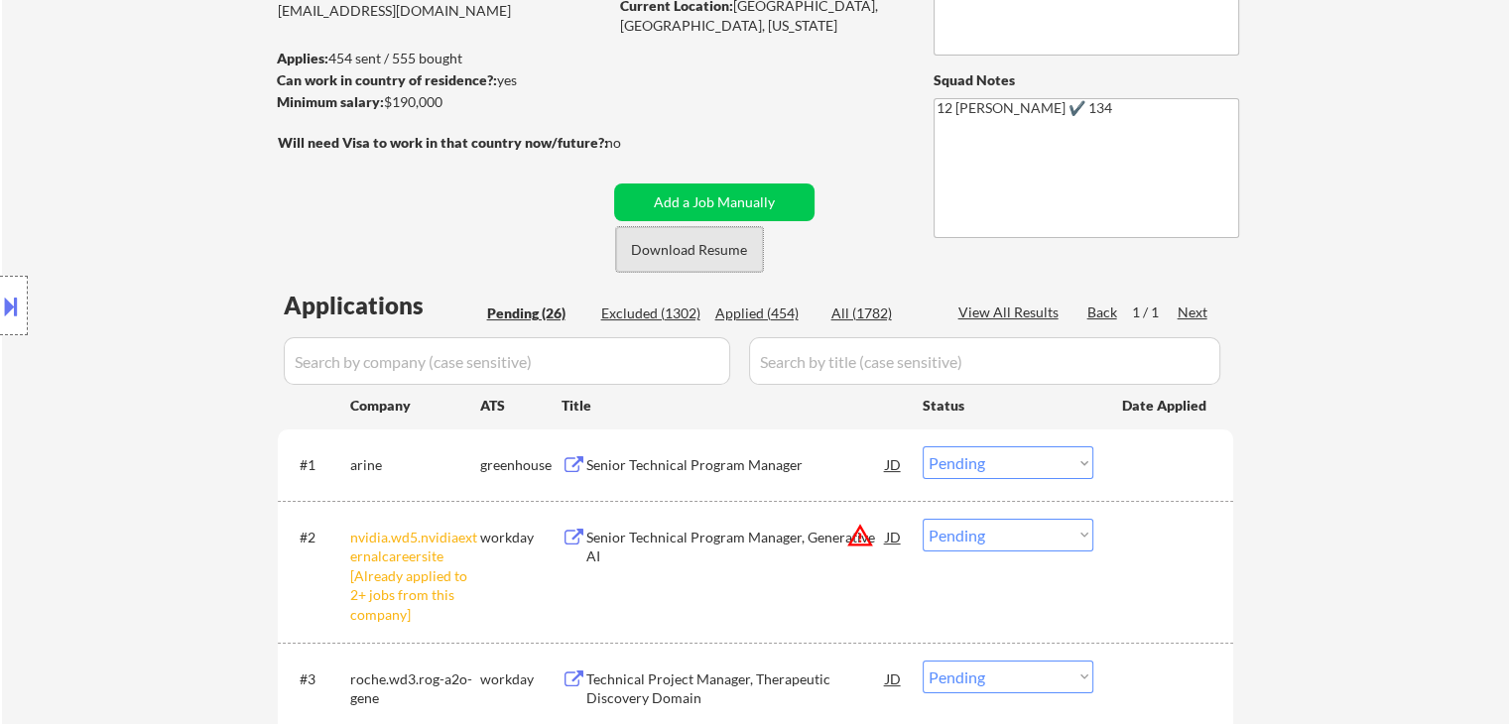
scroll to position [237, 0]
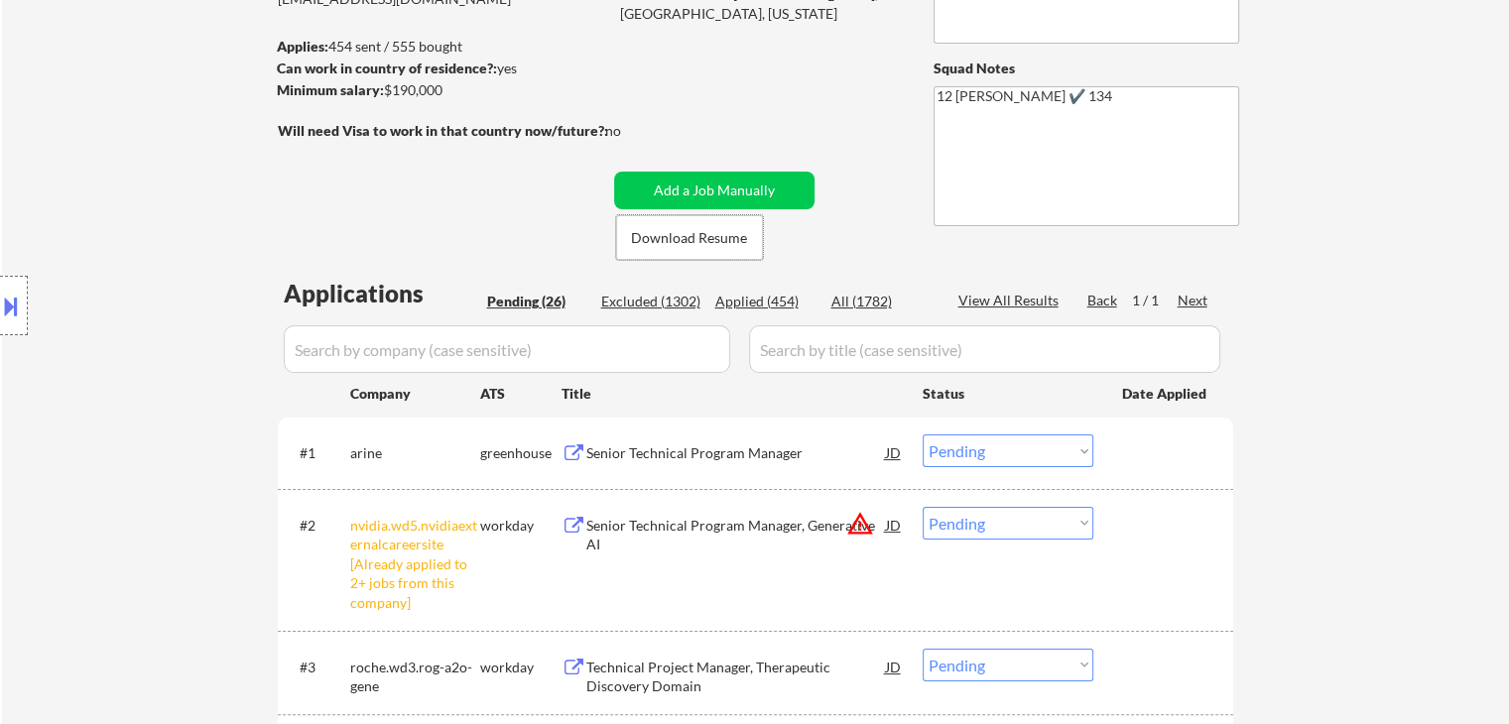
click at [1035, 517] on select "Choose an option... Pending Applied Excluded (Questions) Excluded (Expired) Exc…" at bounding box center [1008, 523] width 171 height 33
click at [923, 507] on select "Choose an option... Pending Applied Excluded (Questions) Excluded (Expired) Exc…" at bounding box center [1008, 523] width 171 height 33
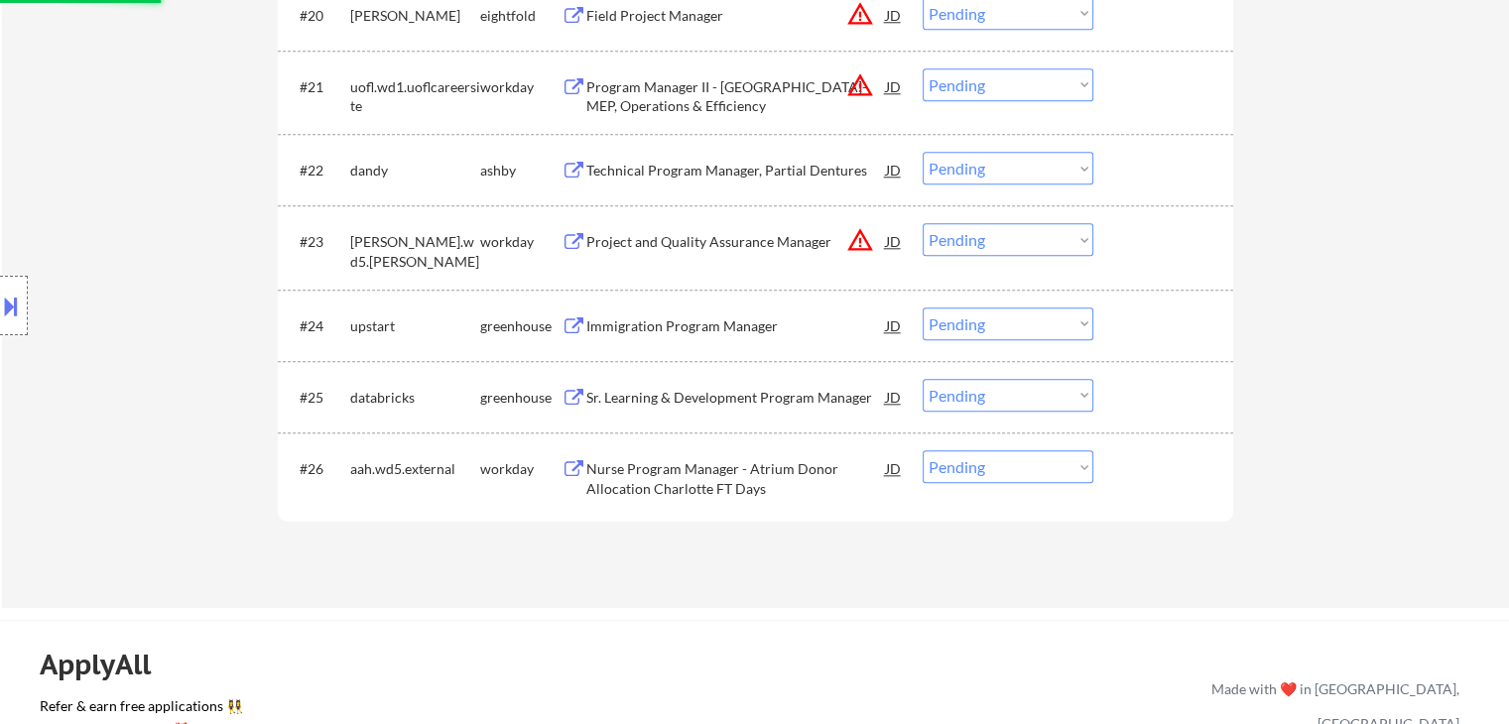
select select ""pending""
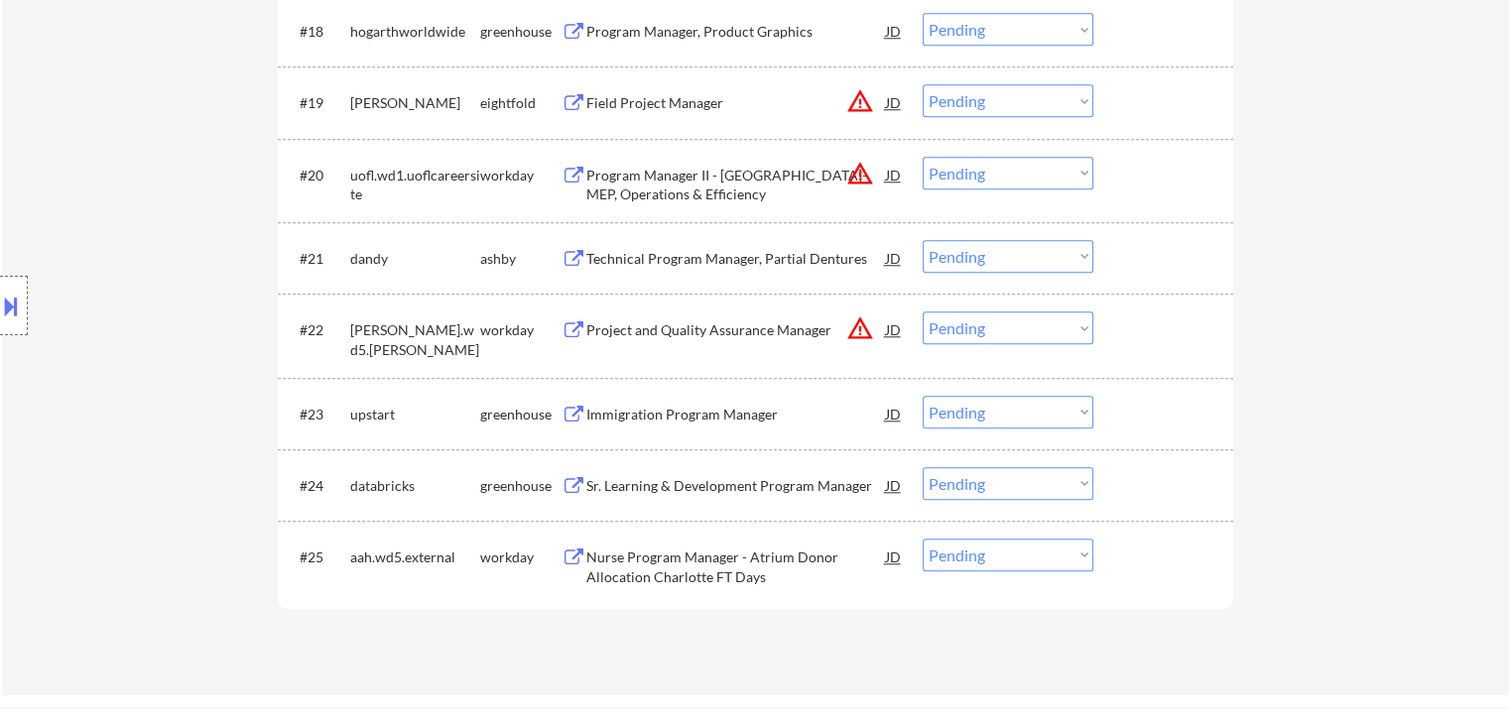
scroll to position [1905, 0]
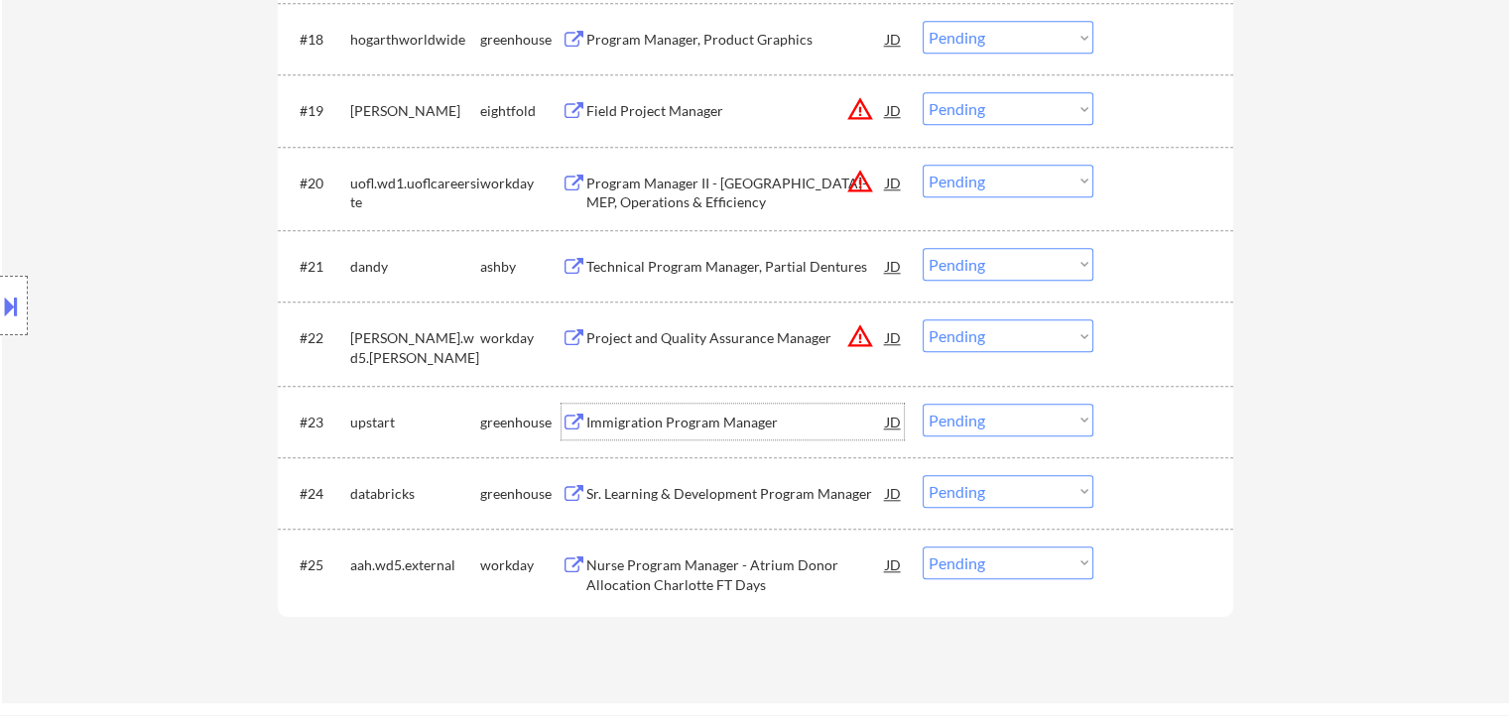
click at [692, 422] on div "Immigration Program Manager" at bounding box center [736, 423] width 300 height 20
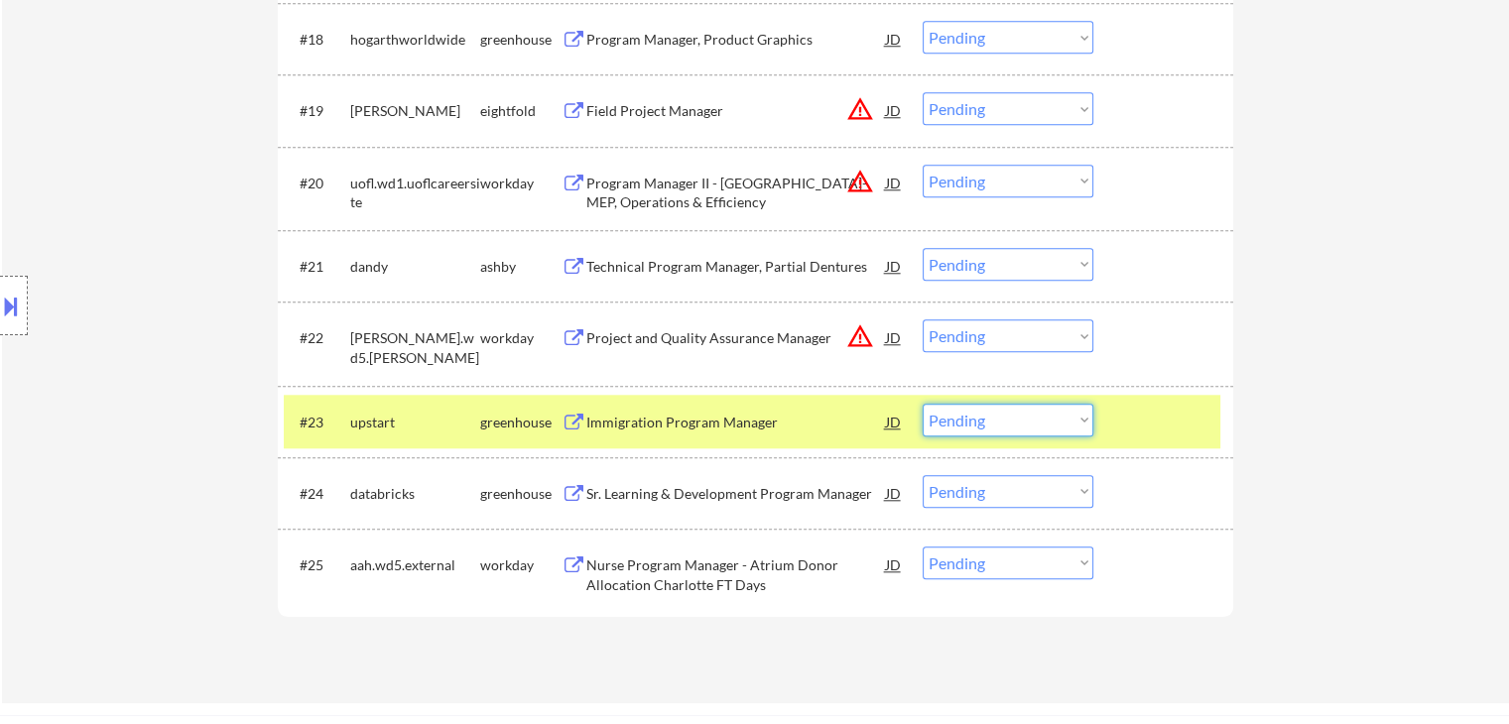
click at [965, 416] on select "Choose an option... Pending Applied Excluded (Questions) Excluded (Expired) Exc…" at bounding box center [1008, 420] width 171 height 33
click at [923, 404] on select "Choose an option... Pending Applied Excluded (Questions) Excluded (Expired) Exc…" at bounding box center [1008, 420] width 171 height 33
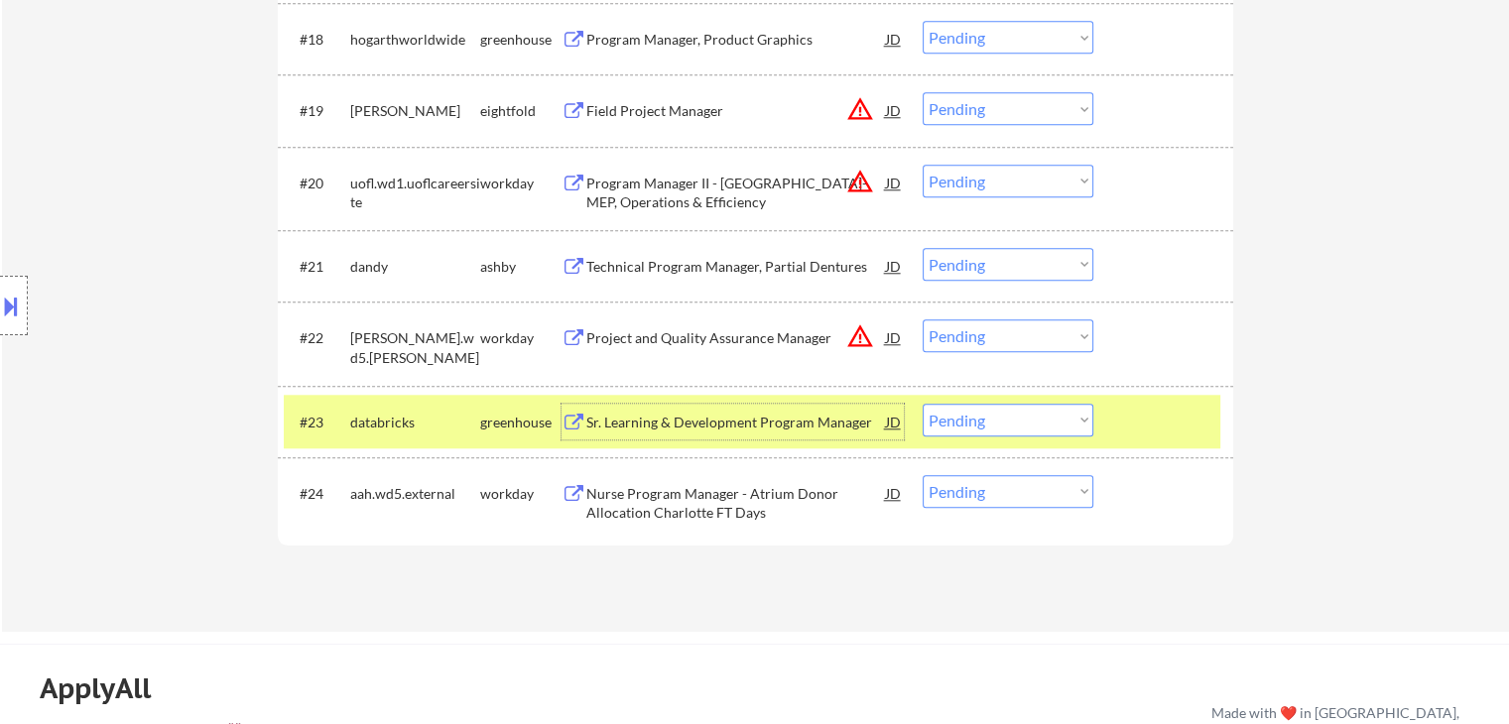
click at [667, 438] on div "Sr. Learning & Development Program Manager" at bounding box center [736, 422] width 300 height 36
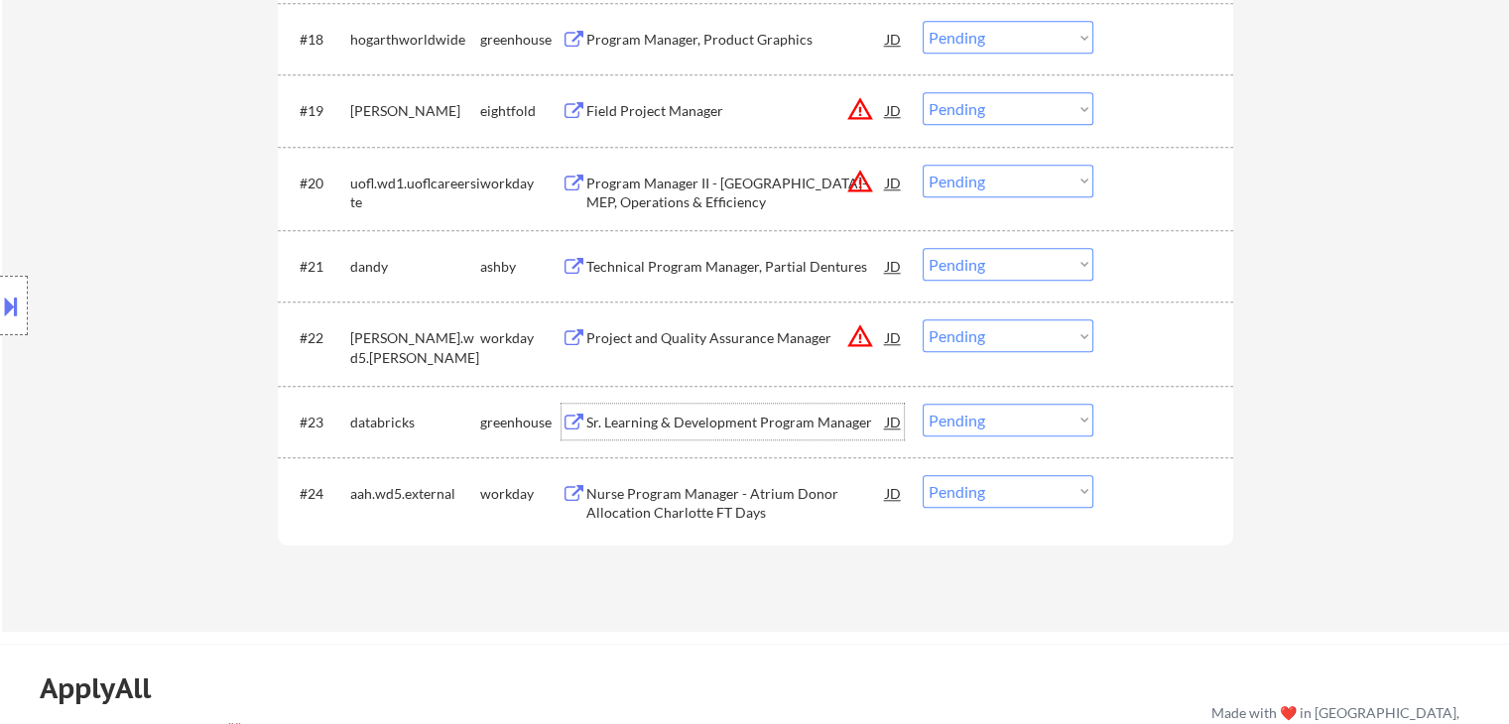
scroll to position [1907, 0]
click at [729, 431] on div "Sr. Learning & Development Program Manager" at bounding box center [736, 420] width 300 height 36
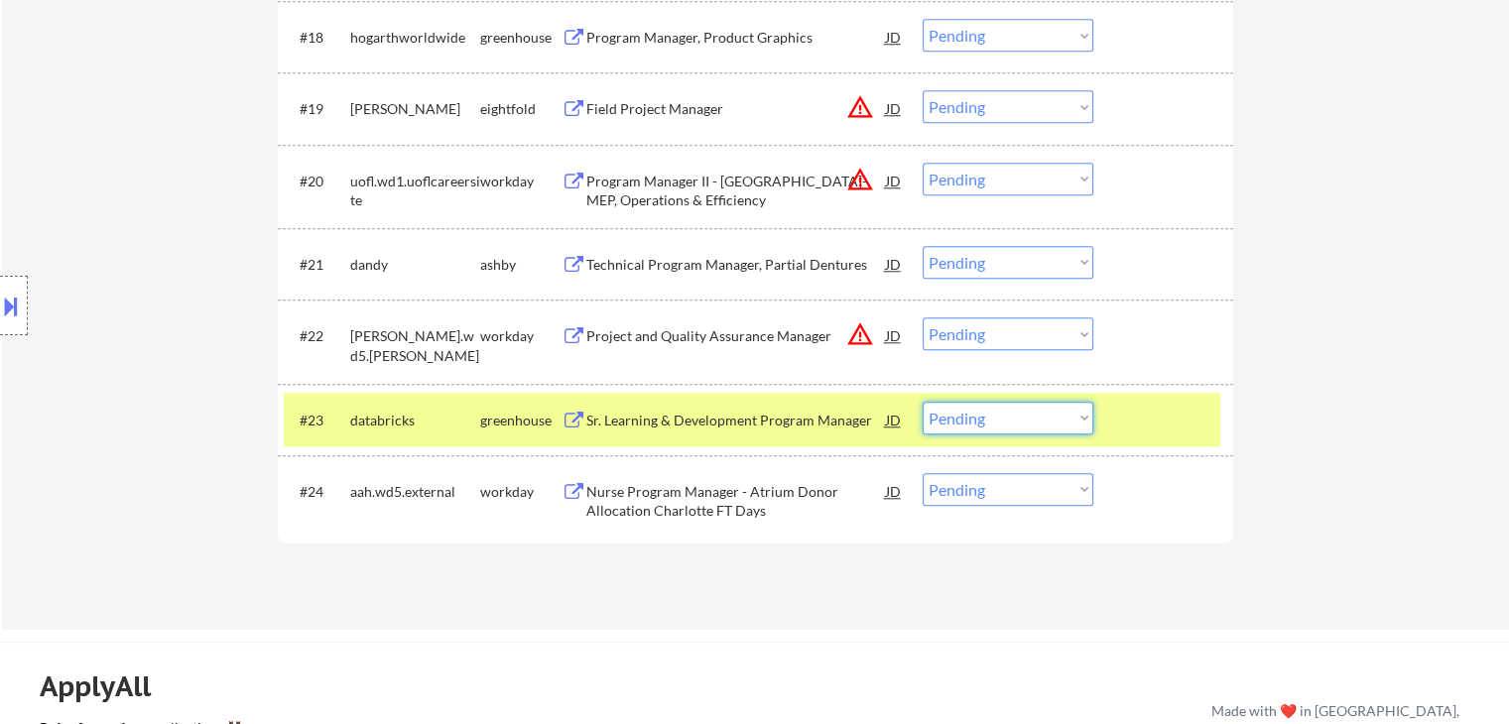
click at [997, 423] on select "Choose an option... Pending Applied Excluded (Questions) Excluded (Expired) Exc…" at bounding box center [1008, 418] width 171 height 33
click at [923, 402] on select "Choose an option... Pending Applied Excluded (Questions) Excluded (Expired) Exc…" at bounding box center [1008, 418] width 171 height 33
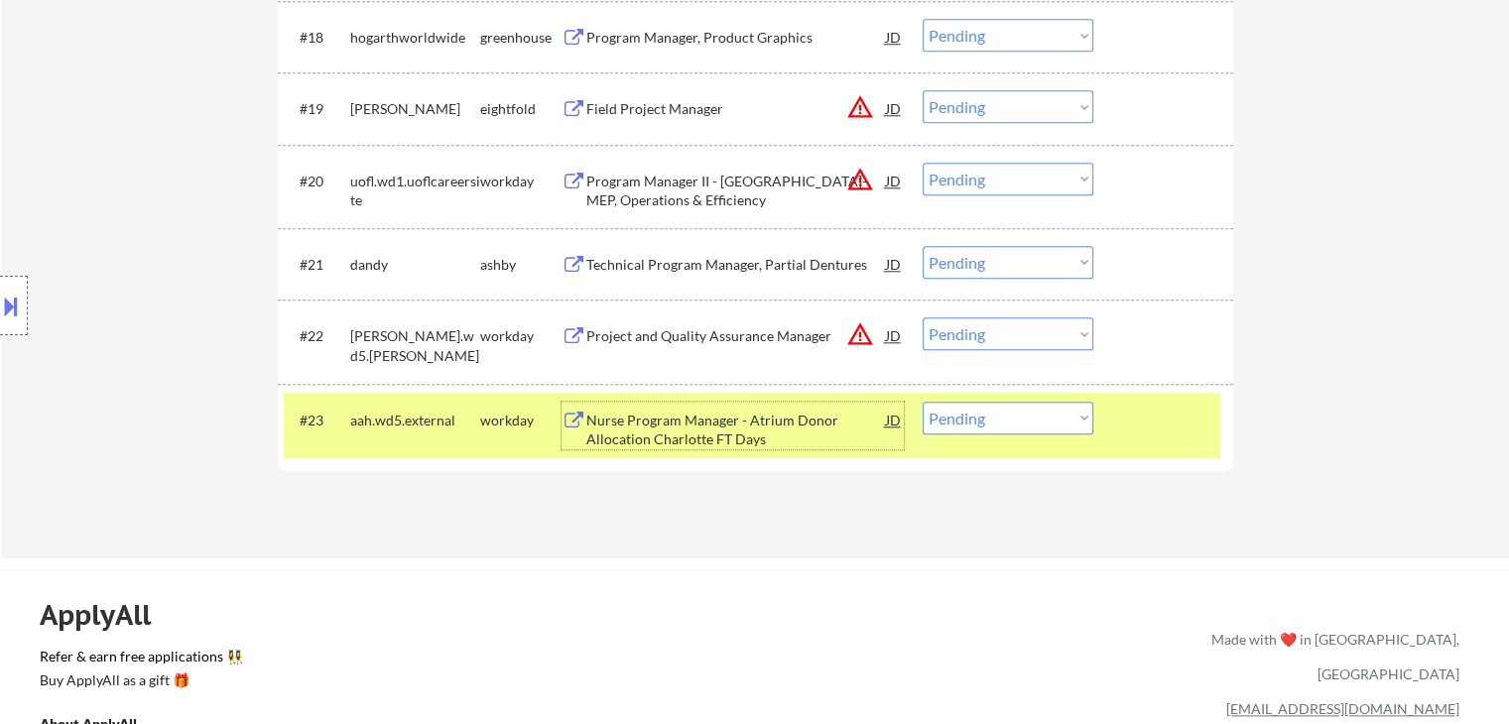
click at [655, 427] on div "Nurse Program Manager - Atrium Donor Allocation Charlotte FT Days" at bounding box center [736, 430] width 300 height 39
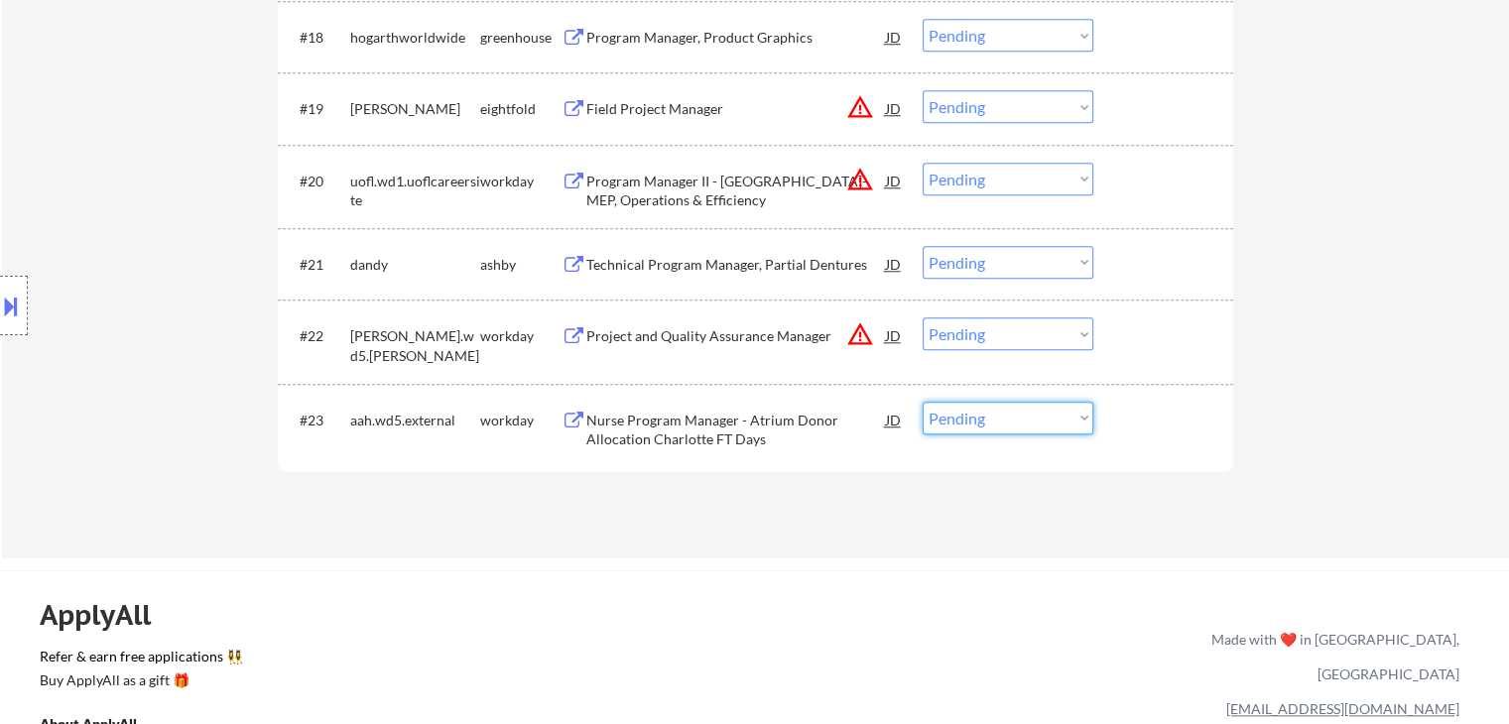
click at [1017, 418] on select "Choose an option... Pending Applied Excluded (Questions) Excluded (Expired) Exc…" at bounding box center [1008, 418] width 171 height 33
select select ""excluded__bad_match_""
click at [923, 402] on select "Choose an option... Pending Applied Excluded (Questions) Excluded (Expired) Exc…" at bounding box center [1008, 418] width 171 height 33
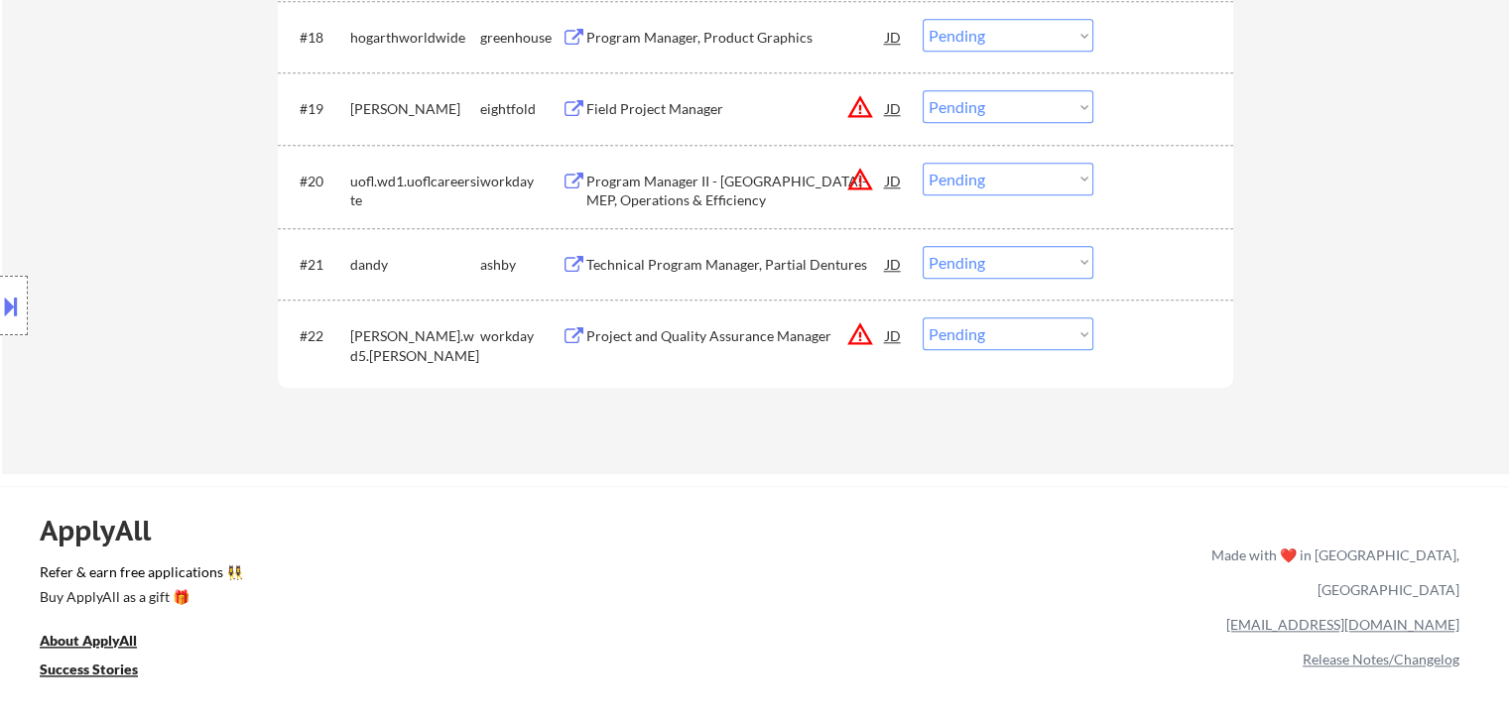
click at [660, 252] on div "Technical Program Manager, Partial Dentures" at bounding box center [736, 264] width 300 height 36
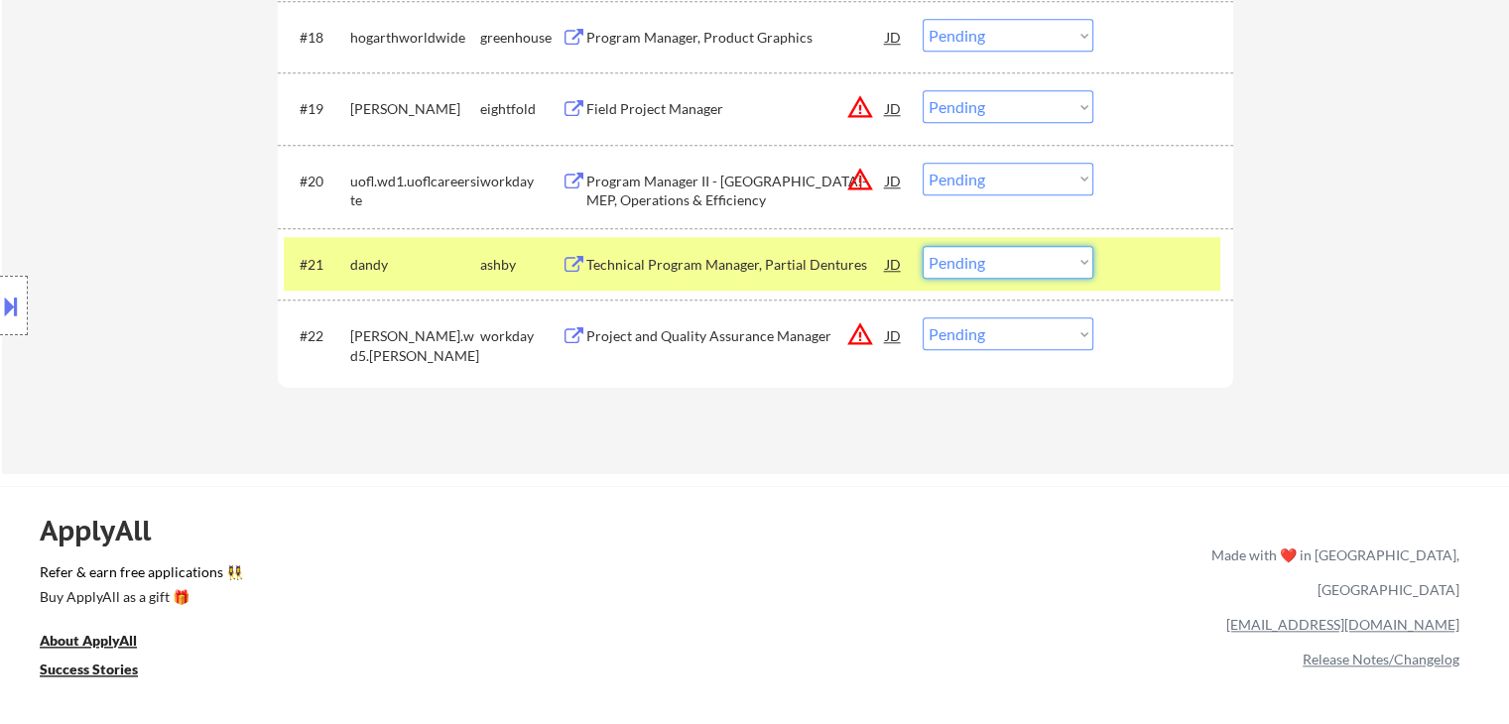
click at [984, 267] on select "Choose an option... Pending Applied Excluded (Questions) Excluded (Expired) Exc…" at bounding box center [1008, 262] width 171 height 33
click at [923, 246] on select "Choose an option... Pending Applied Excluded (Questions) Excluded (Expired) Exc…" at bounding box center [1008, 262] width 171 height 33
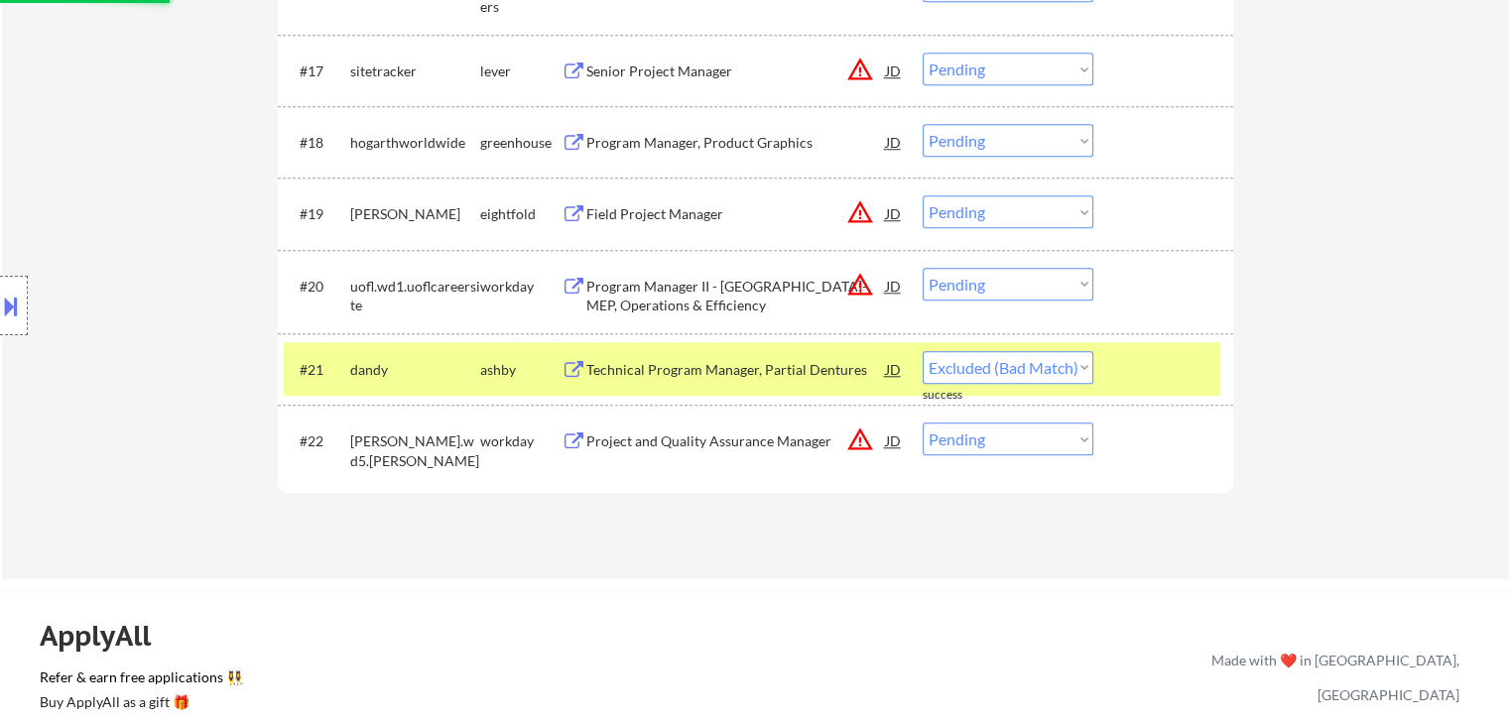
select select ""pending""
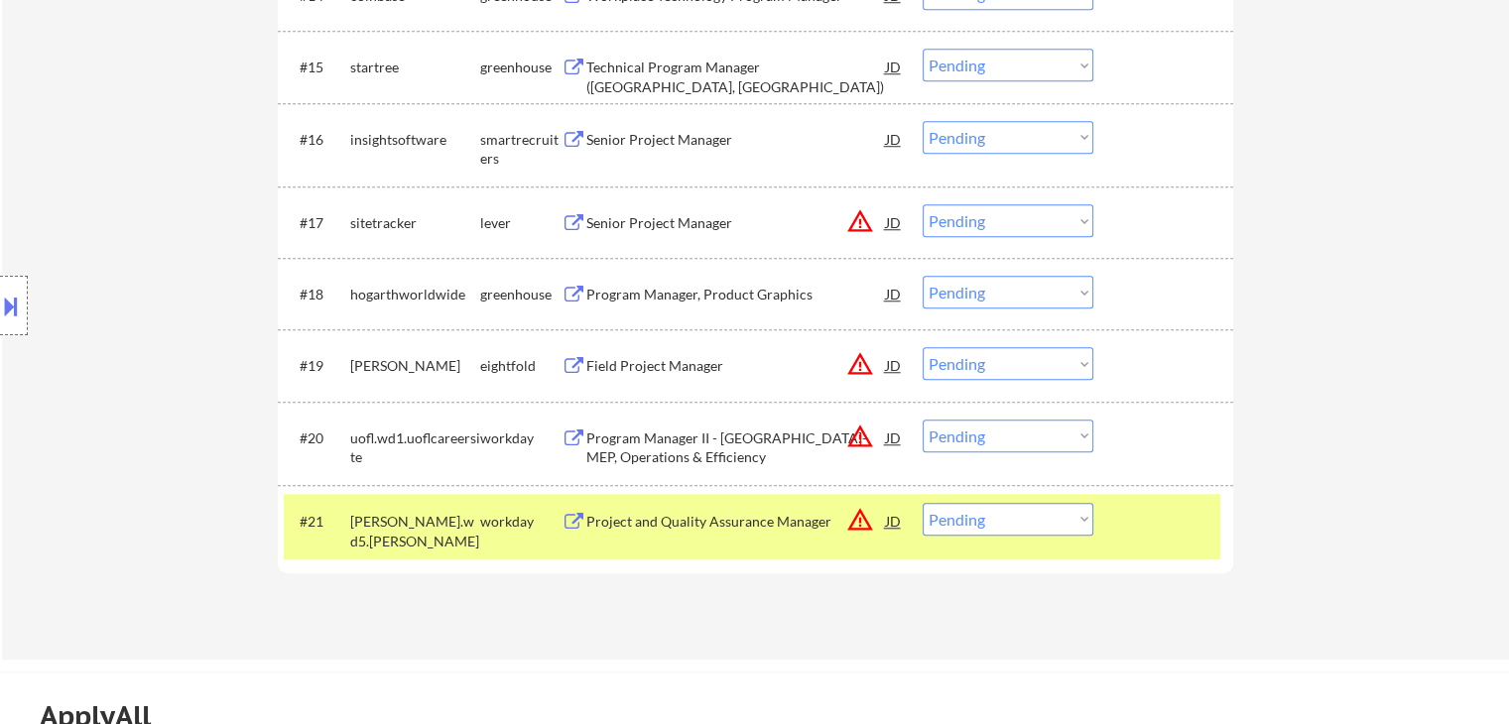
scroll to position [1638, 0]
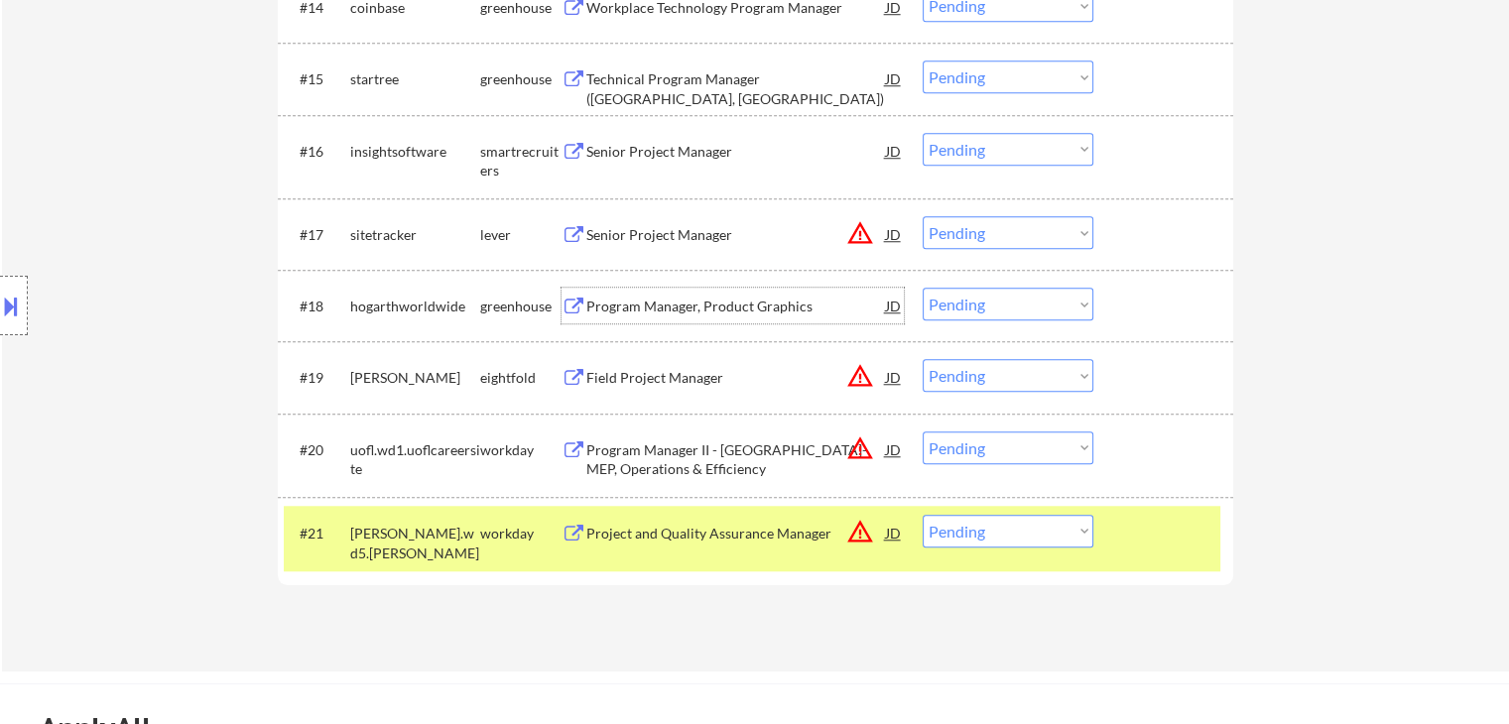
click at [661, 315] on div "Program Manager, Product Graphics" at bounding box center [736, 307] width 300 height 20
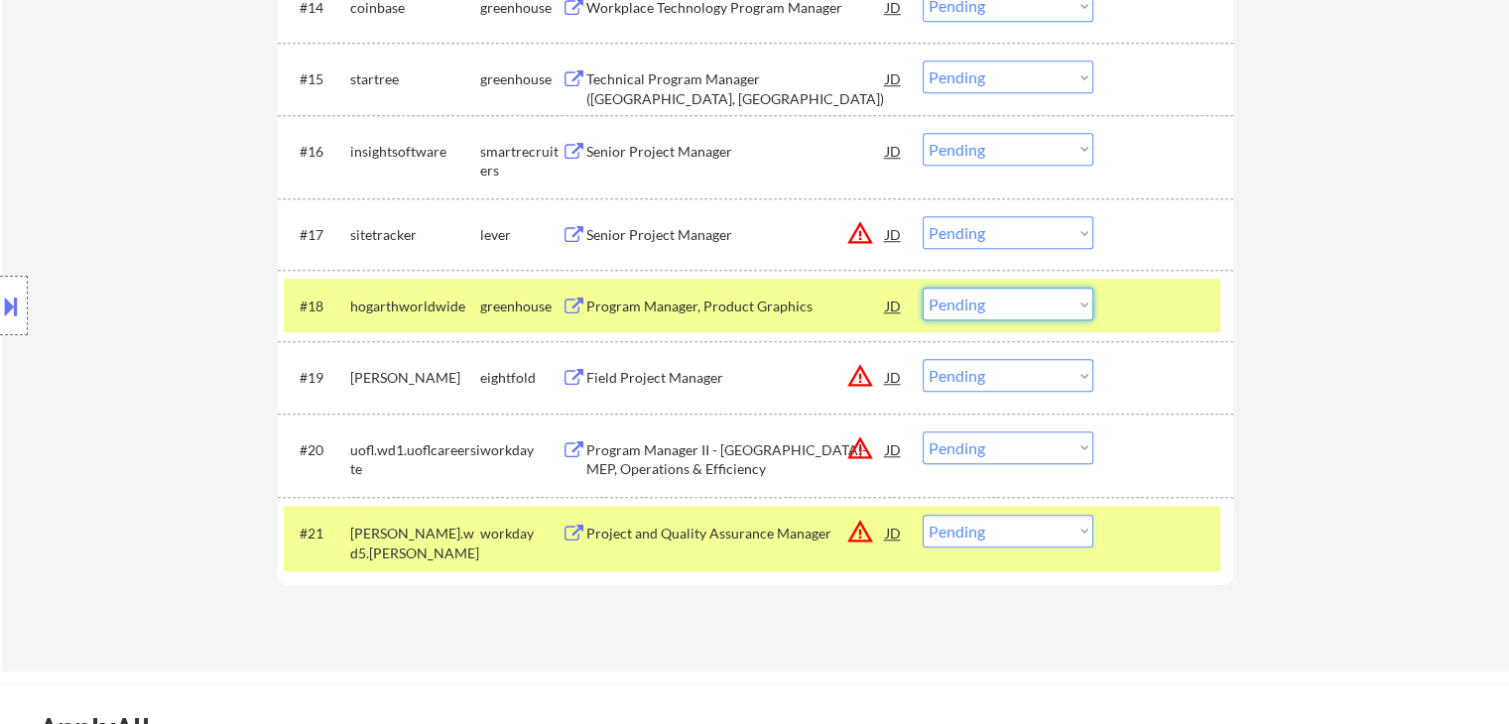
click at [988, 299] on select "Choose an option... Pending Applied Excluded (Questions) Excluded (Expired) Exc…" at bounding box center [1008, 304] width 171 height 33
click at [923, 288] on select "Choose an option... Pending Applied Excluded (Questions) Excluded (Expired) Exc…" at bounding box center [1008, 304] width 171 height 33
click at [503, 538] on div "workday" at bounding box center [520, 534] width 81 height 20
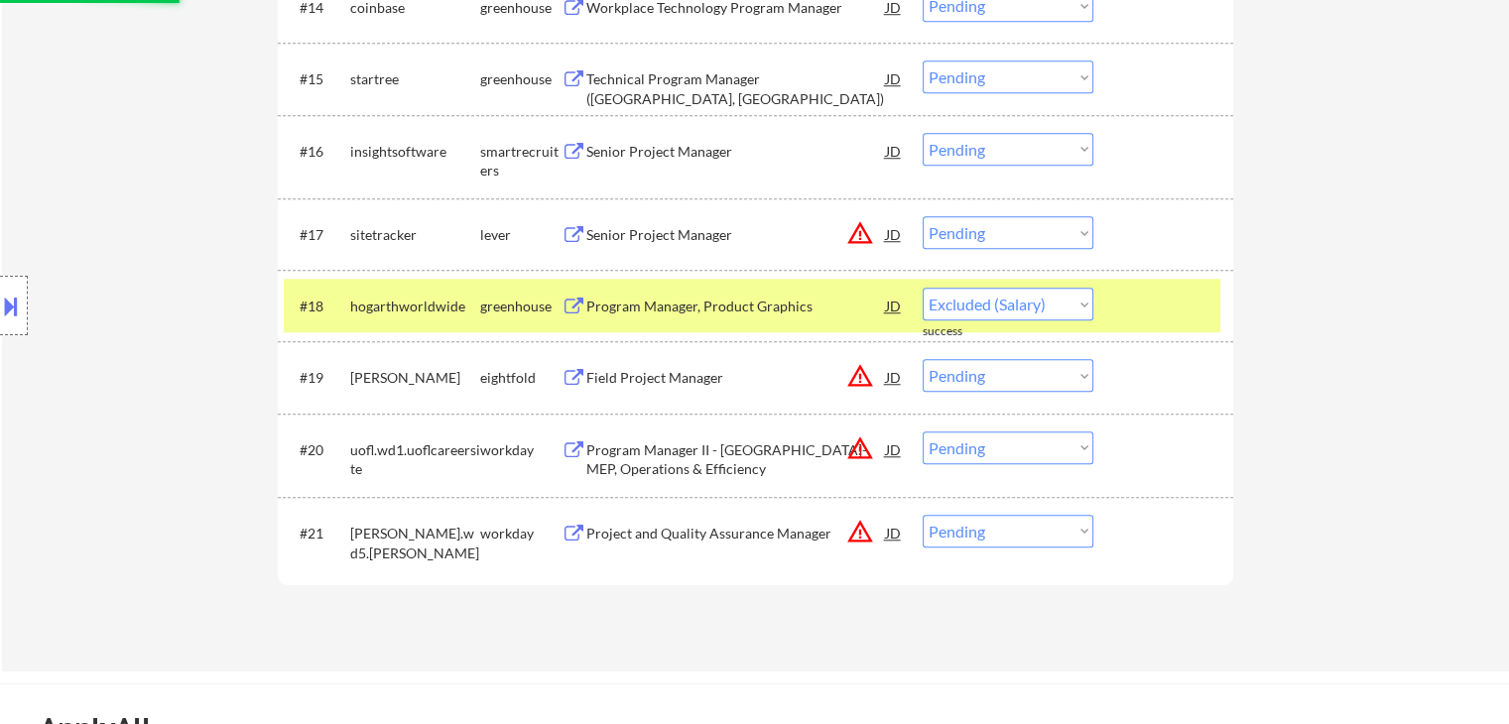
select select ""pending""
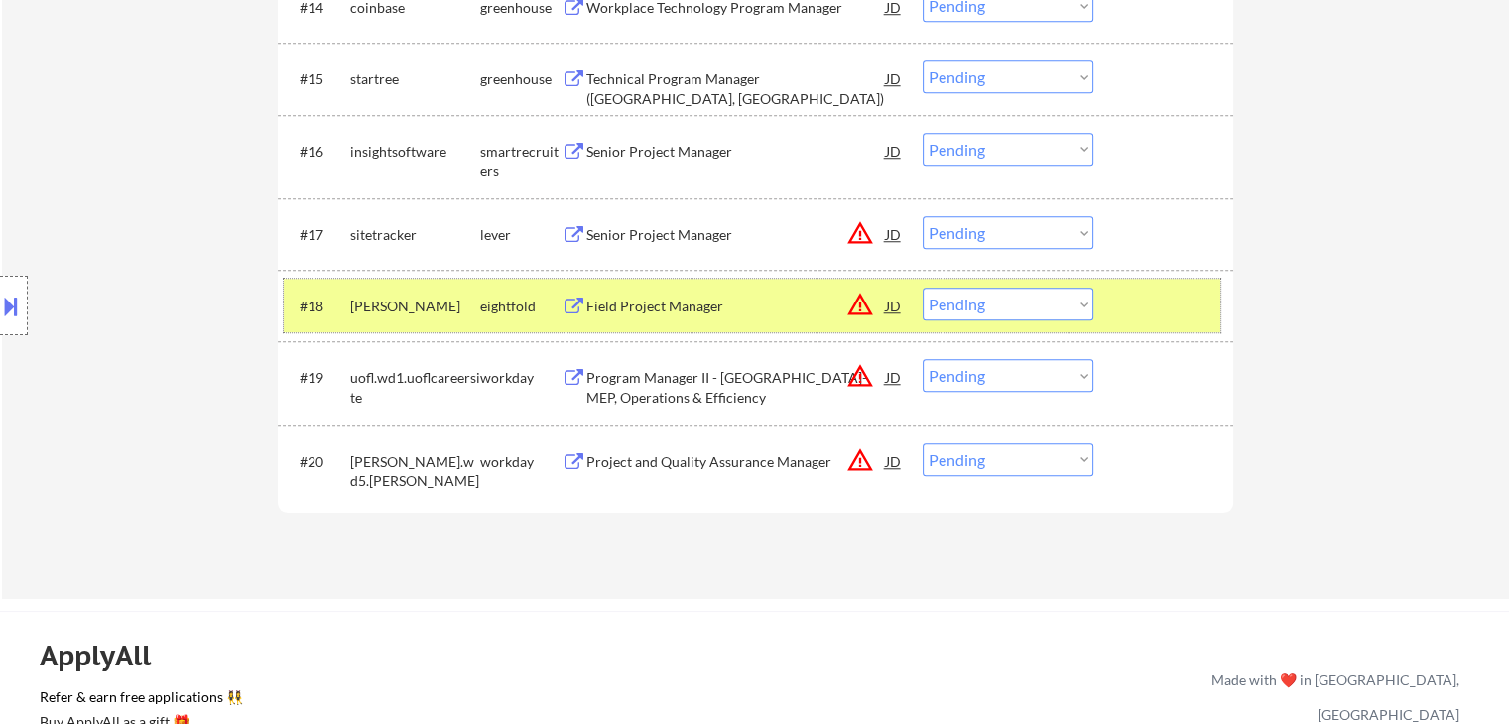
click at [474, 319] on div "[PERSON_NAME]" at bounding box center [415, 306] width 130 height 36
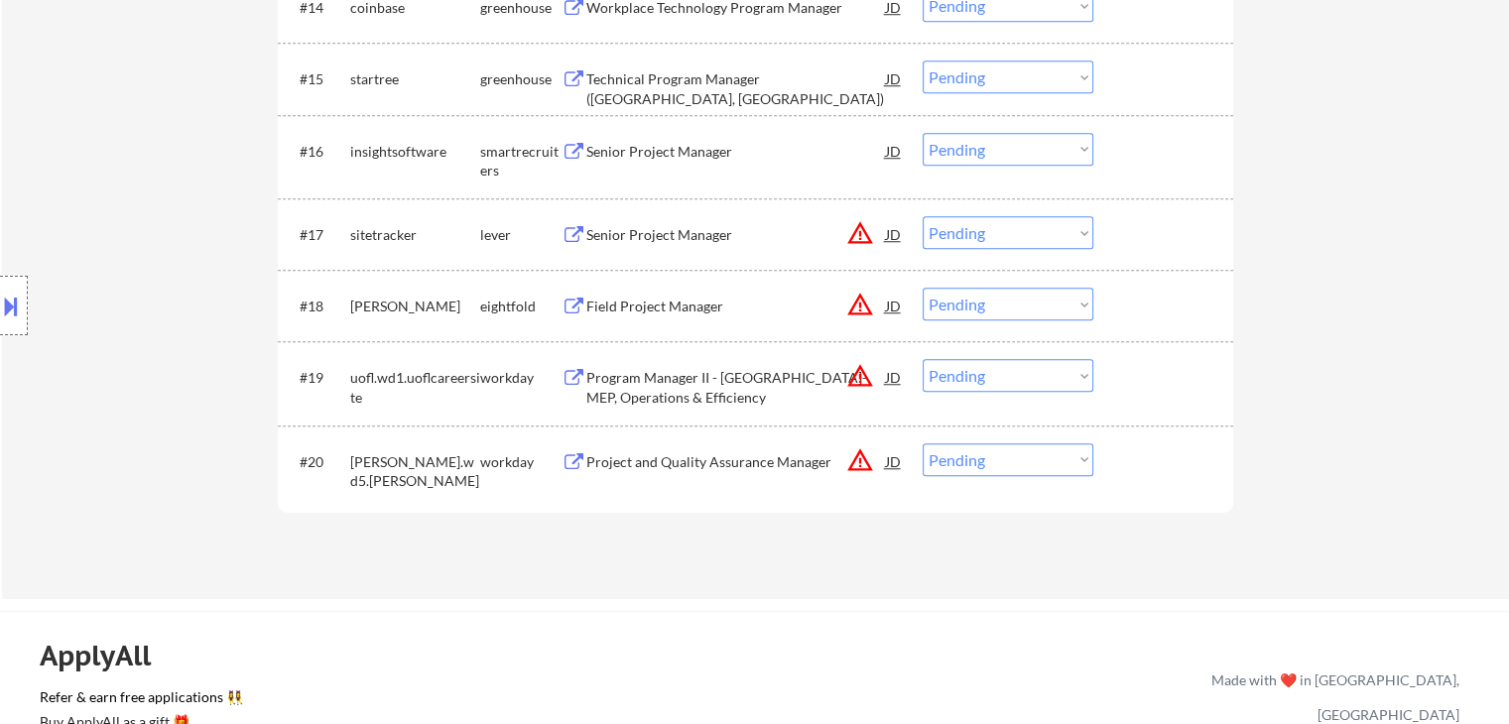
scroll to position [1471, 0]
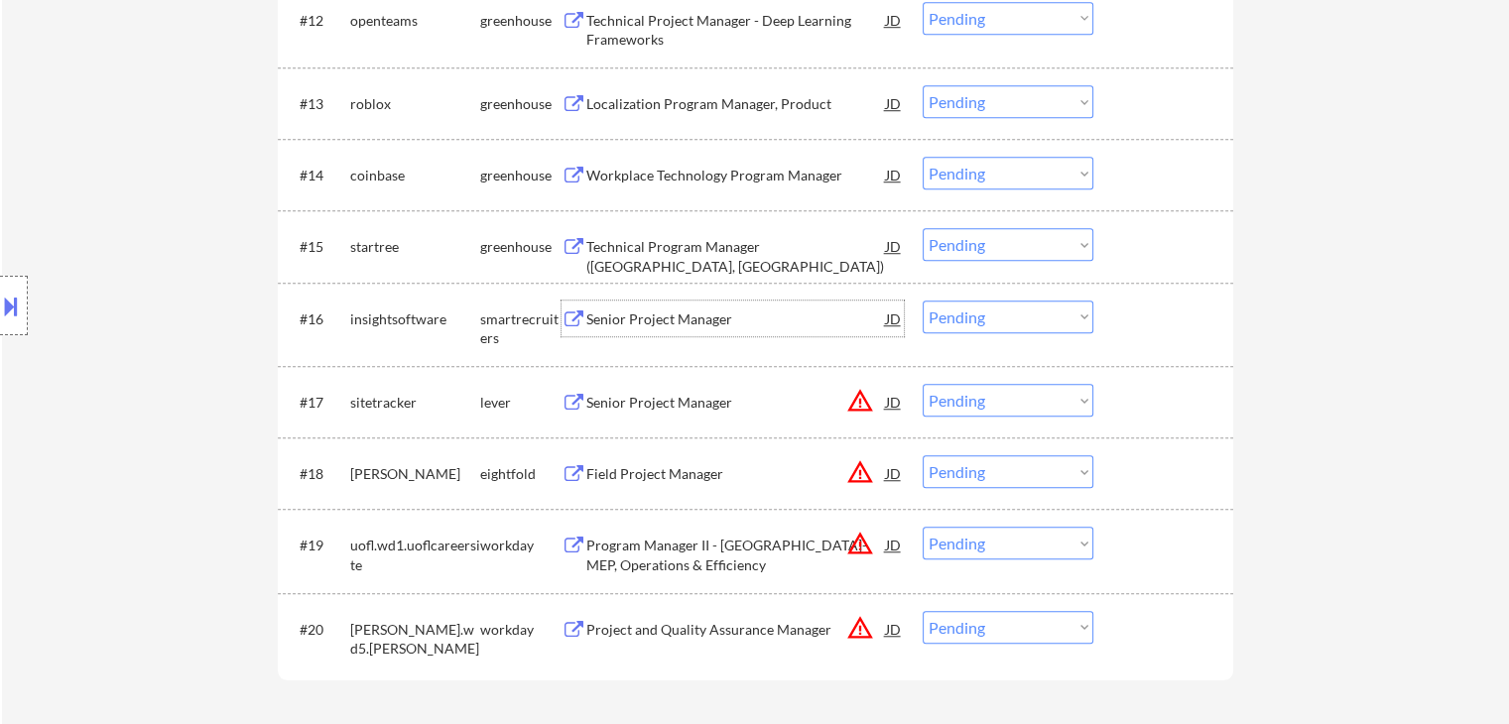
click at [639, 310] on div "Senior Project Manager" at bounding box center [736, 320] width 300 height 20
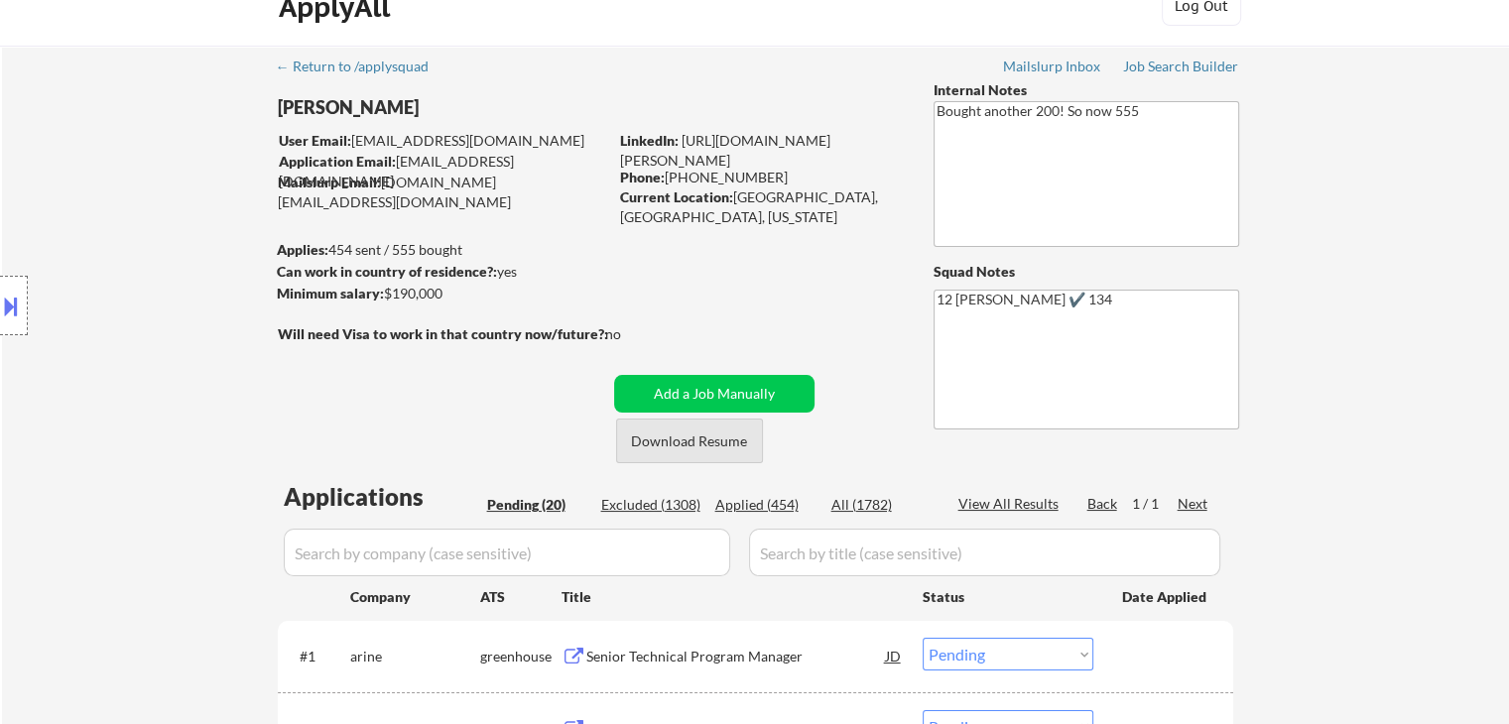
scroll to position [0, 0]
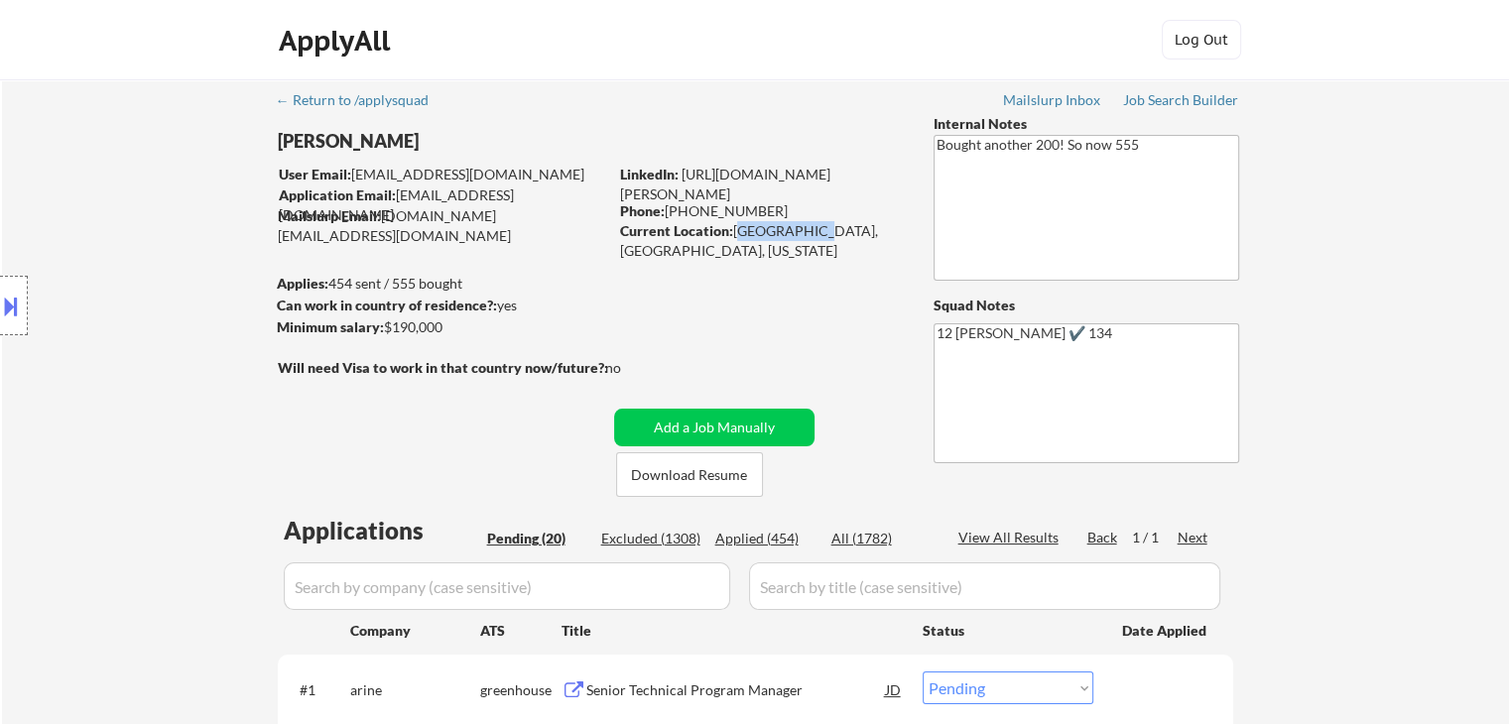
drag, startPoint x: 734, startPoint y: 230, endPoint x: 810, endPoint y: 234, distance: 75.5
click at [810, 234] on div "Current Location: Oakland, CA, California" at bounding box center [760, 240] width 281 height 39
copy div "Oakland, CA"
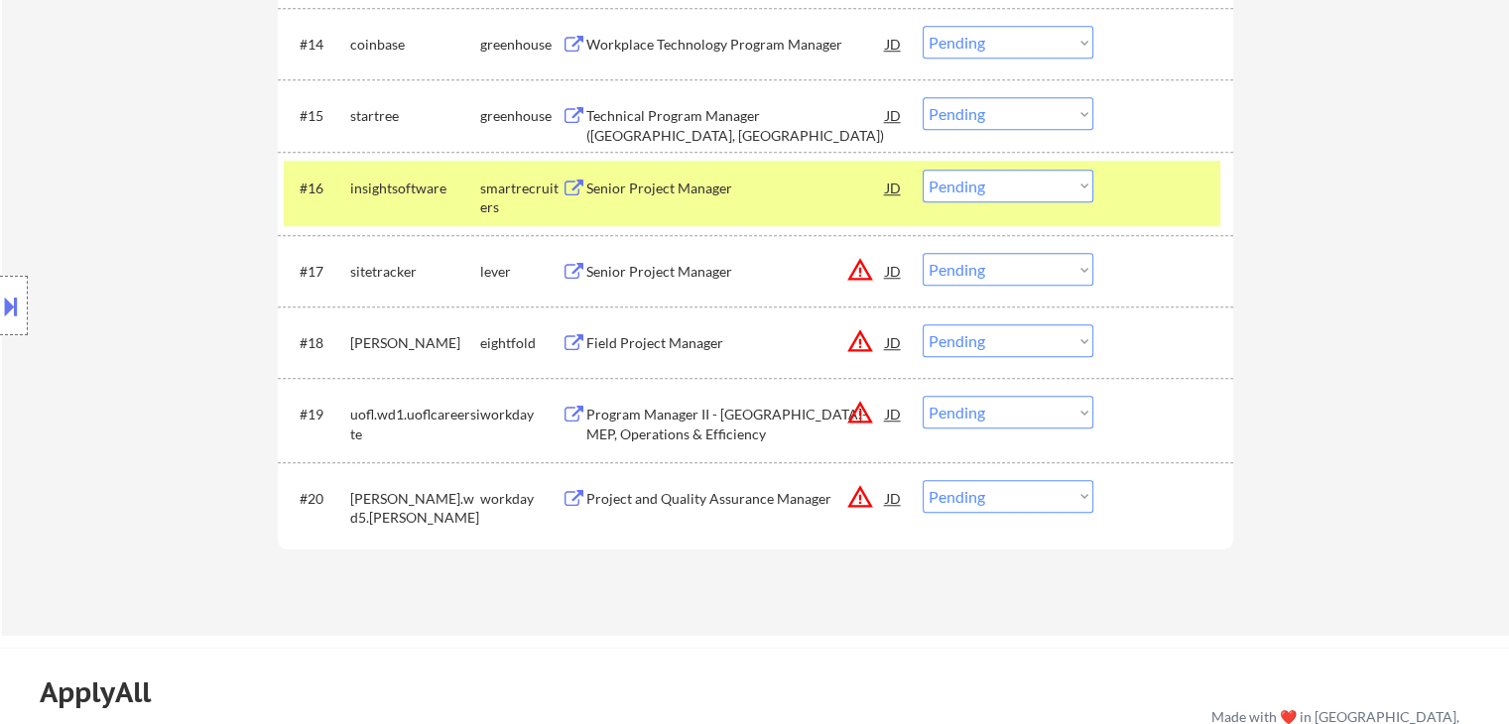
scroll to position [1600, 0]
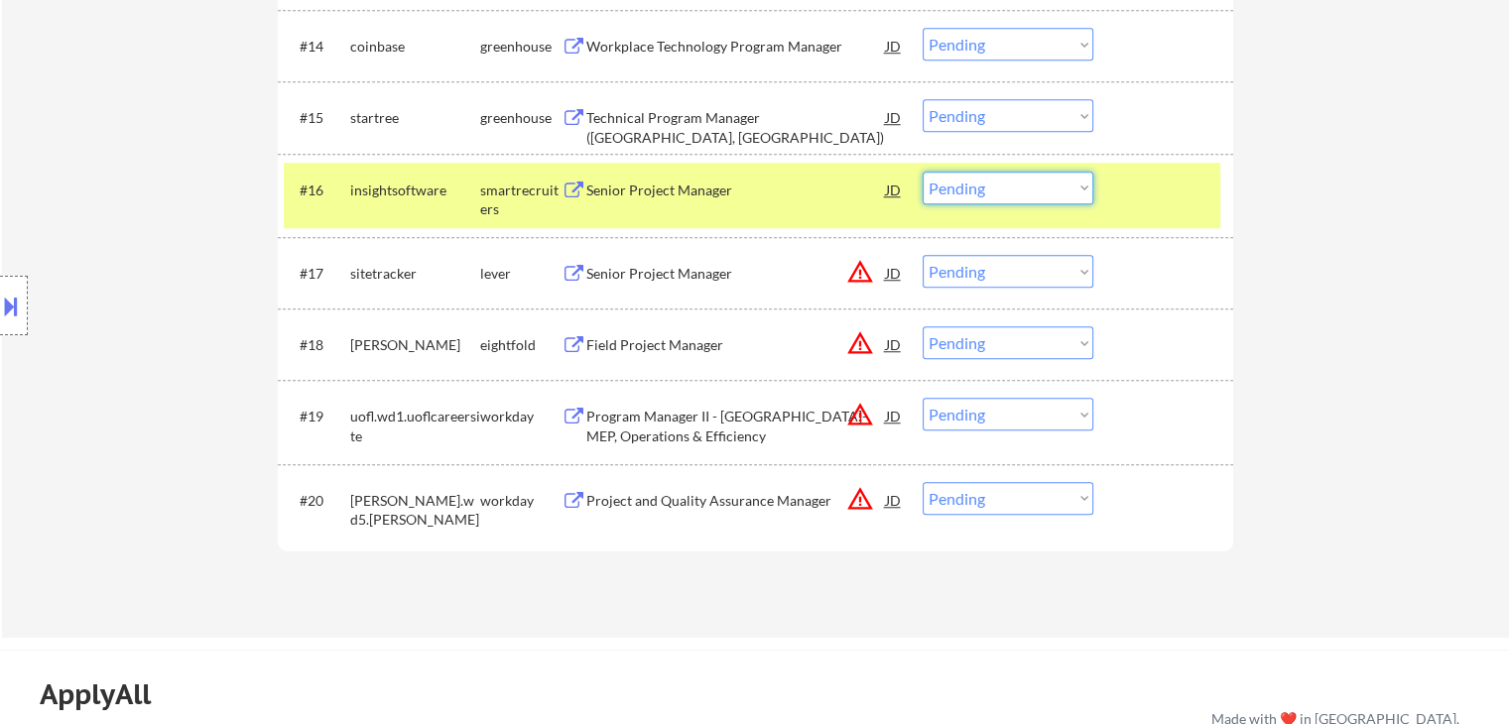
click at [1008, 196] on select "Choose an option... Pending Applied Excluded (Questions) Excluded (Expired) Exc…" at bounding box center [1008, 188] width 171 height 33
click at [923, 172] on select "Choose an option... Pending Applied Excluded (Questions) Excluded (Expired) Exc…" at bounding box center [1008, 188] width 171 height 33
select select ""pending""
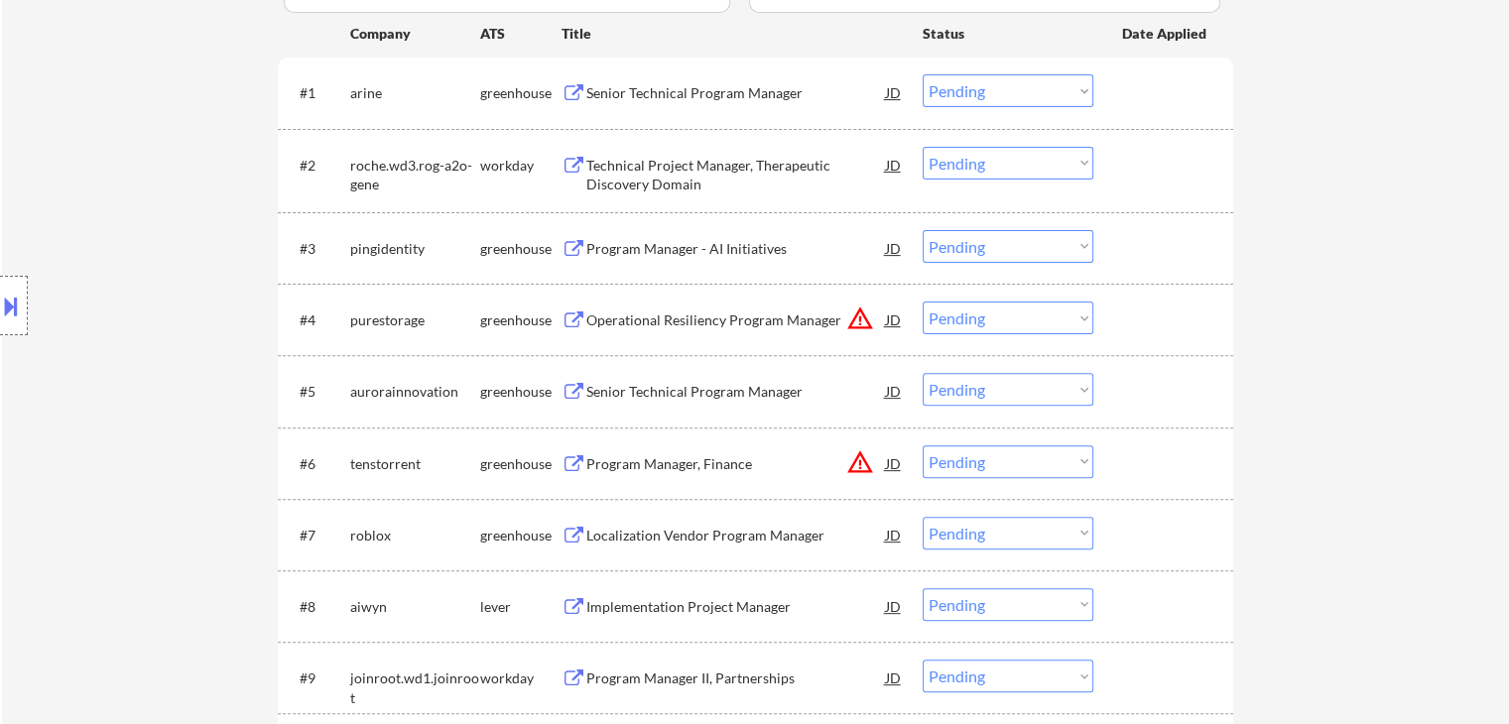
scroll to position [0, 0]
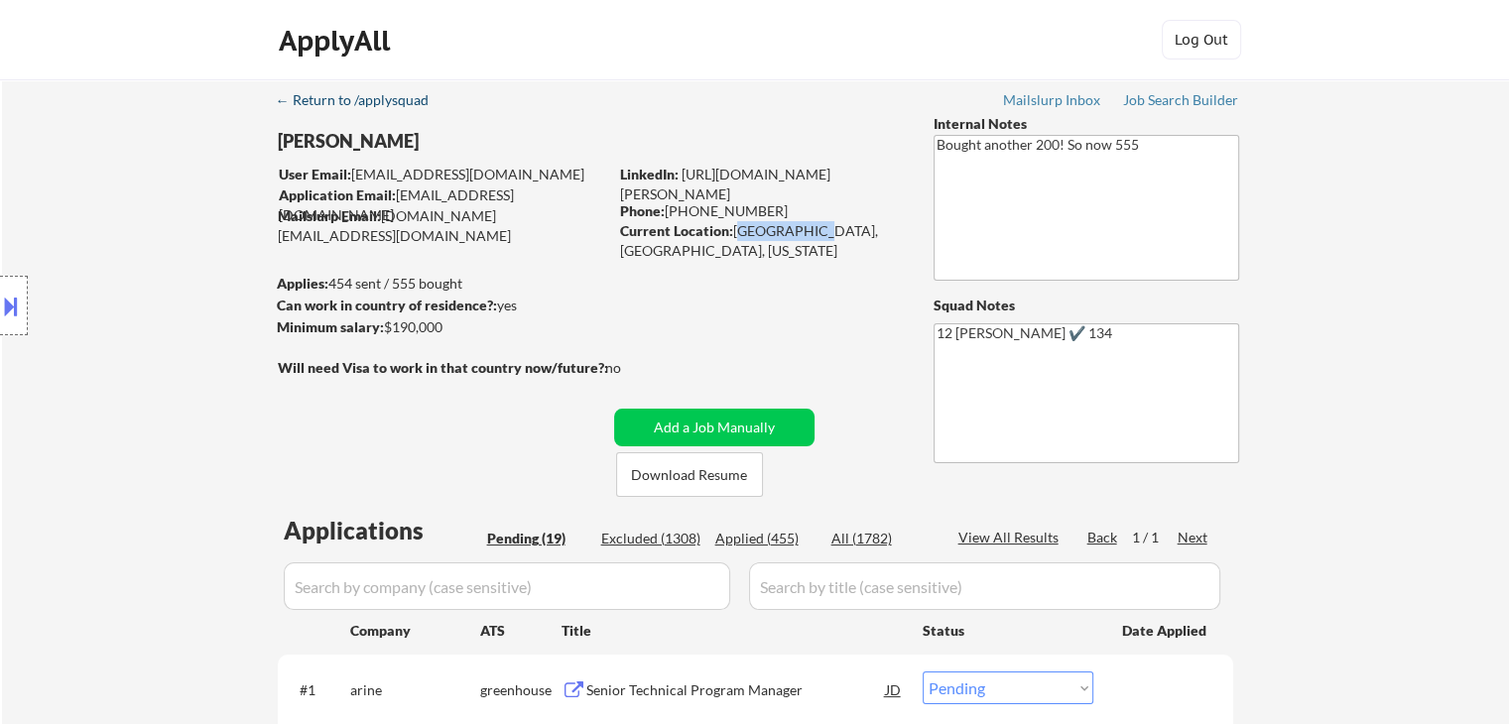
click at [342, 100] on div "← Return to /applysquad" at bounding box center [362, 100] width 172 height 14
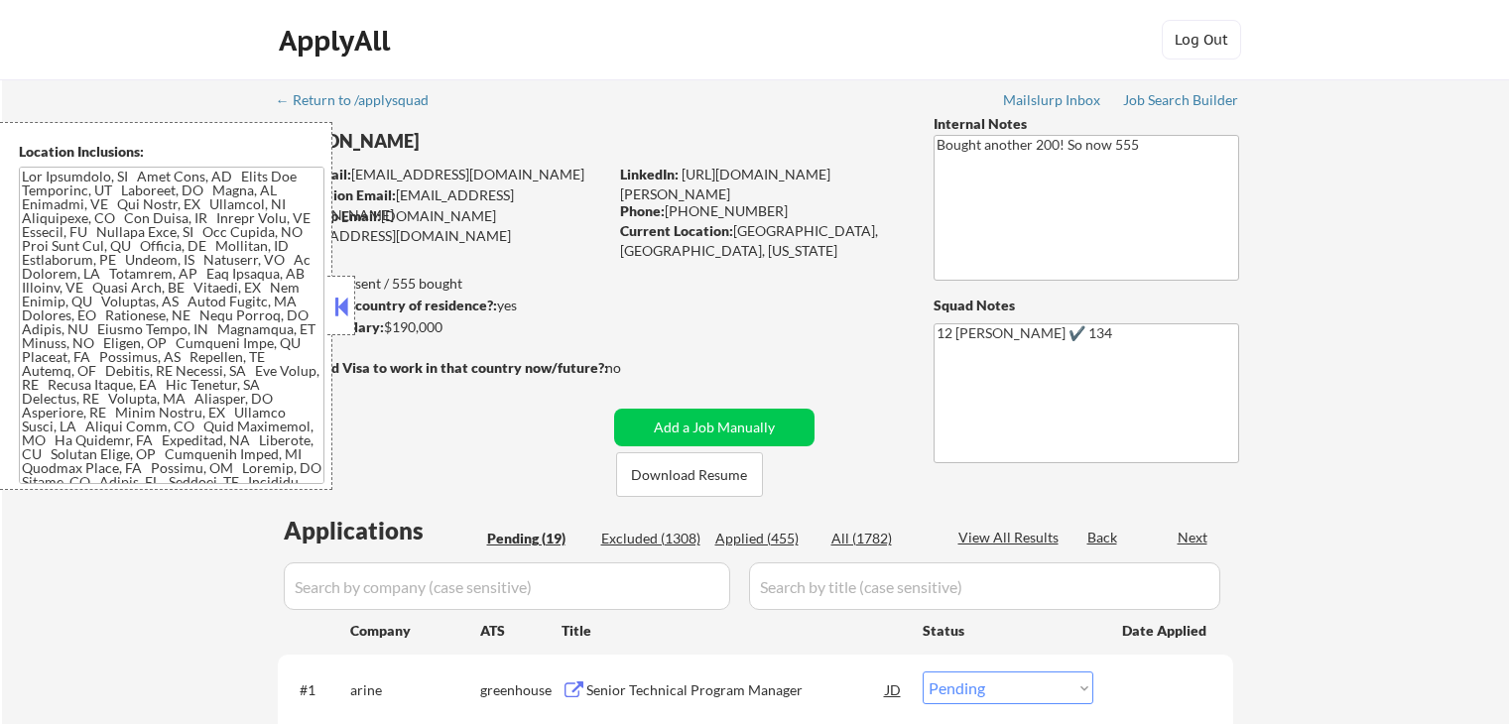
select select ""pending""
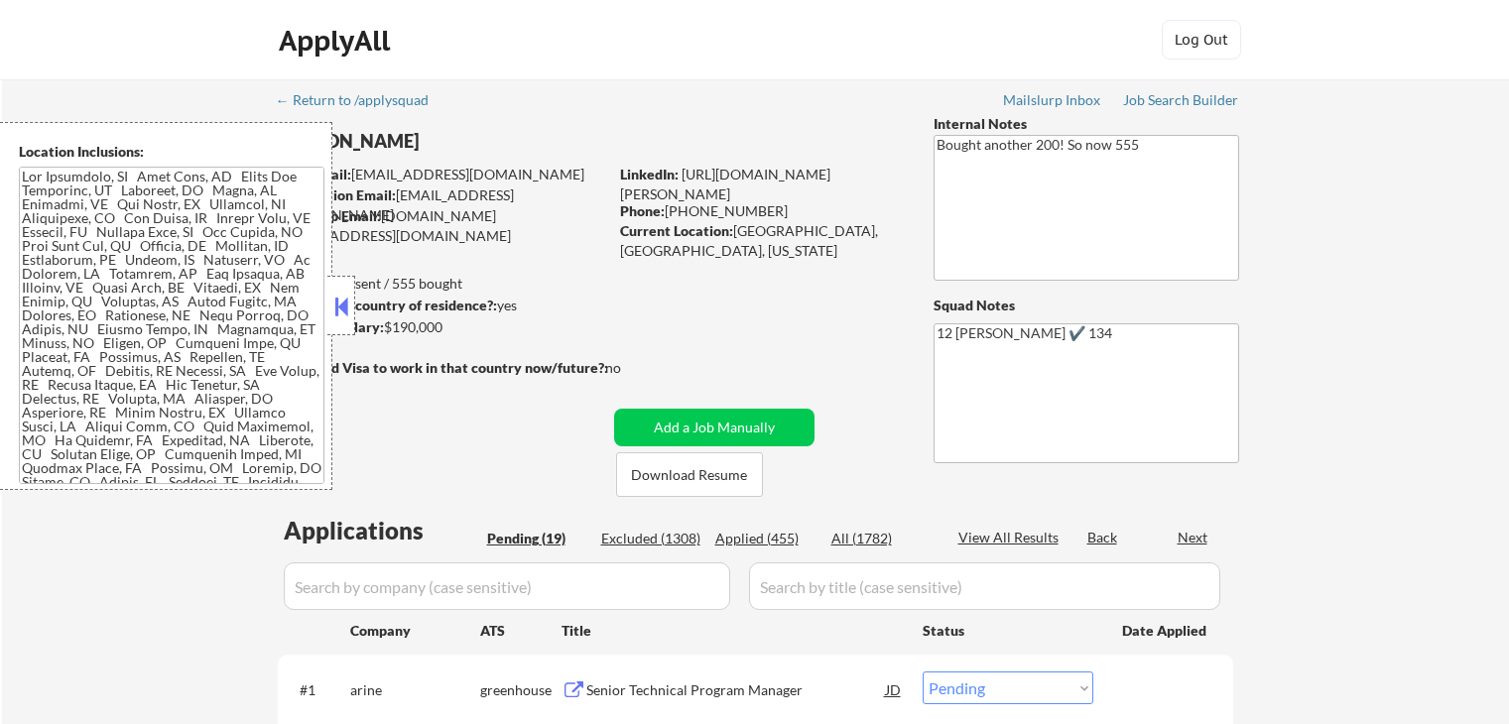
select select ""pending""
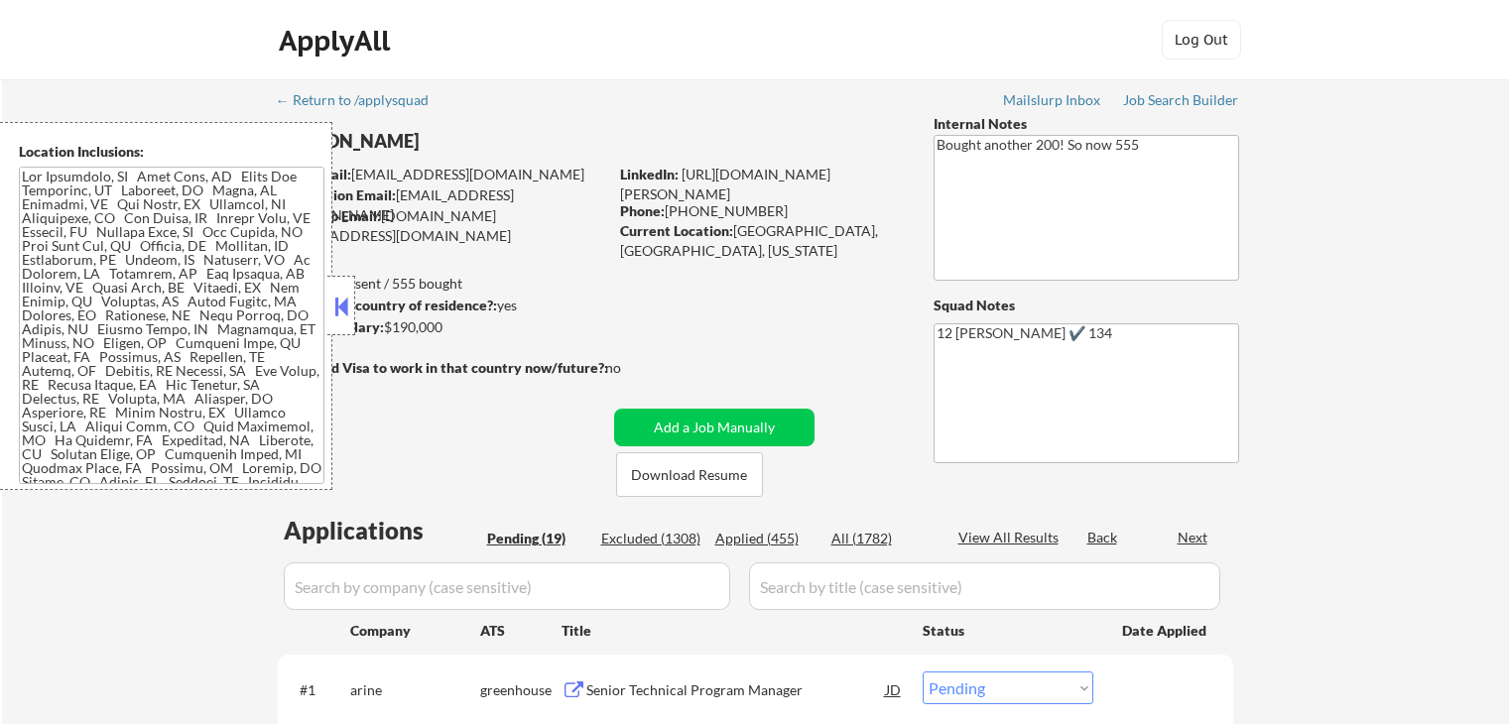
select select ""pending""
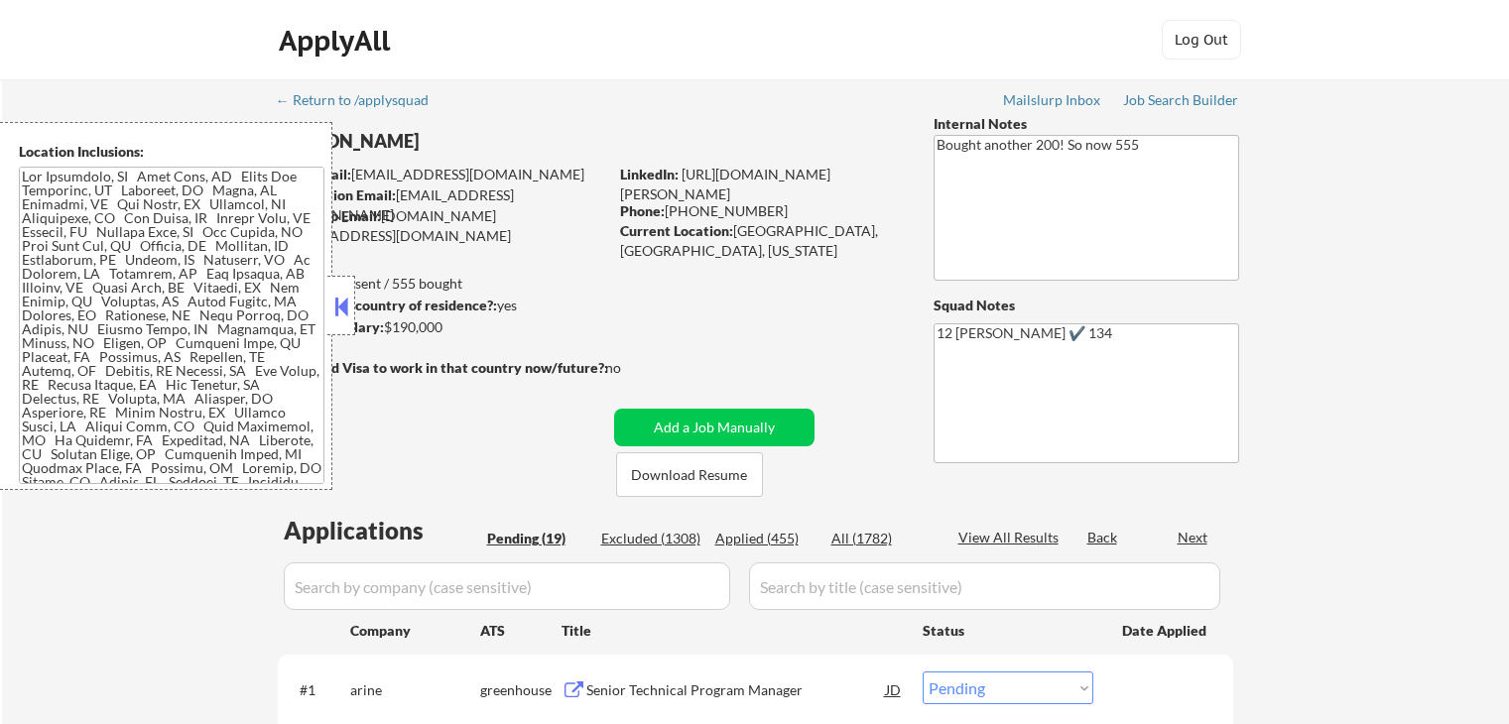
select select ""pending""
click at [346, 323] on div at bounding box center [341, 306] width 28 height 60
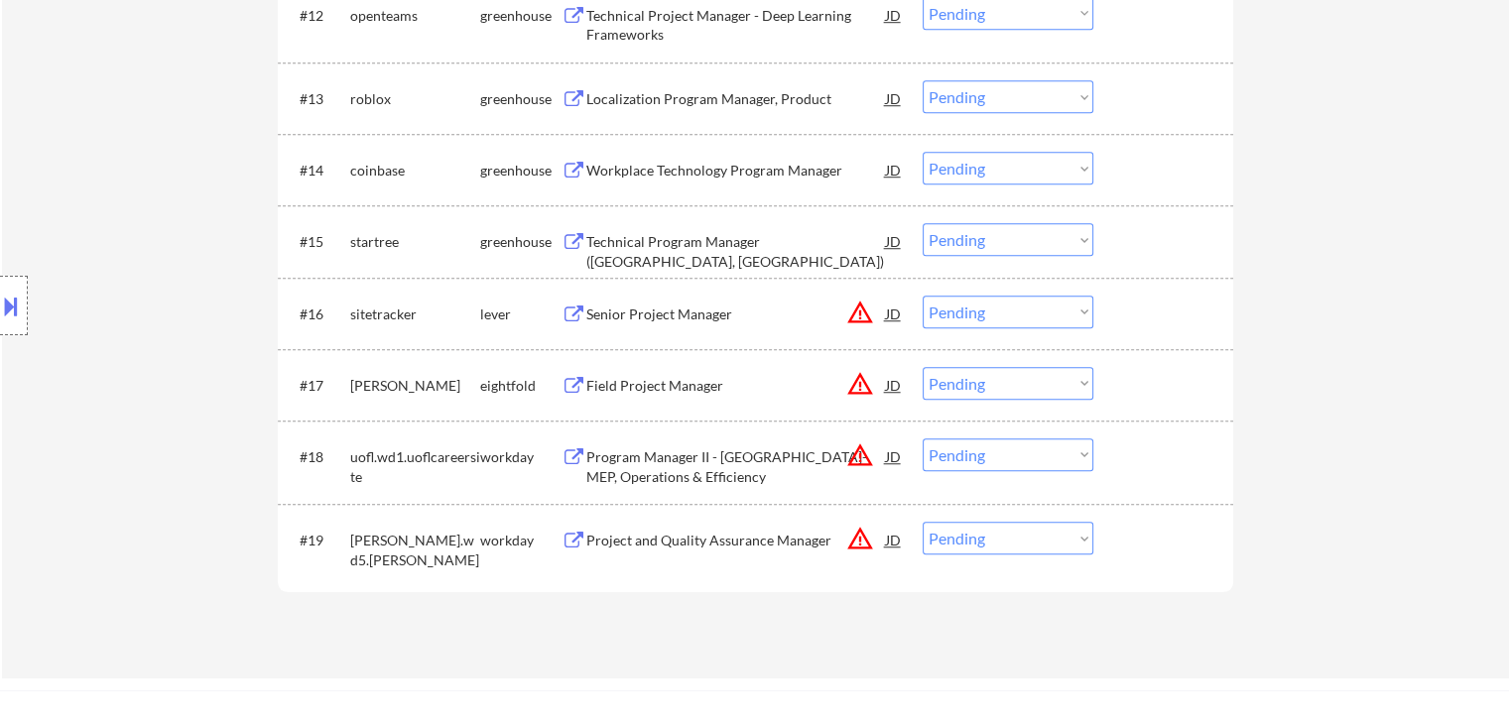
scroll to position [1377, 0]
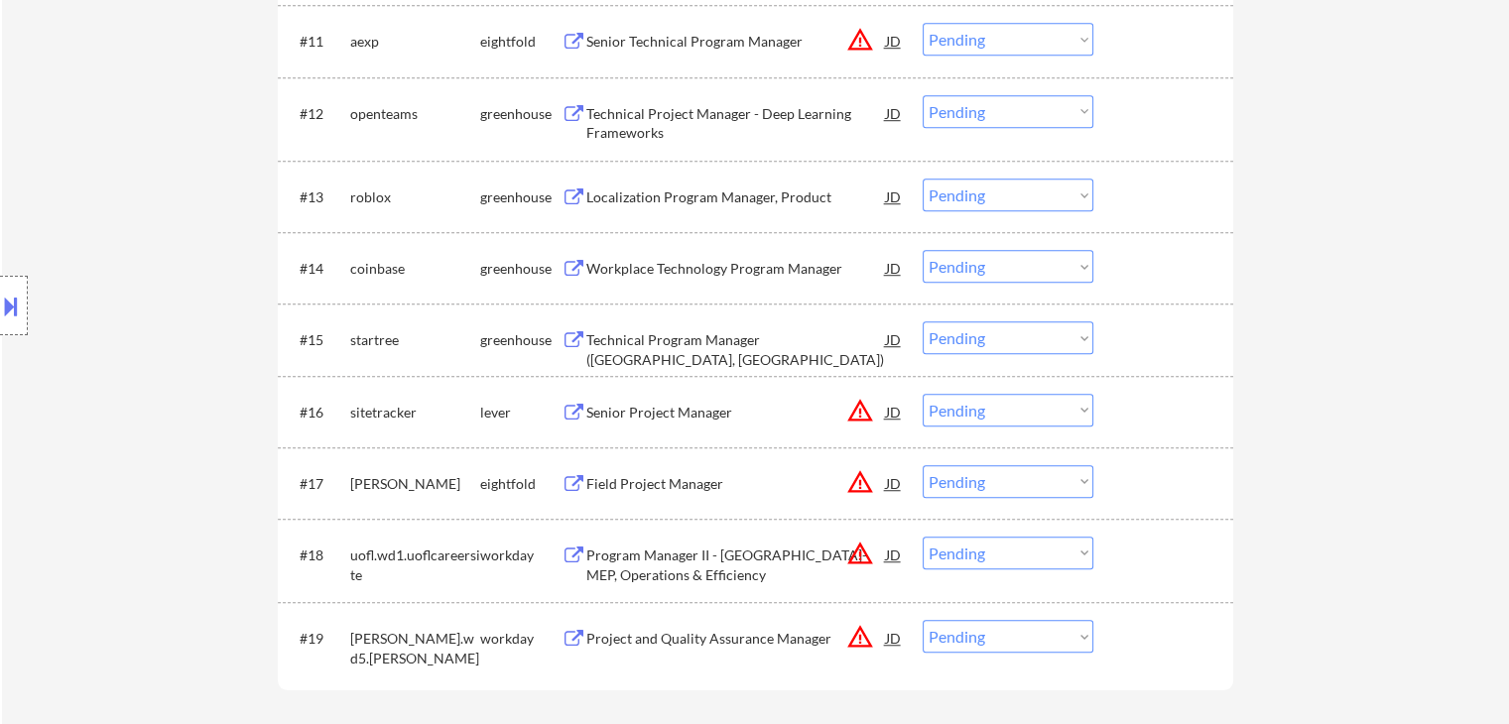
click at [1203, 378] on div "#16 sitetracker lever Senior Project Manager JD warning_amber Choose an option.…" at bounding box center [756, 411] width 956 height 71
